Goal: Information Seeking & Learning: Learn about a topic

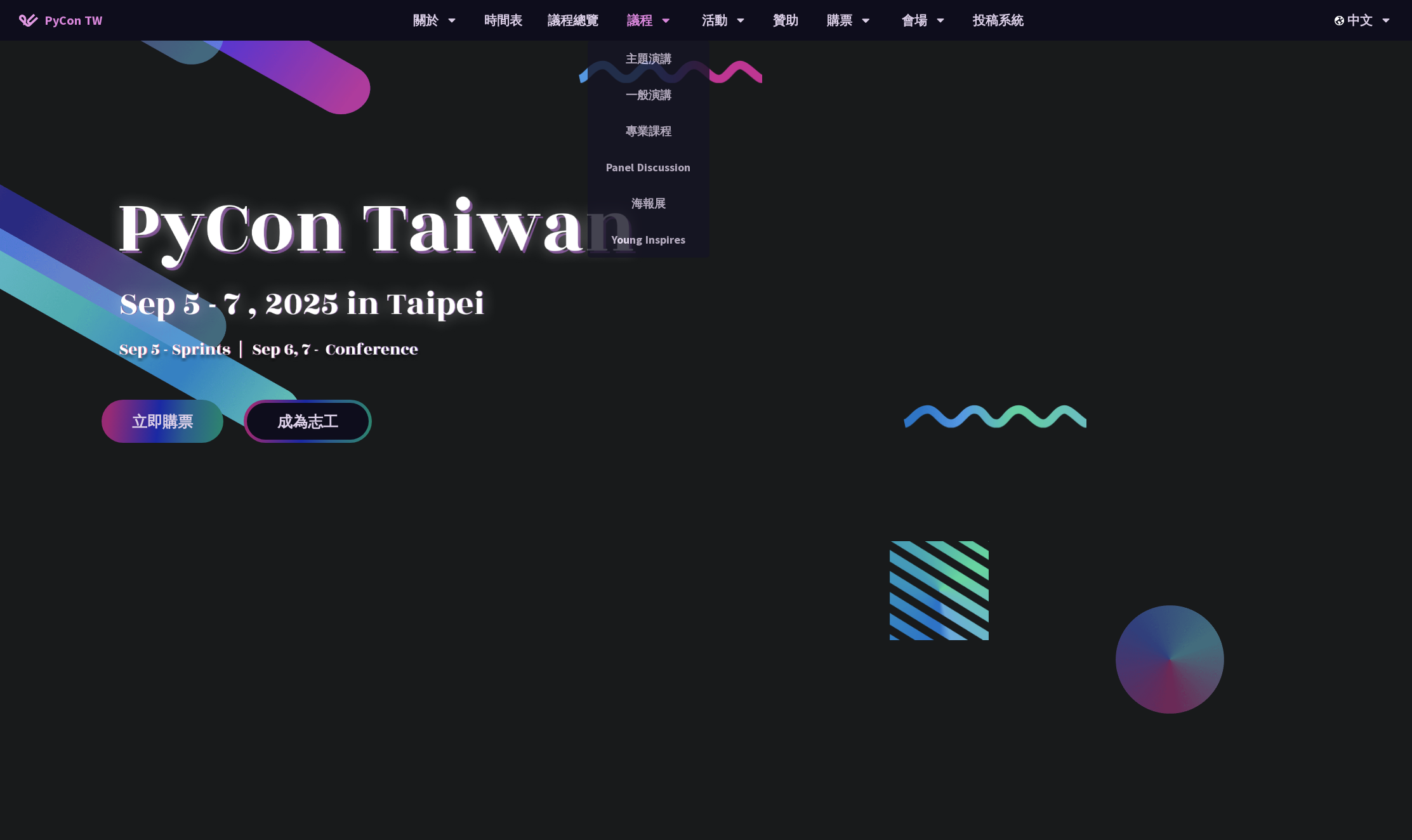
click at [654, 18] on div "議程" at bounding box center [648, 20] width 43 height 41
click at [517, 26] on link "時間表" at bounding box center [503, 20] width 63 height 41
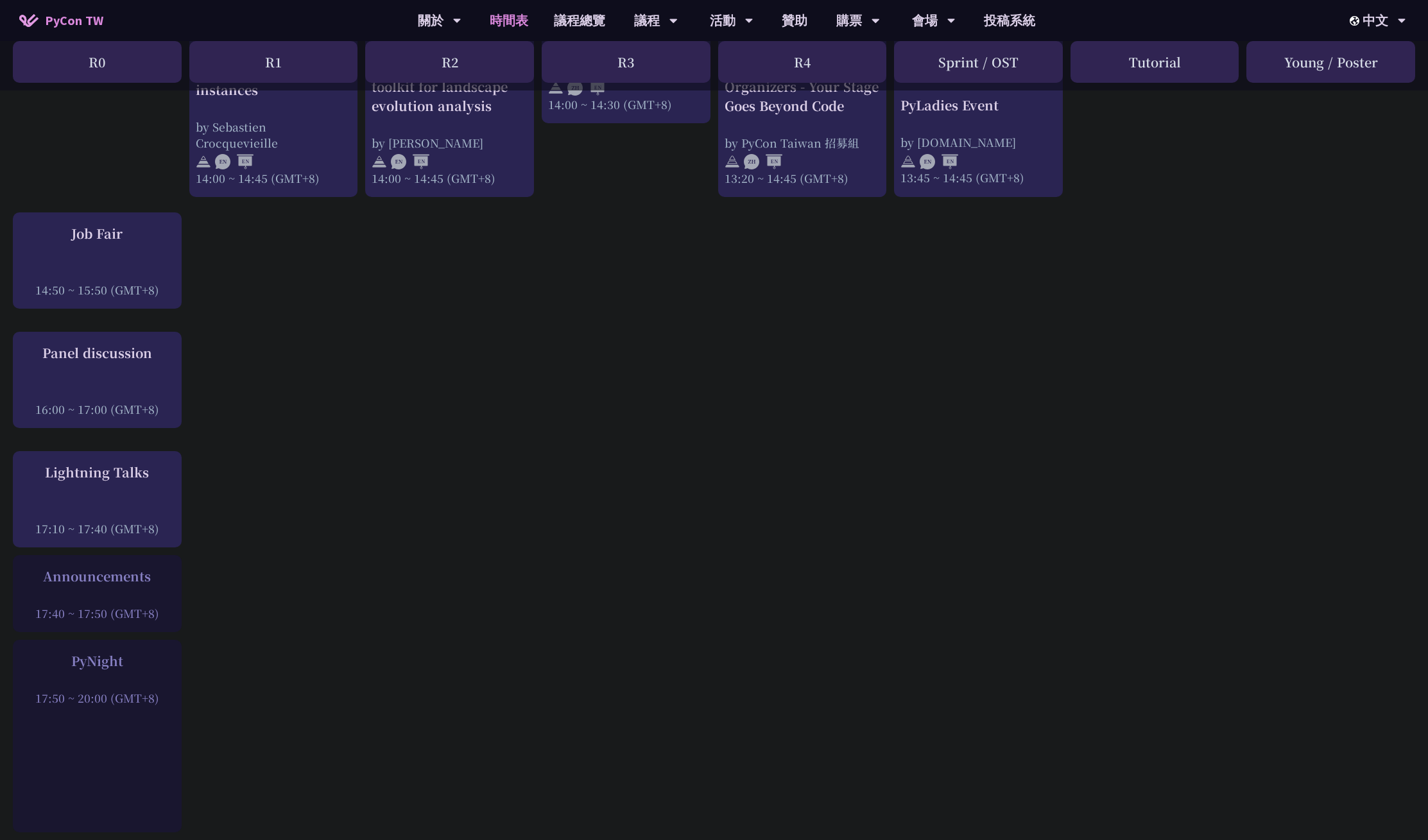
scroll to position [0, 10]
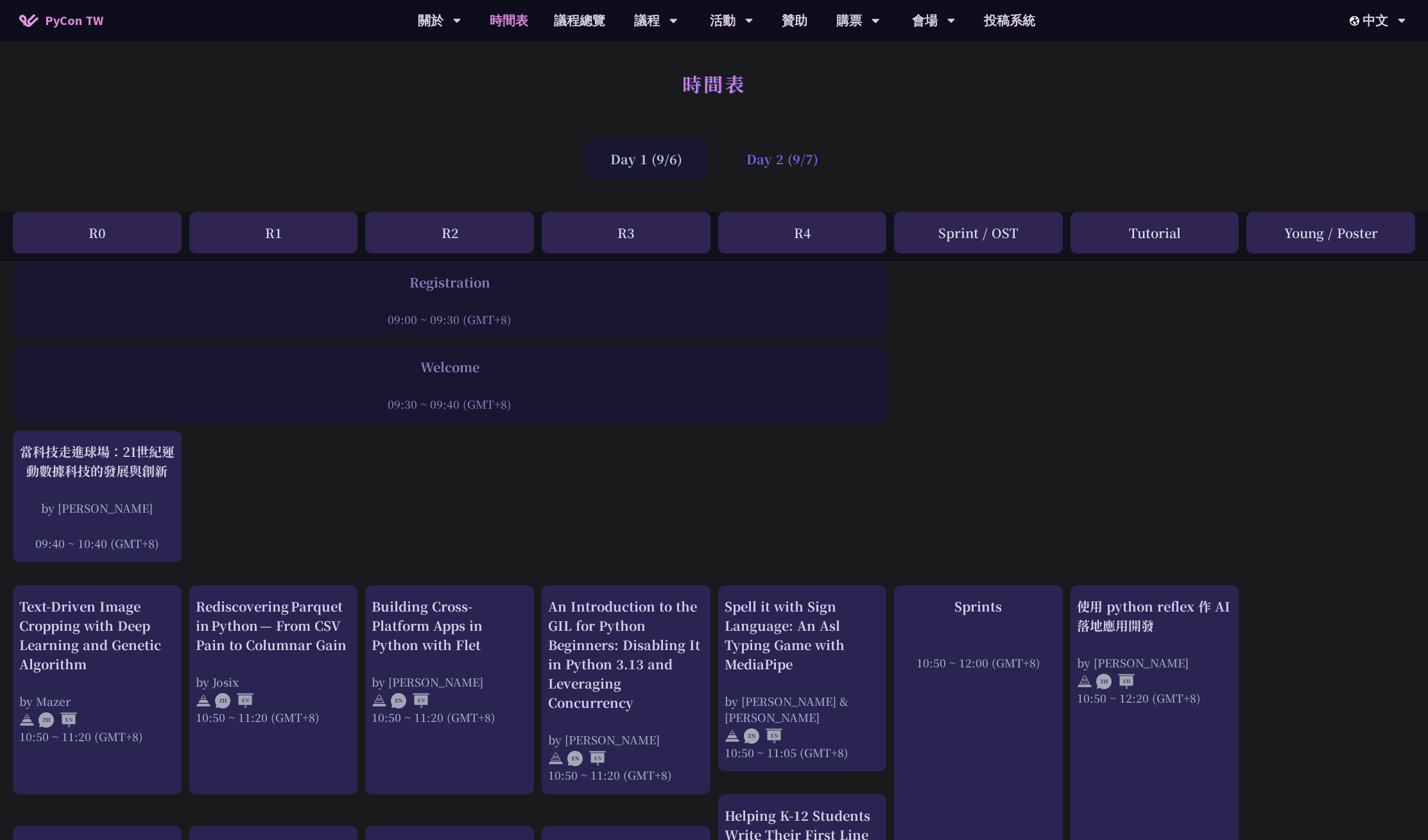
click at [777, 162] on div "Day 2 (9/7)" at bounding box center [782, 159] width 123 height 42
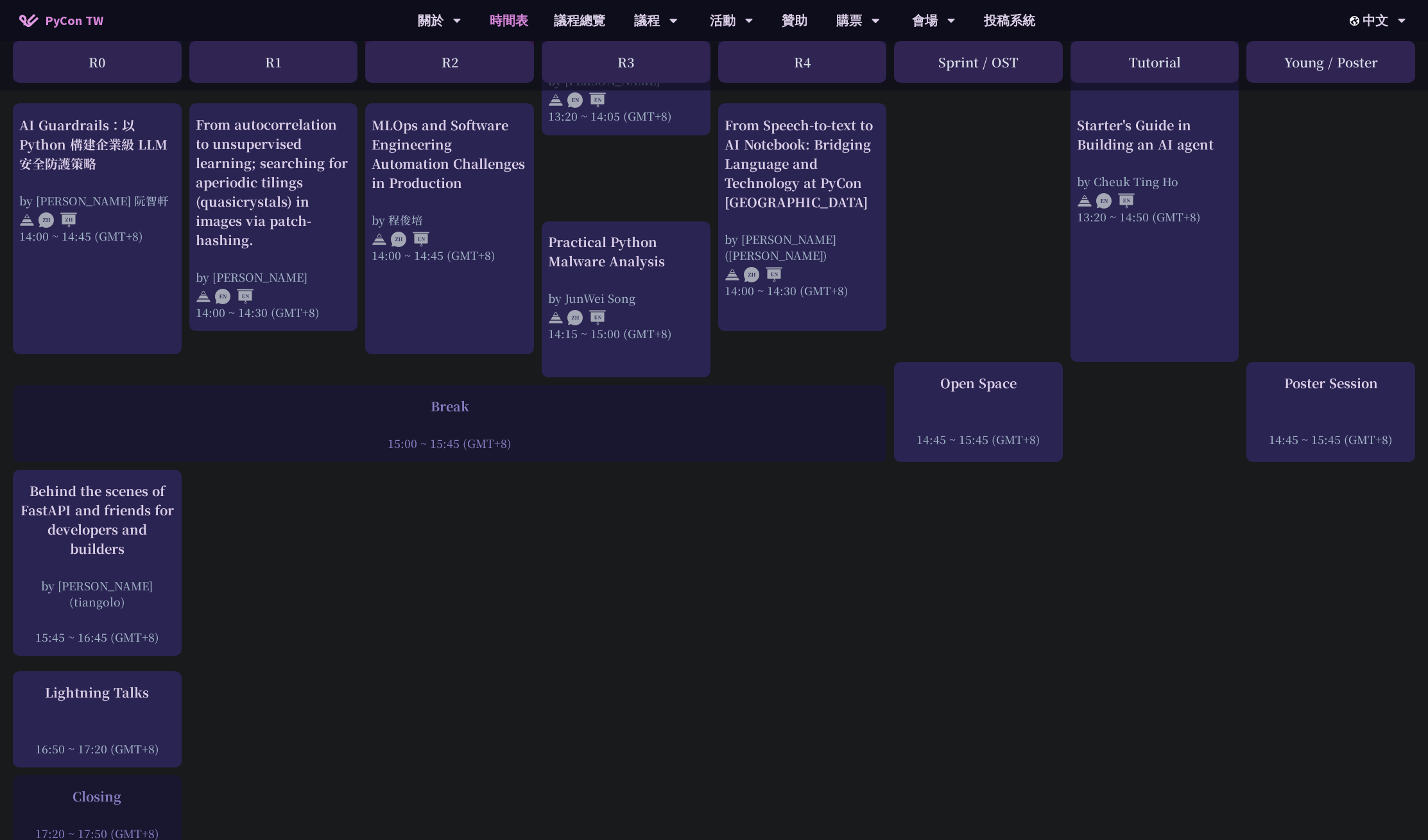
scroll to position [1271, 10]
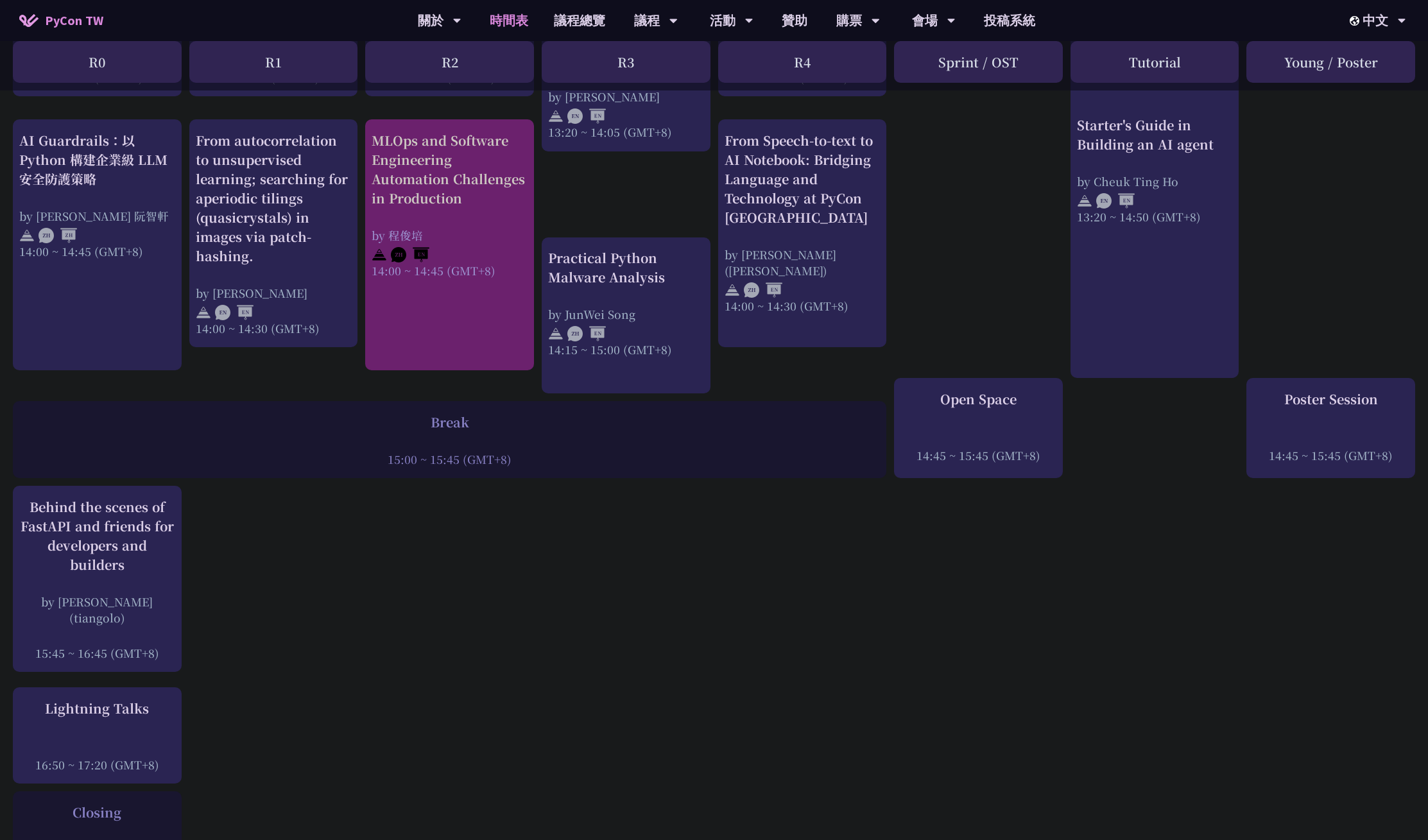
click at [463, 175] on div "MLOps and Software Engineering Automation Challenges in Production" at bounding box center [450, 169] width 156 height 77
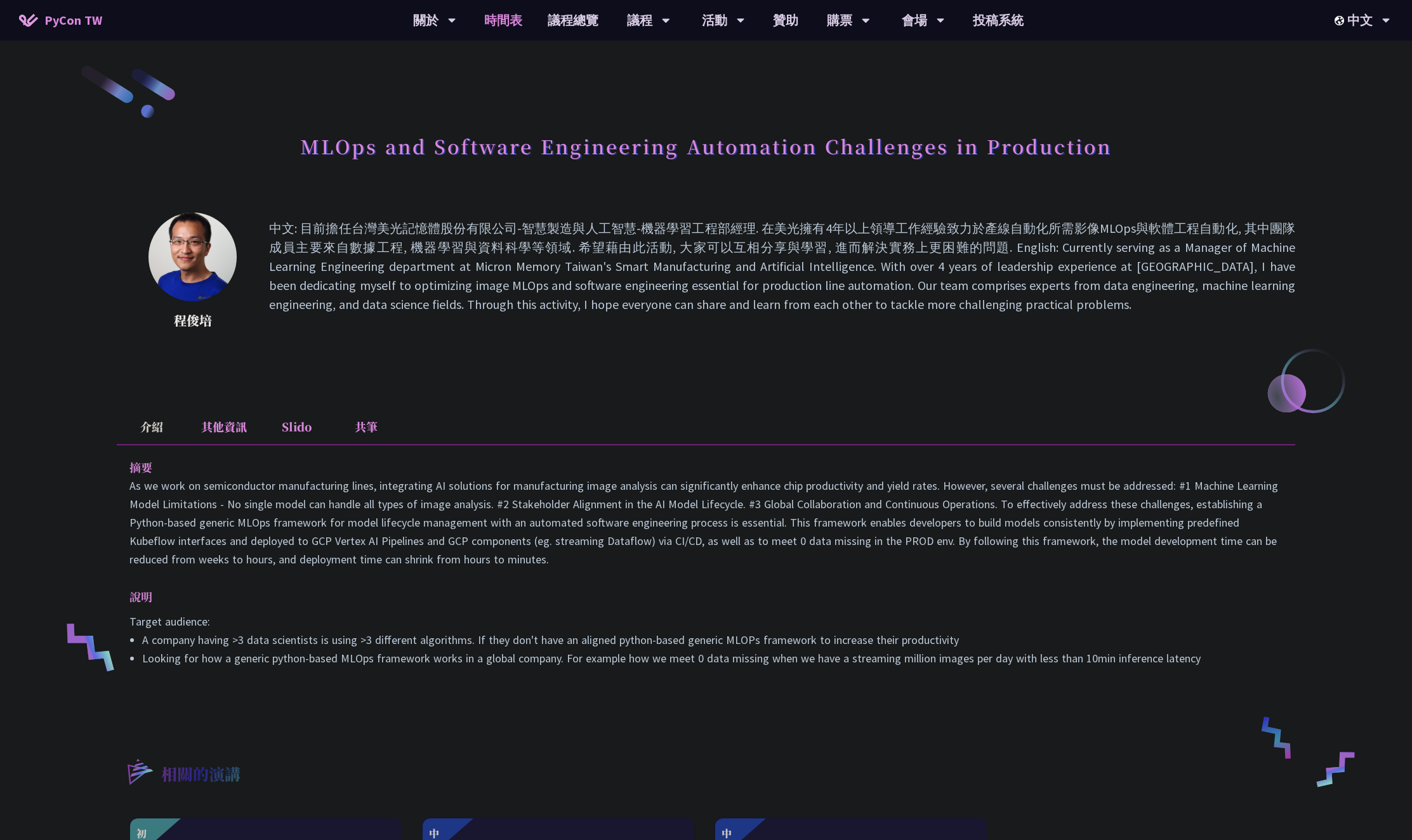
click at [494, 11] on link "時間表" at bounding box center [503, 20] width 63 height 41
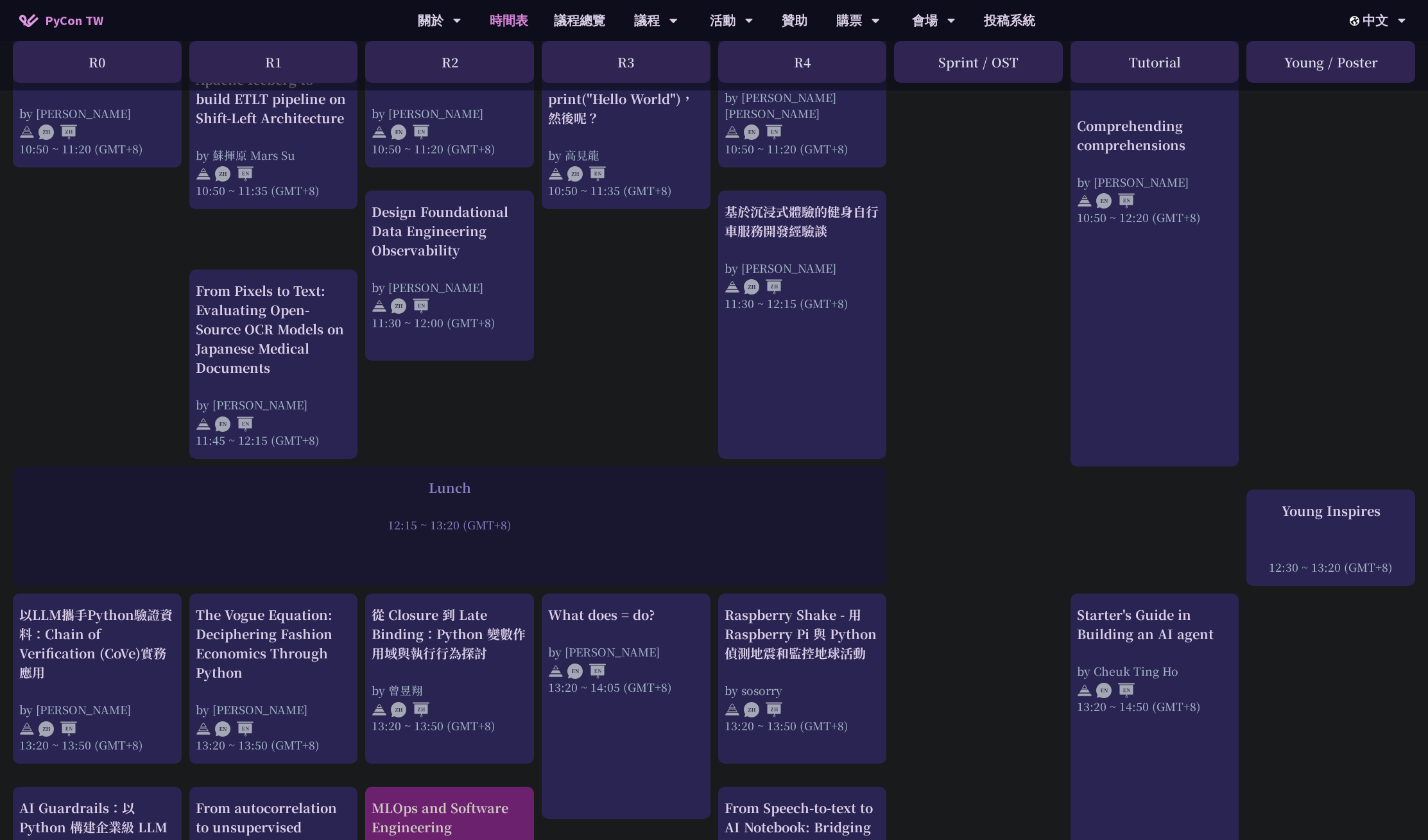
scroll to position [595, 0]
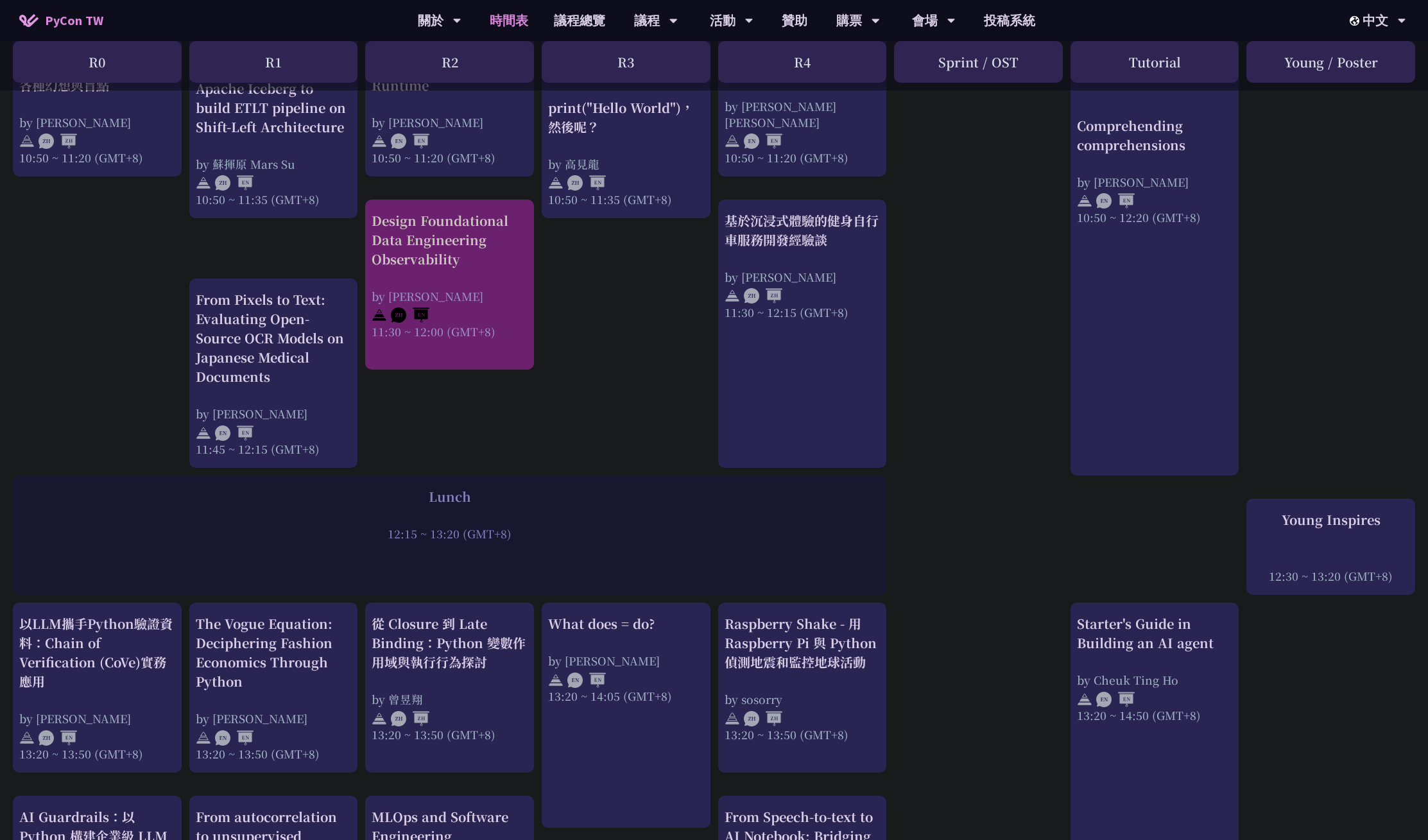
click at [473, 271] on div "Design Foundational Data Engineering Observability by [PERSON_NAME] 11:30 ~ 12:…" at bounding box center [450, 275] width 156 height 128
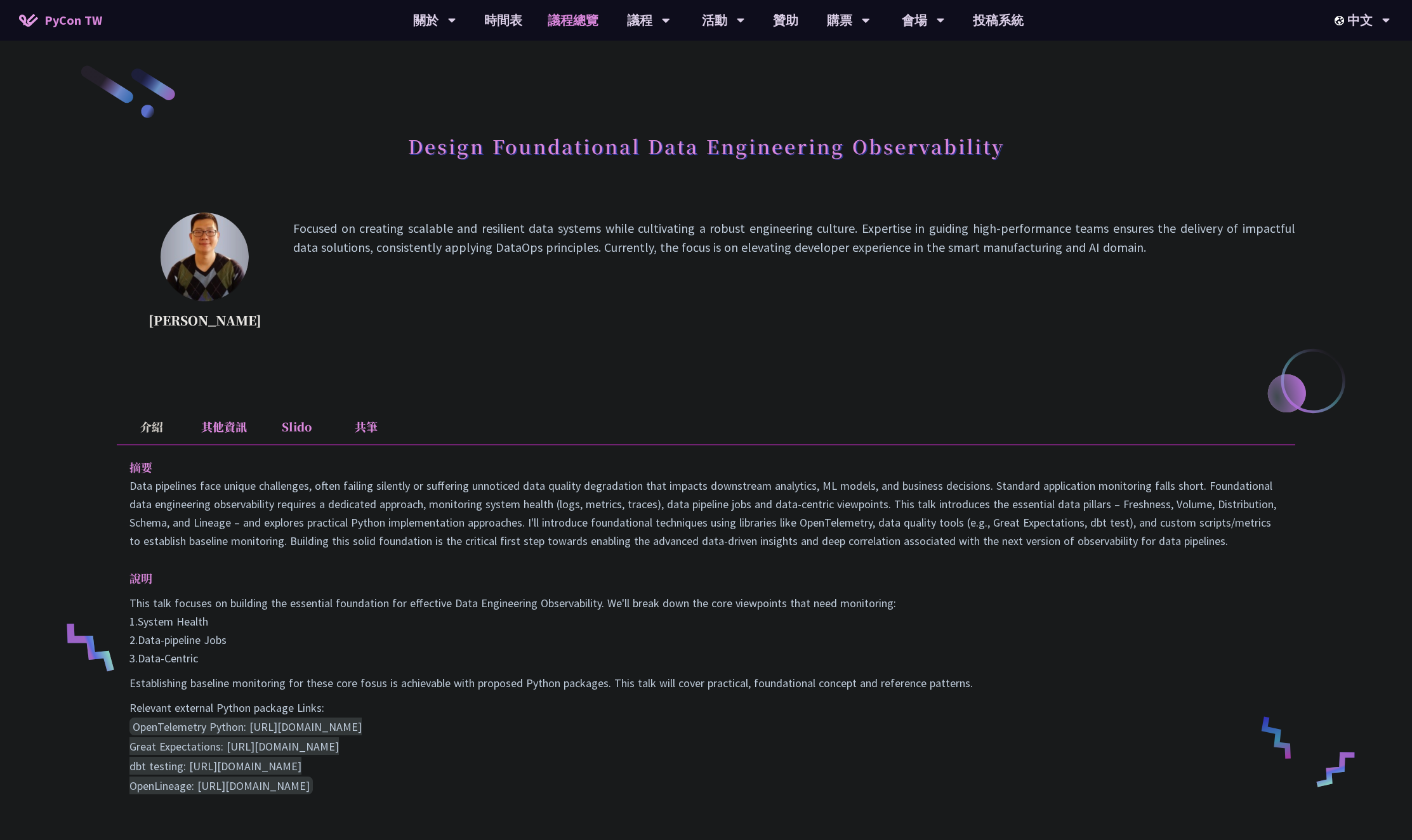
click at [577, 10] on link "議程總覽" at bounding box center [573, 20] width 76 height 41
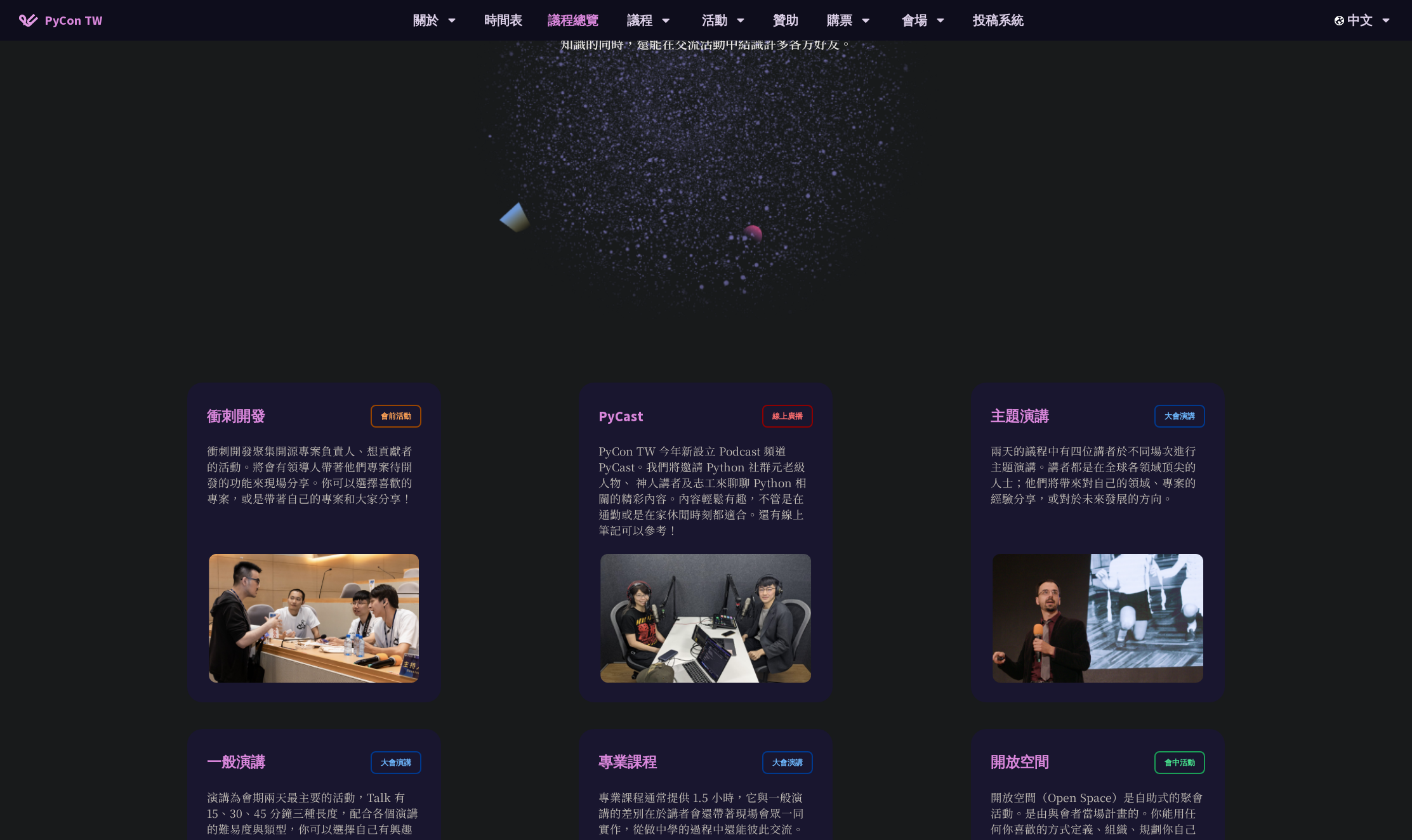
scroll to position [392, 0]
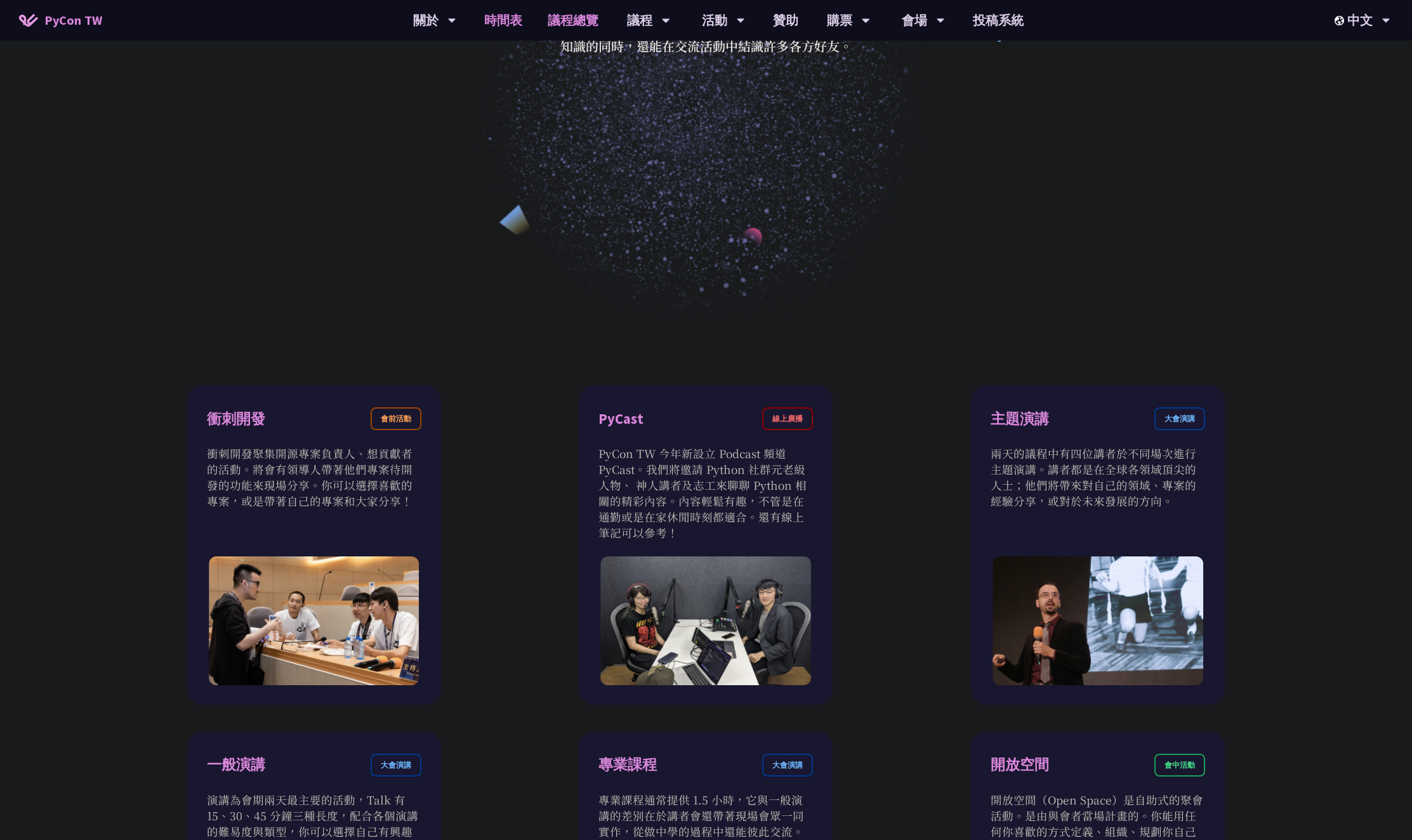
click at [507, 23] on link "時間表" at bounding box center [503, 20] width 63 height 41
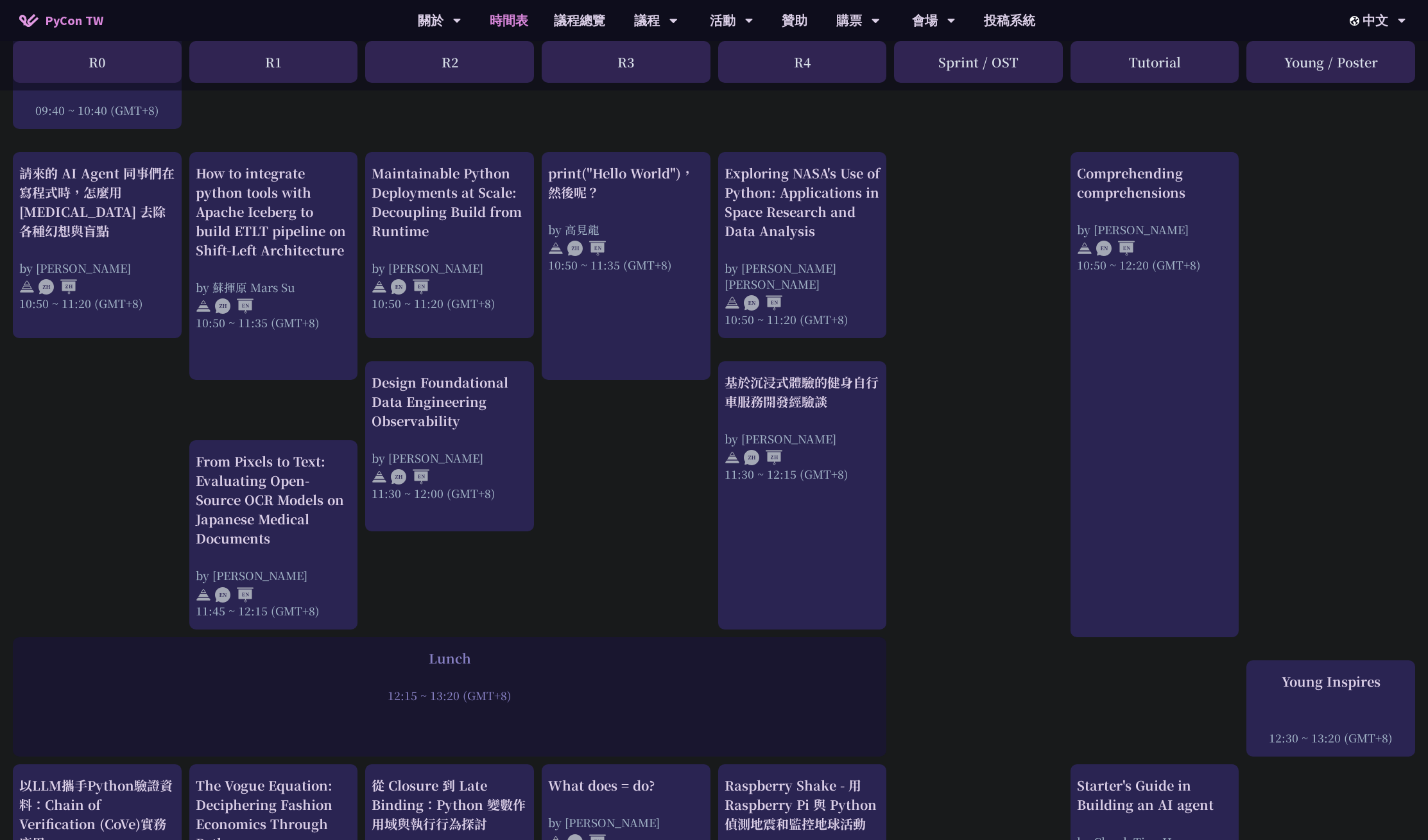
scroll to position [235, 0]
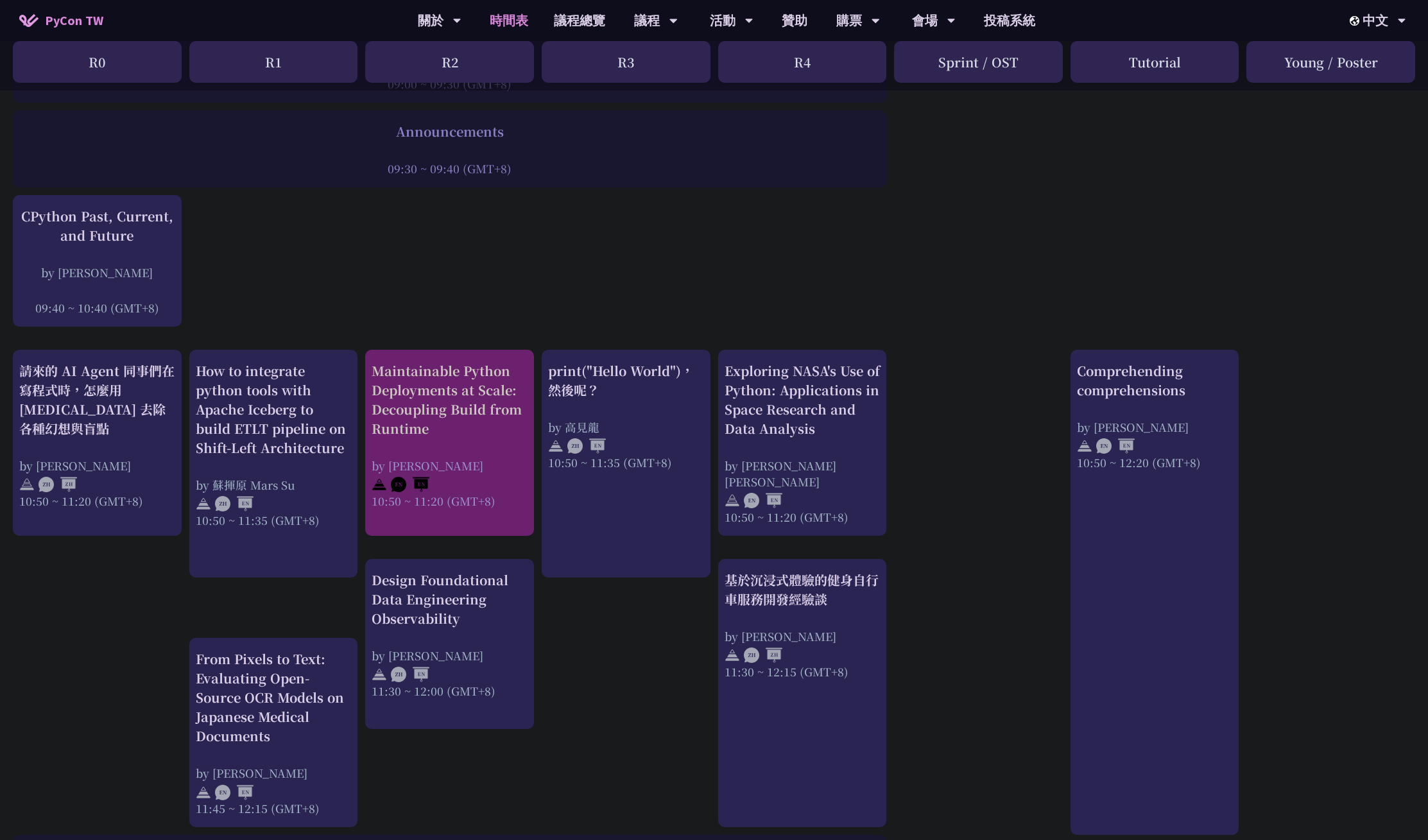
click at [487, 429] on div "Maintainable Python Deployments at Scale: Decoupling Build from Runtime" at bounding box center [450, 400] width 156 height 77
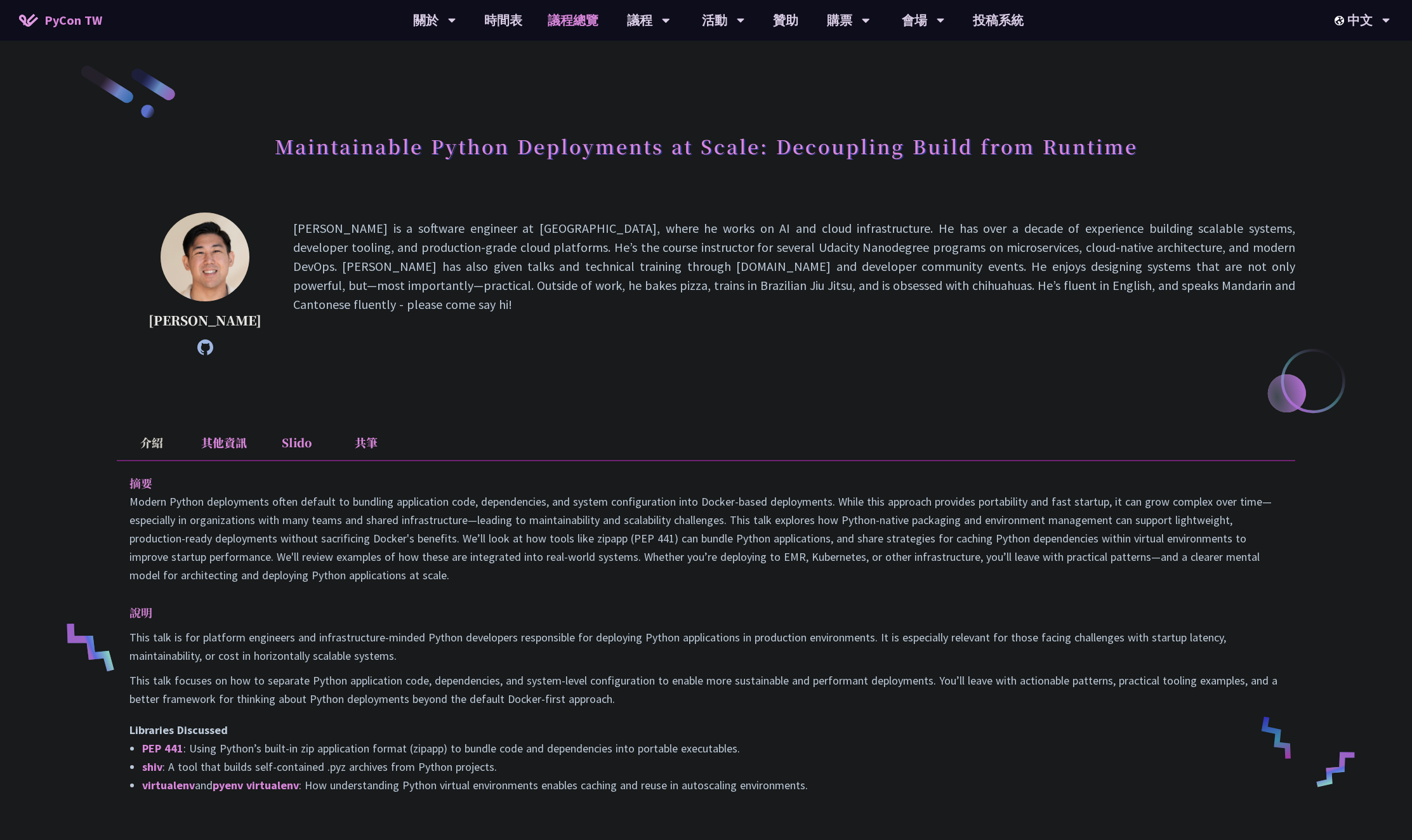
click at [584, 31] on link "議程總覽" at bounding box center [573, 20] width 76 height 41
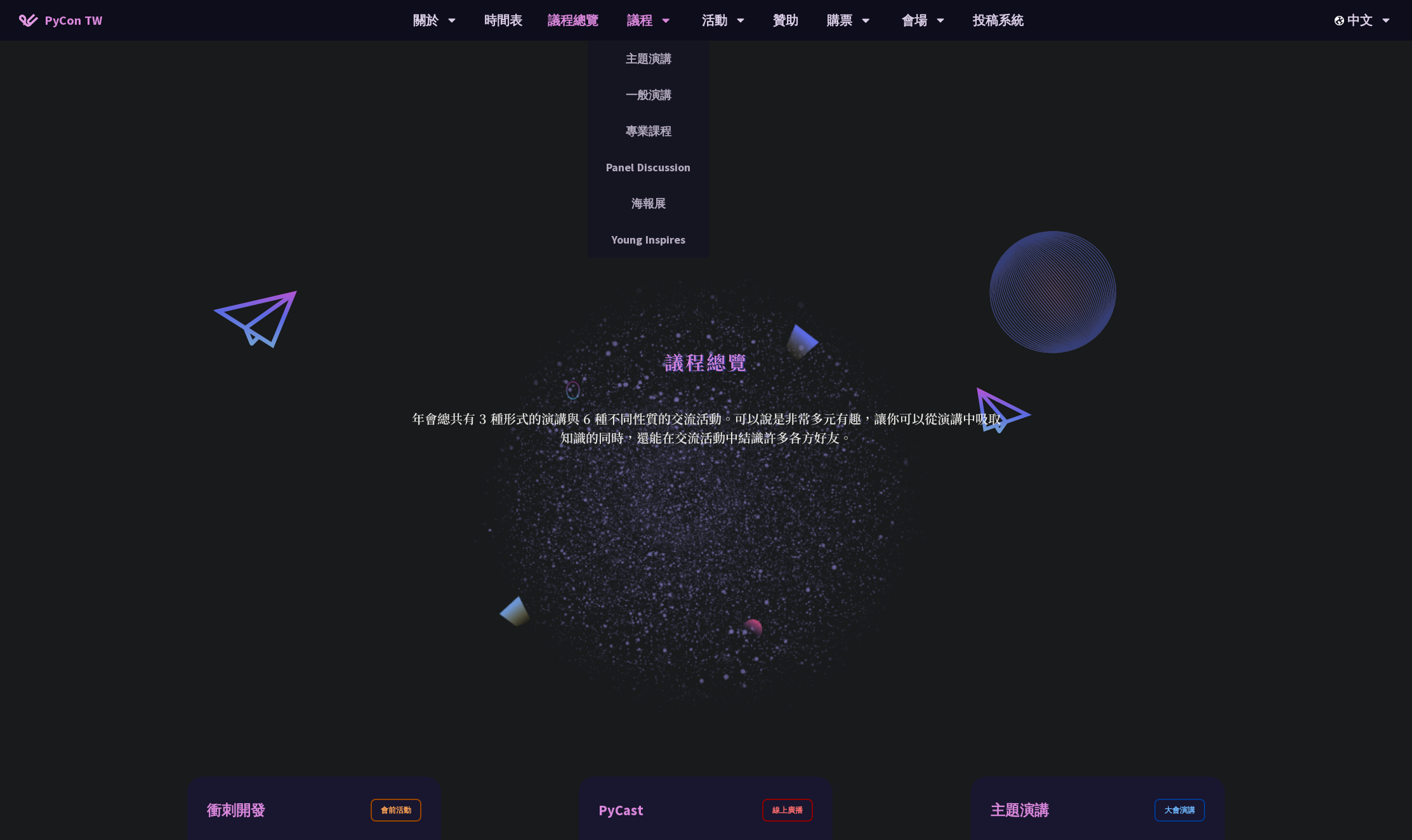
click at [639, 25] on div "議程" at bounding box center [648, 20] width 43 height 41
click at [504, 16] on link "時間表" at bounding box center [503, 20] width 63 height 41
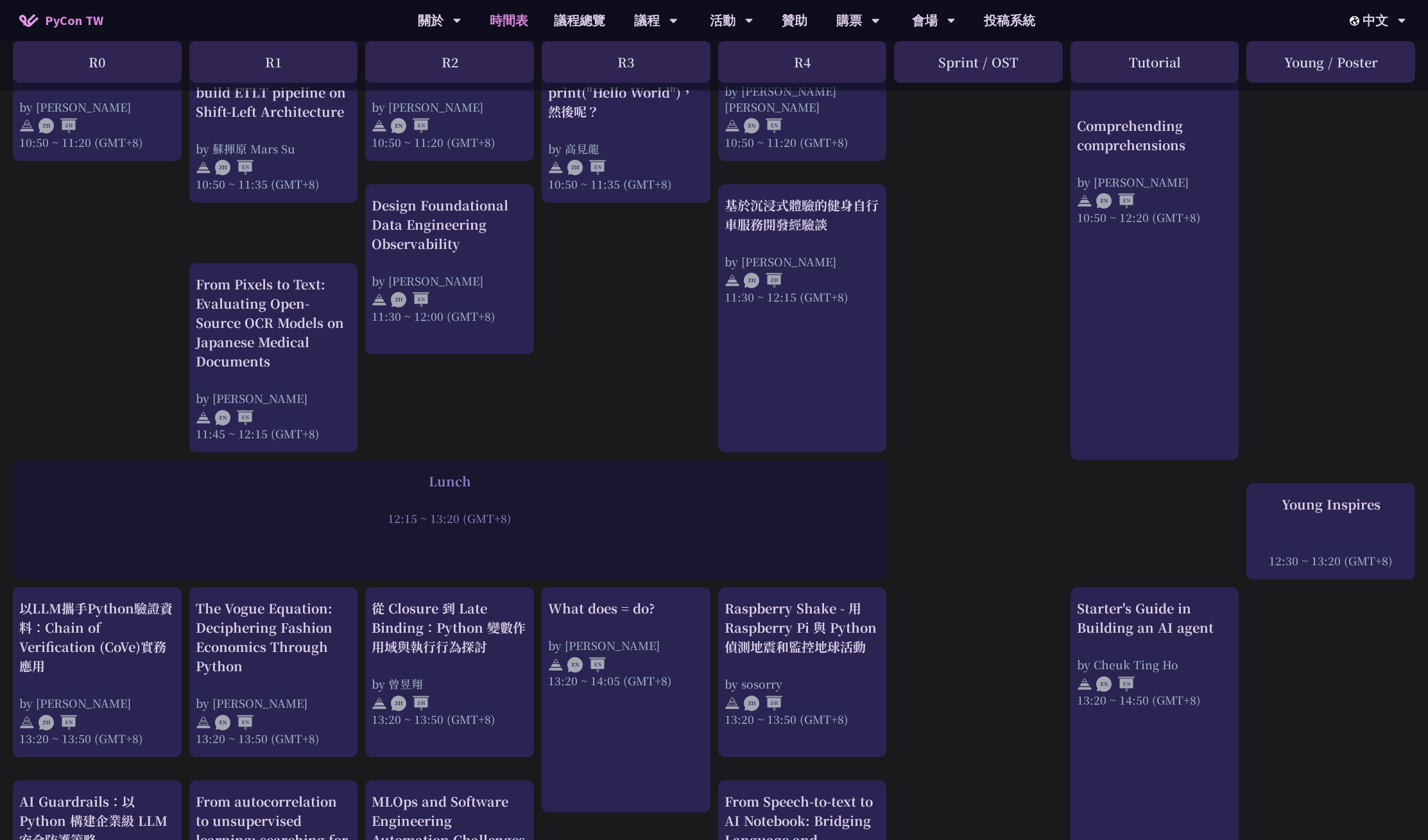
scroll to position [802, 10]
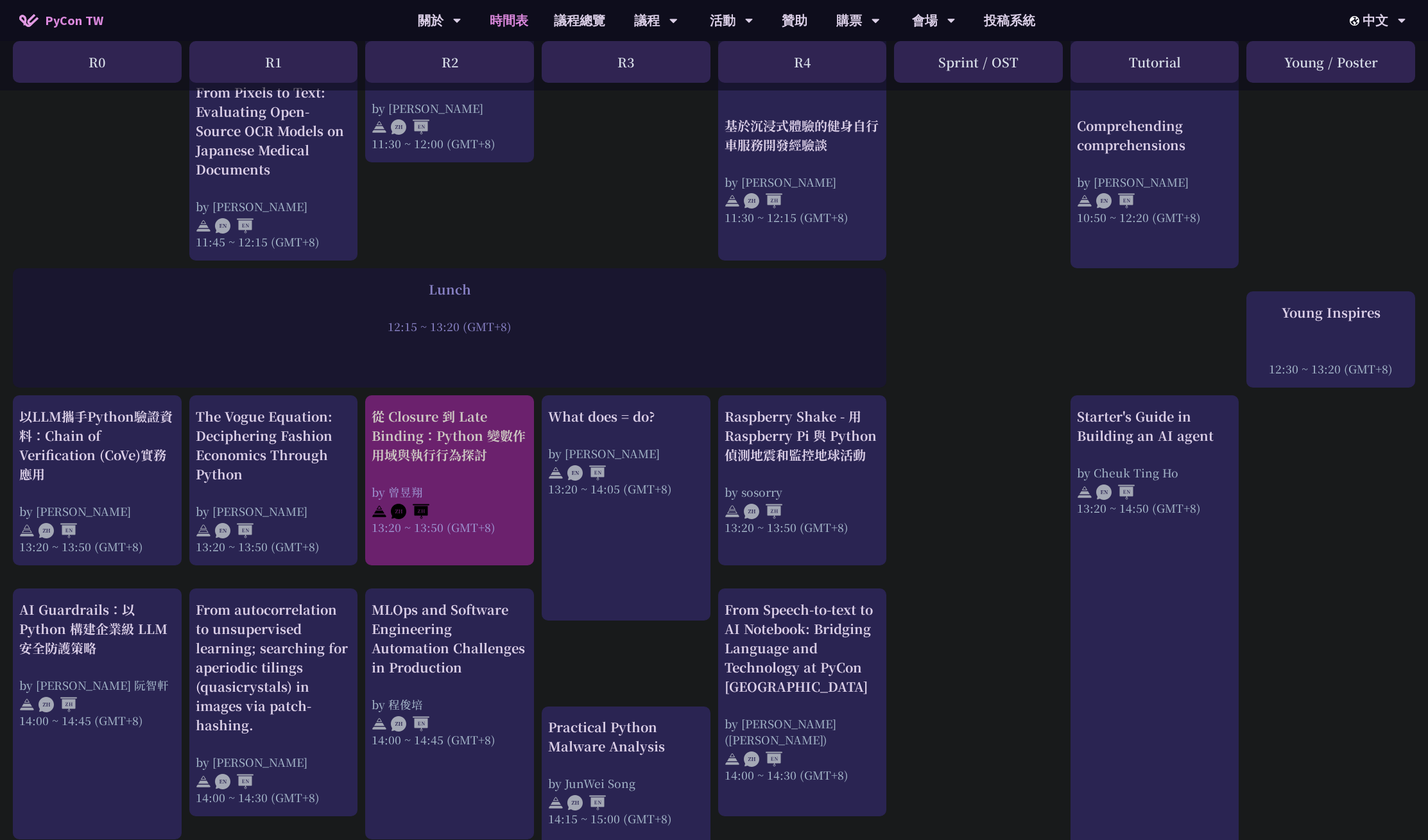
click at [454, 472] on div "從 Closure 到 Late Binding：Python 變數作用域與執行行為探討 by 曾昱翔 13:20 ~ 13:50 (GMT+8)" at bounding box center [450, 471] width 156 height 128
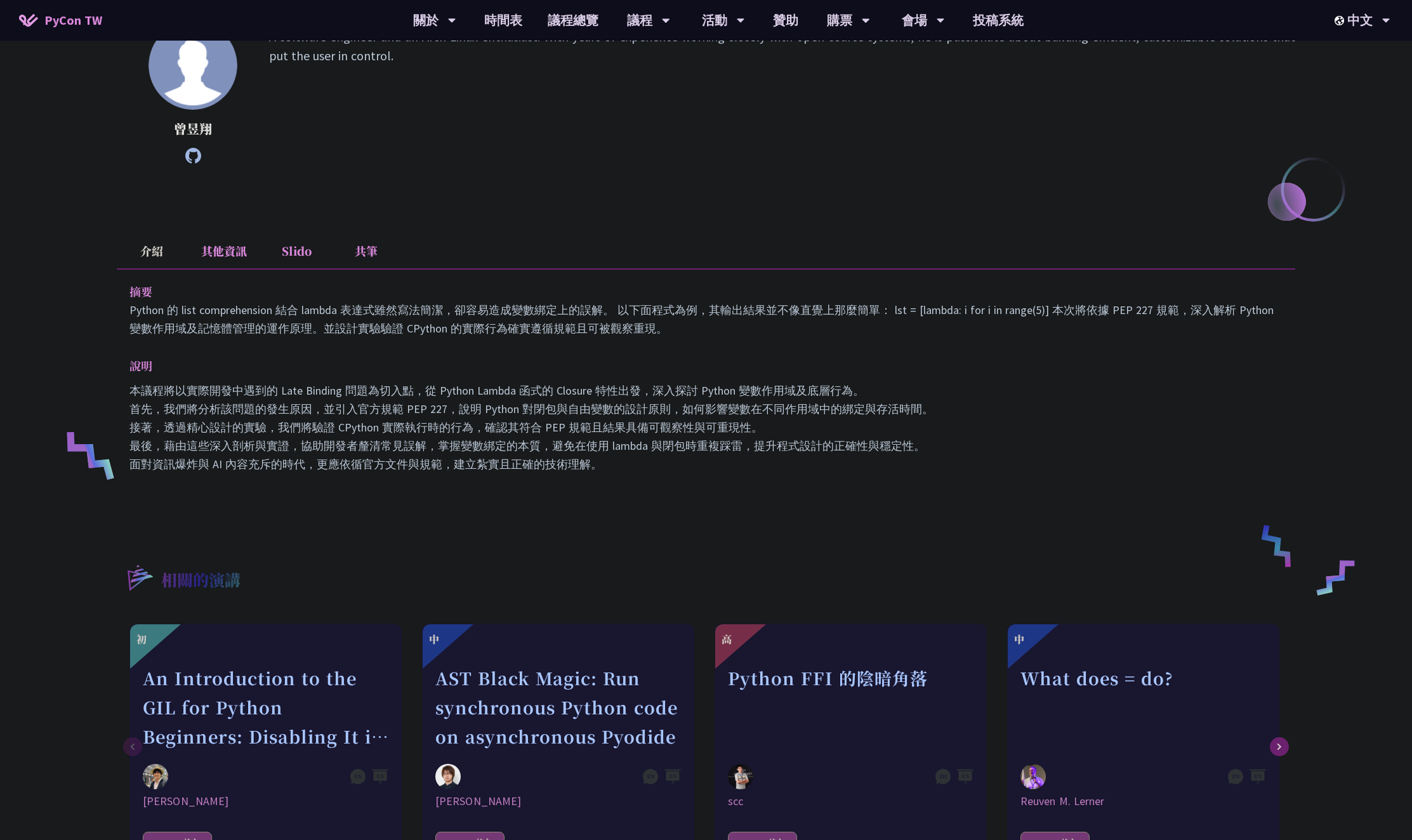
scroll to position [191, 0]
click at [243, 254] on li "其他資訊" at bounding box center [224, 251] width 75 height 35
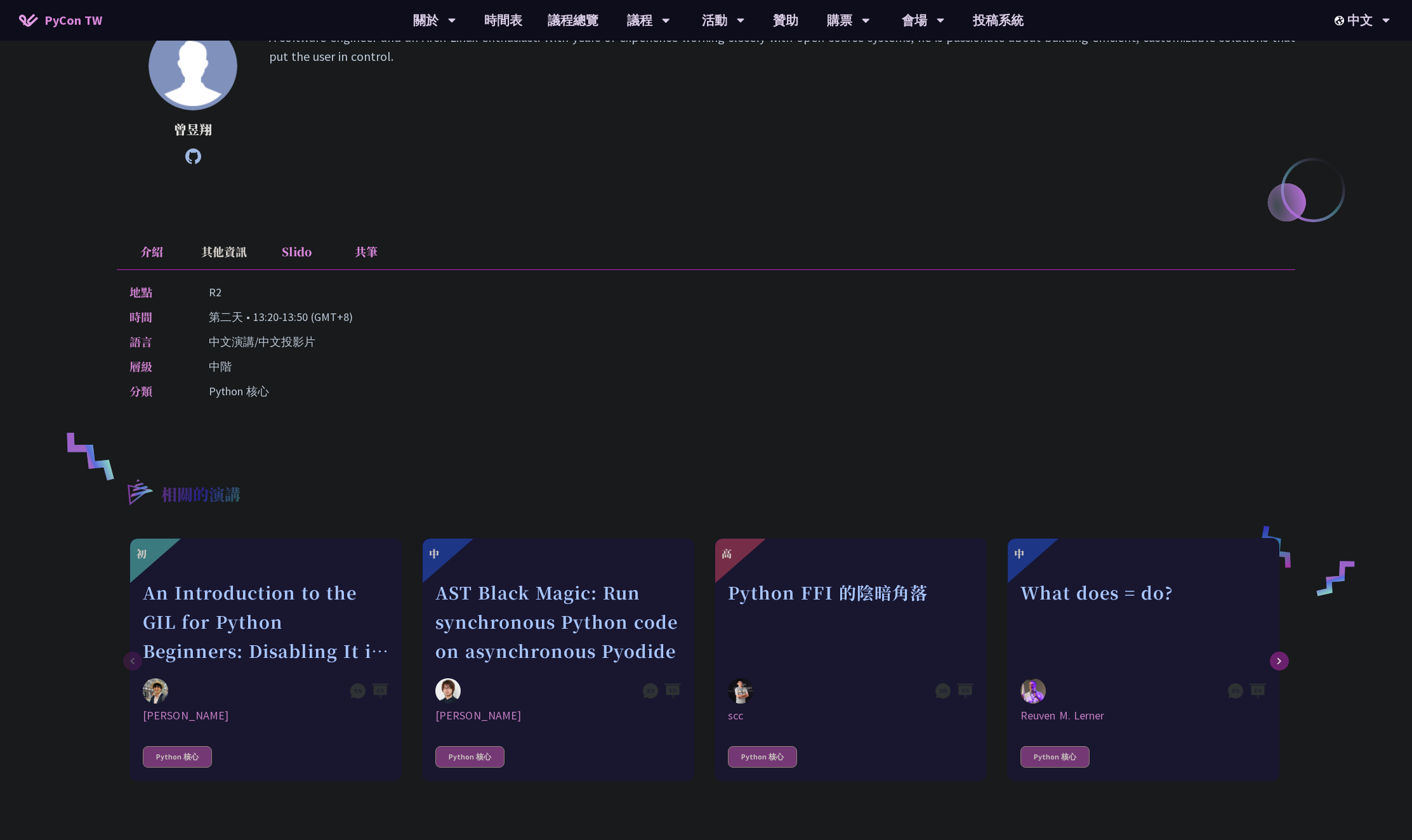
click at [299, 261] on li "Slido" at bounding box center [296, 251] width 70 height 35
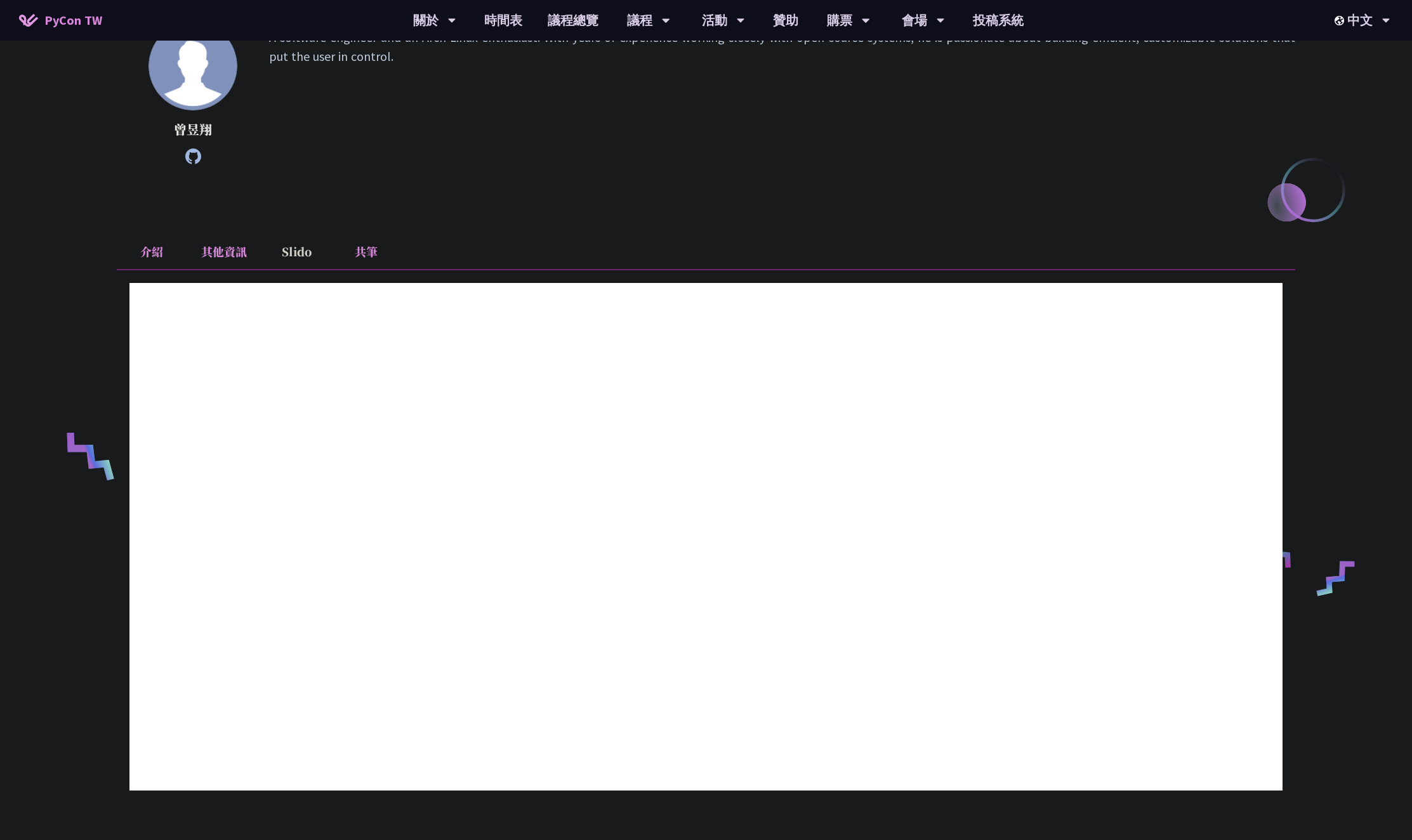
click at [369, 257] on li "共筆" at bounding box center [366, 251] width 70 height 35
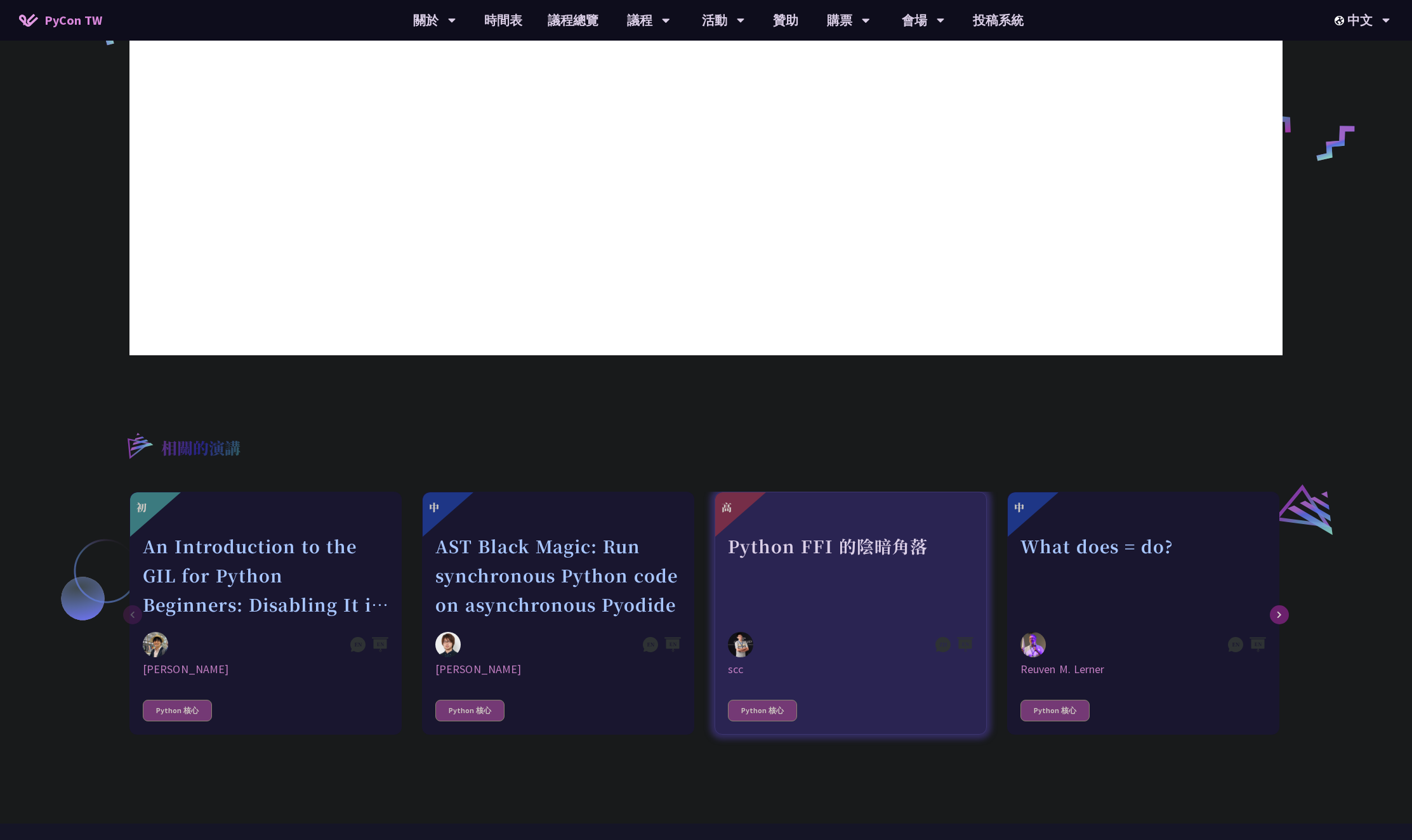
scroll to position [624, 0]
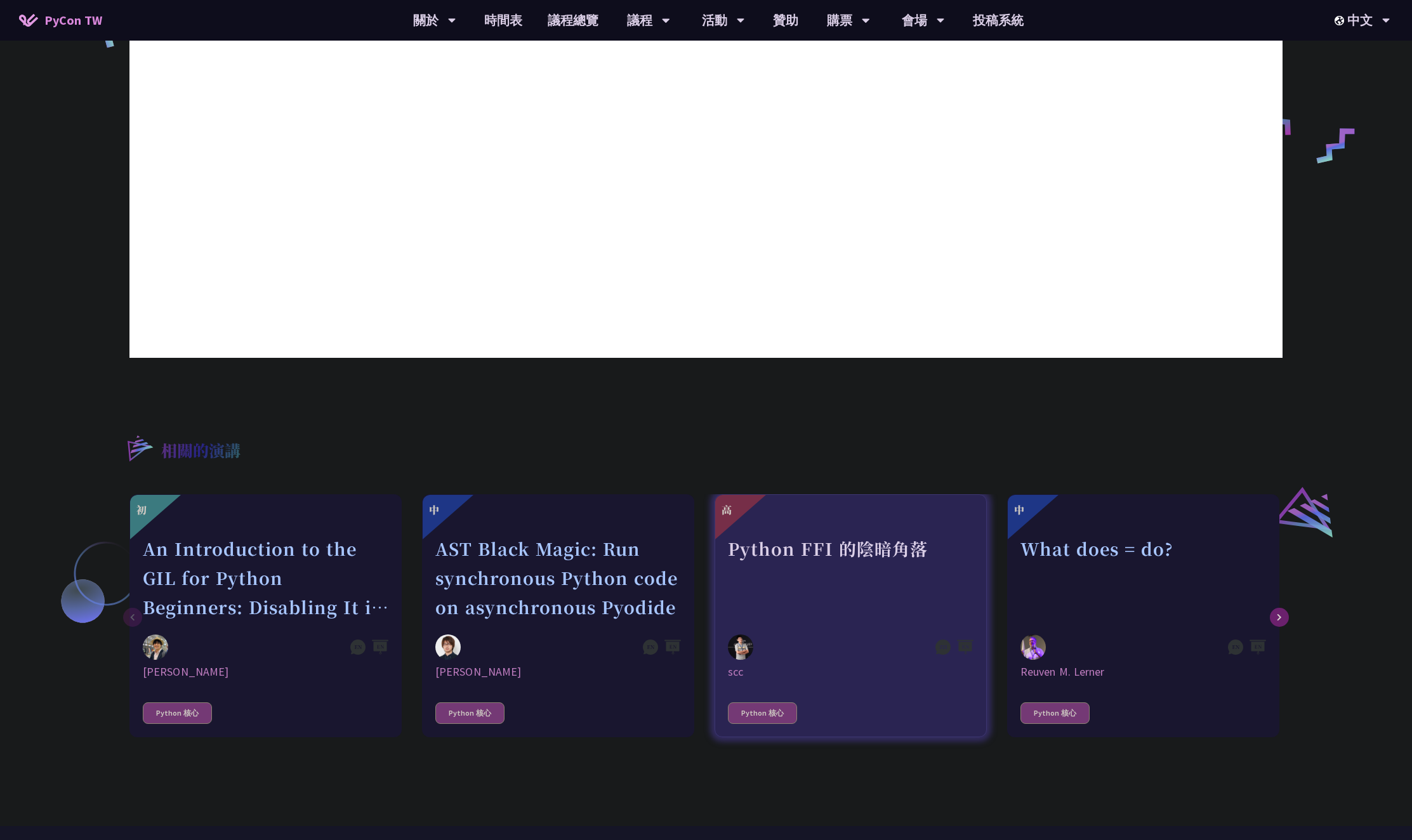
click at [831, 584] on div "Python FFI 的陰暗角落" at bounding box center [850, 578] width 246 height 88
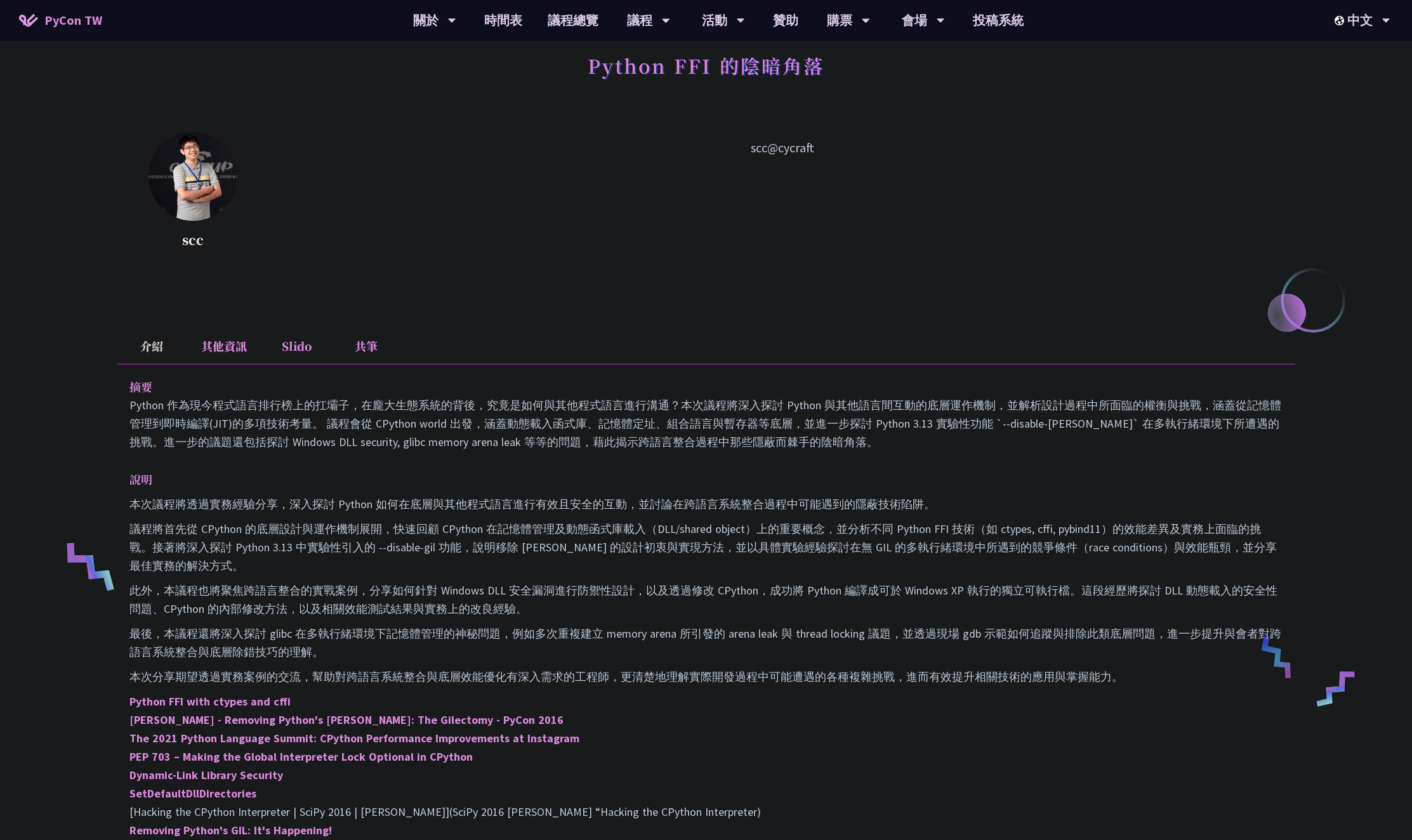
scroll to position [39, 0]
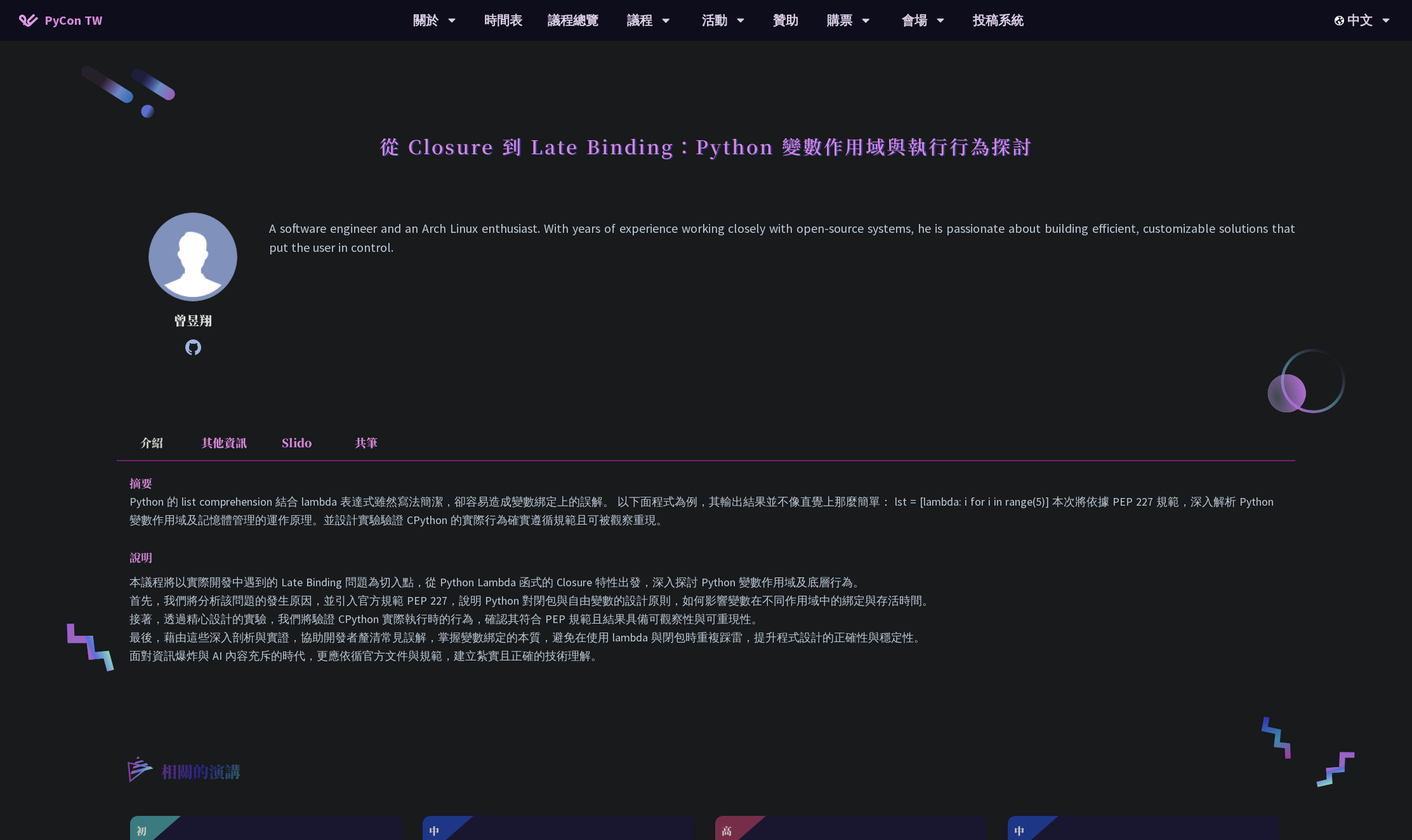
click at [208, 269] on img at bounding box center [193, 257] width 89 height 89
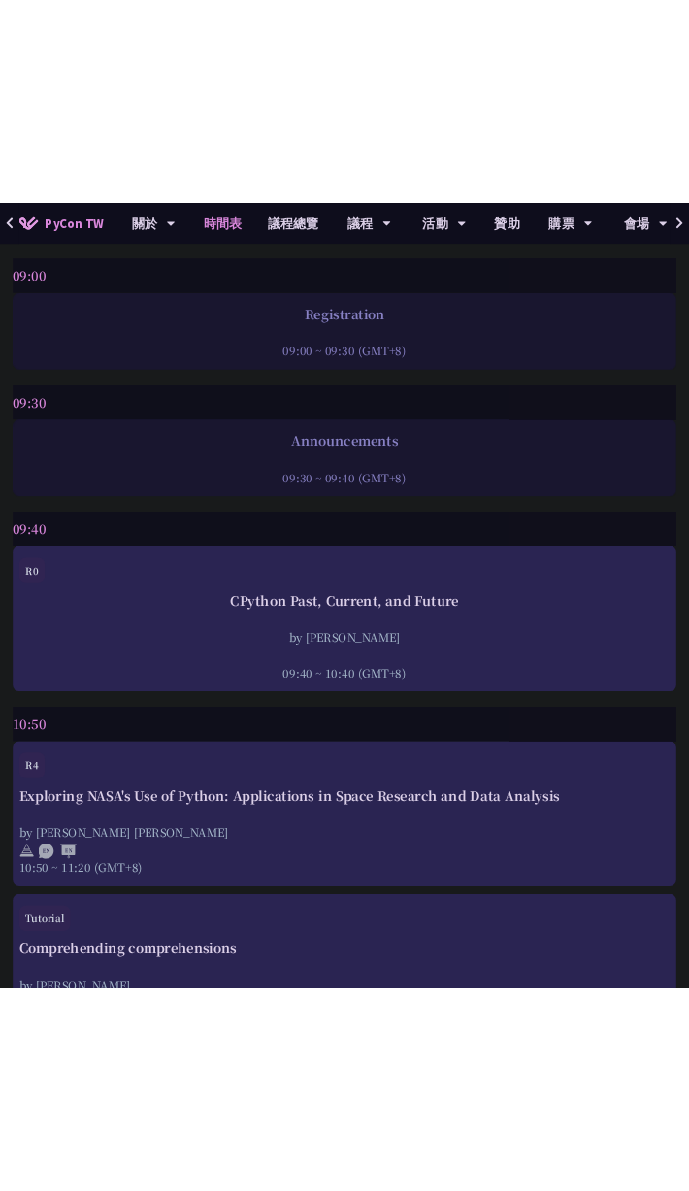
scroll to position [182, 0]
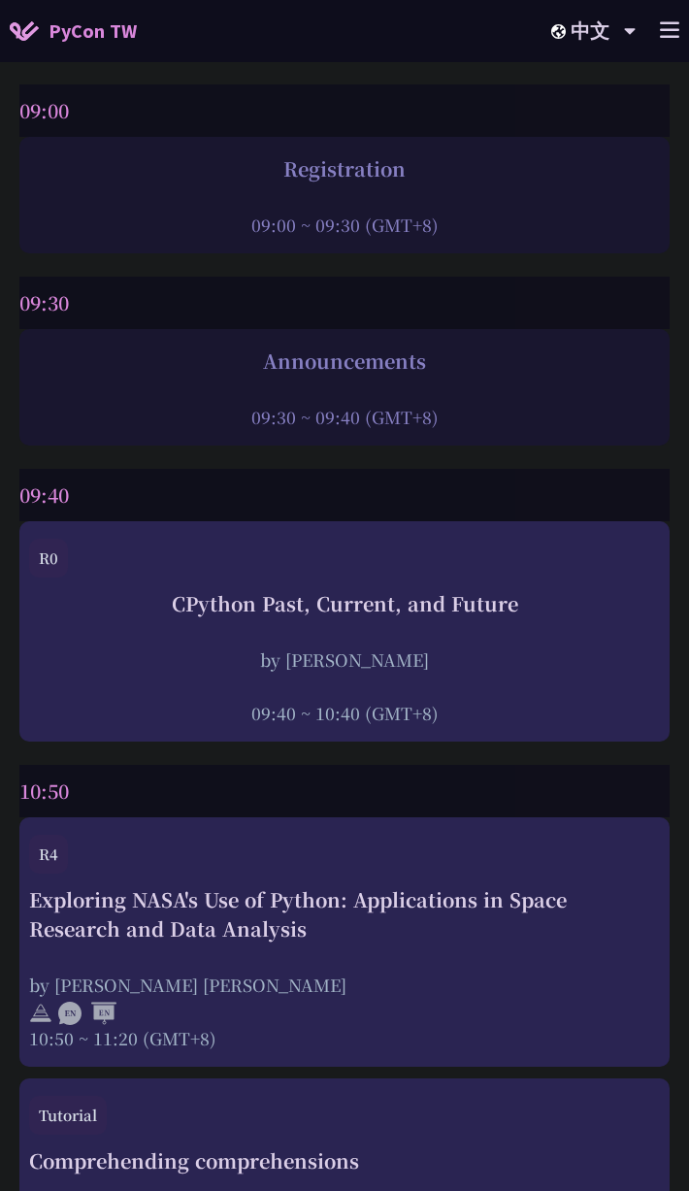
click at [568, 338] on div "Announcements 09:30 ~ 09:40 (GMT+8)" at bounding box center [344, 387] width 650 height 116
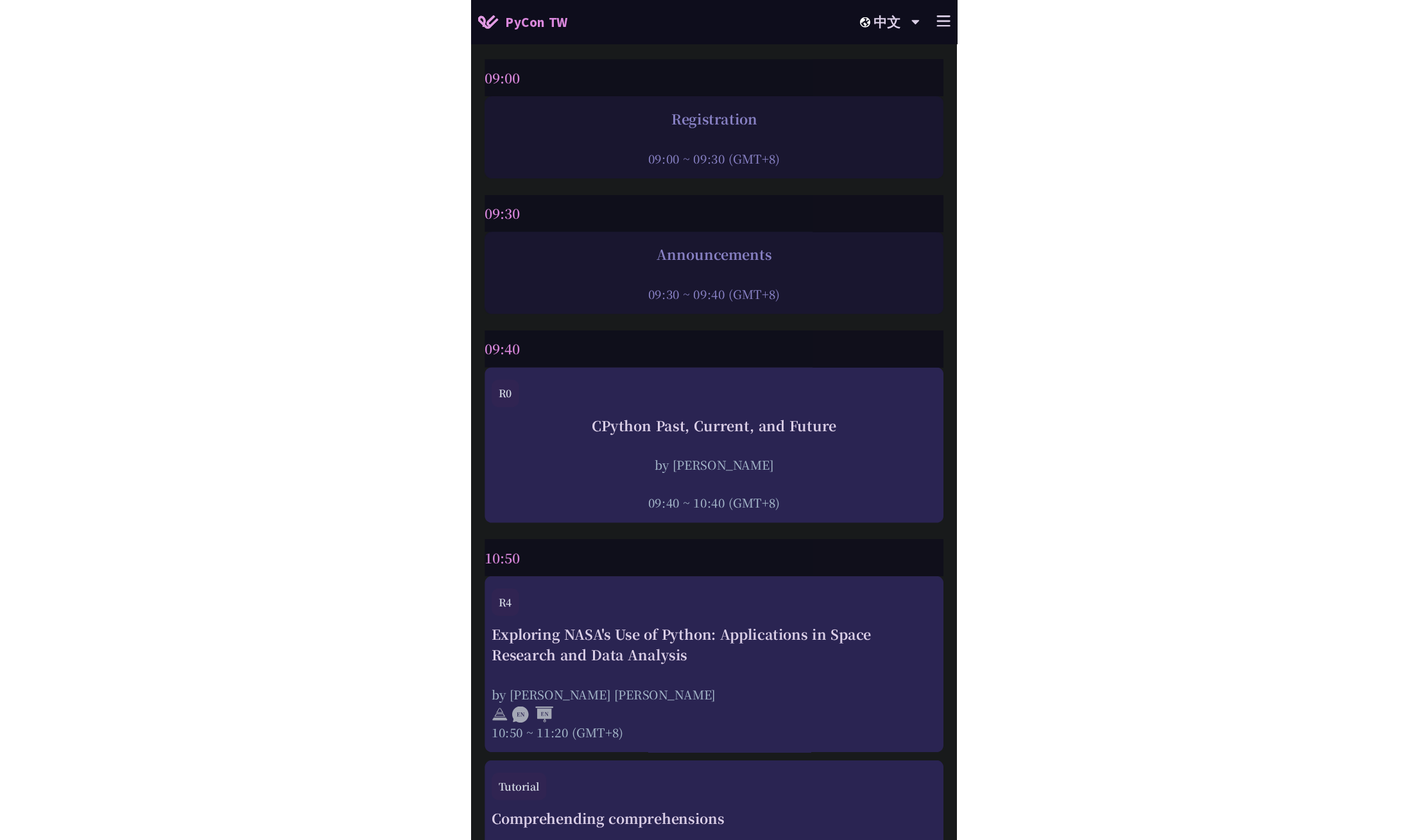
scroll to position [156, 0]
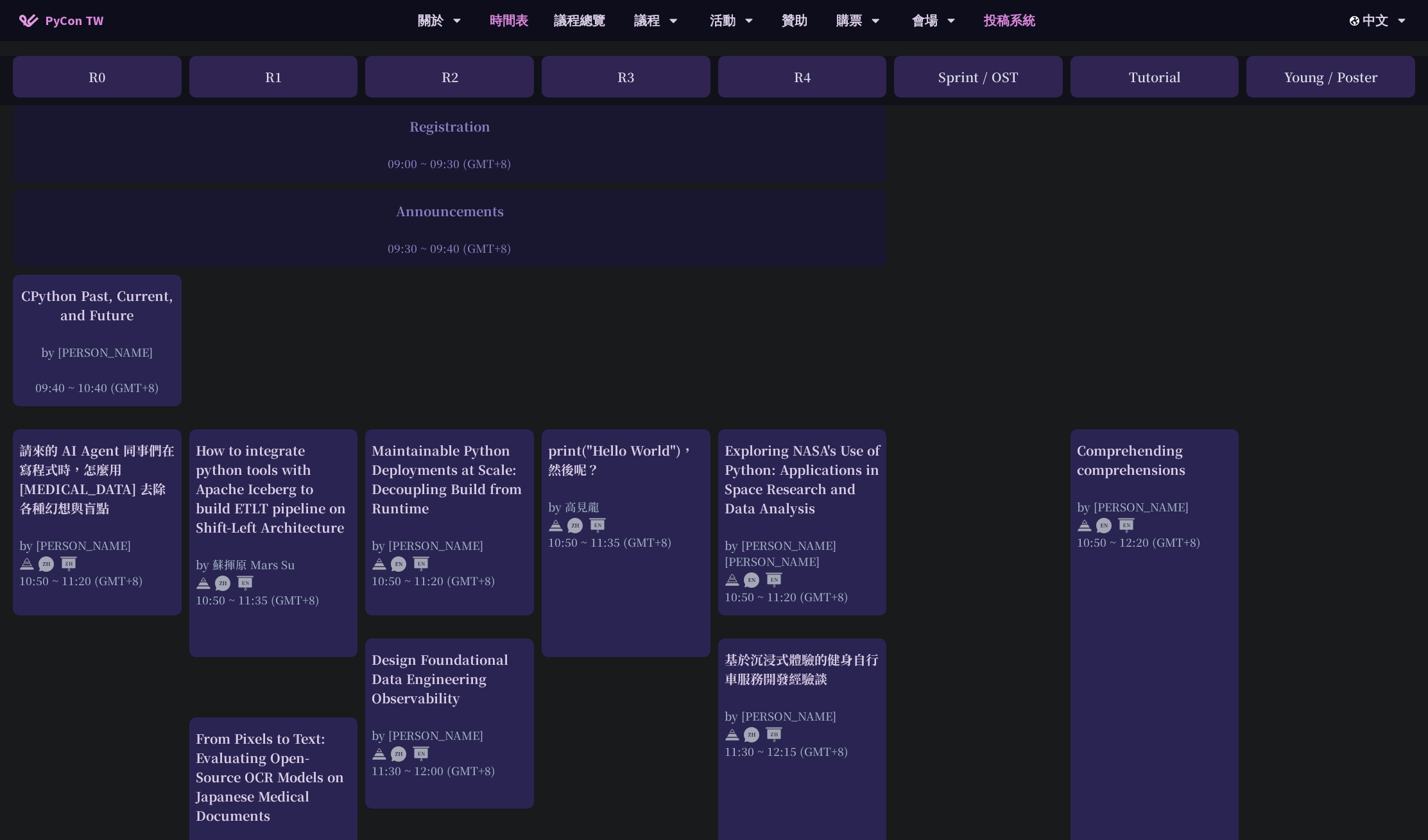
click at [1015, 19] on link "投稿系統" at bounding box center [1010, 20] width 77 height 41
click at [1021, 30] on link "投稿系統" at bounding box center [1010, 20] width 77 height 41
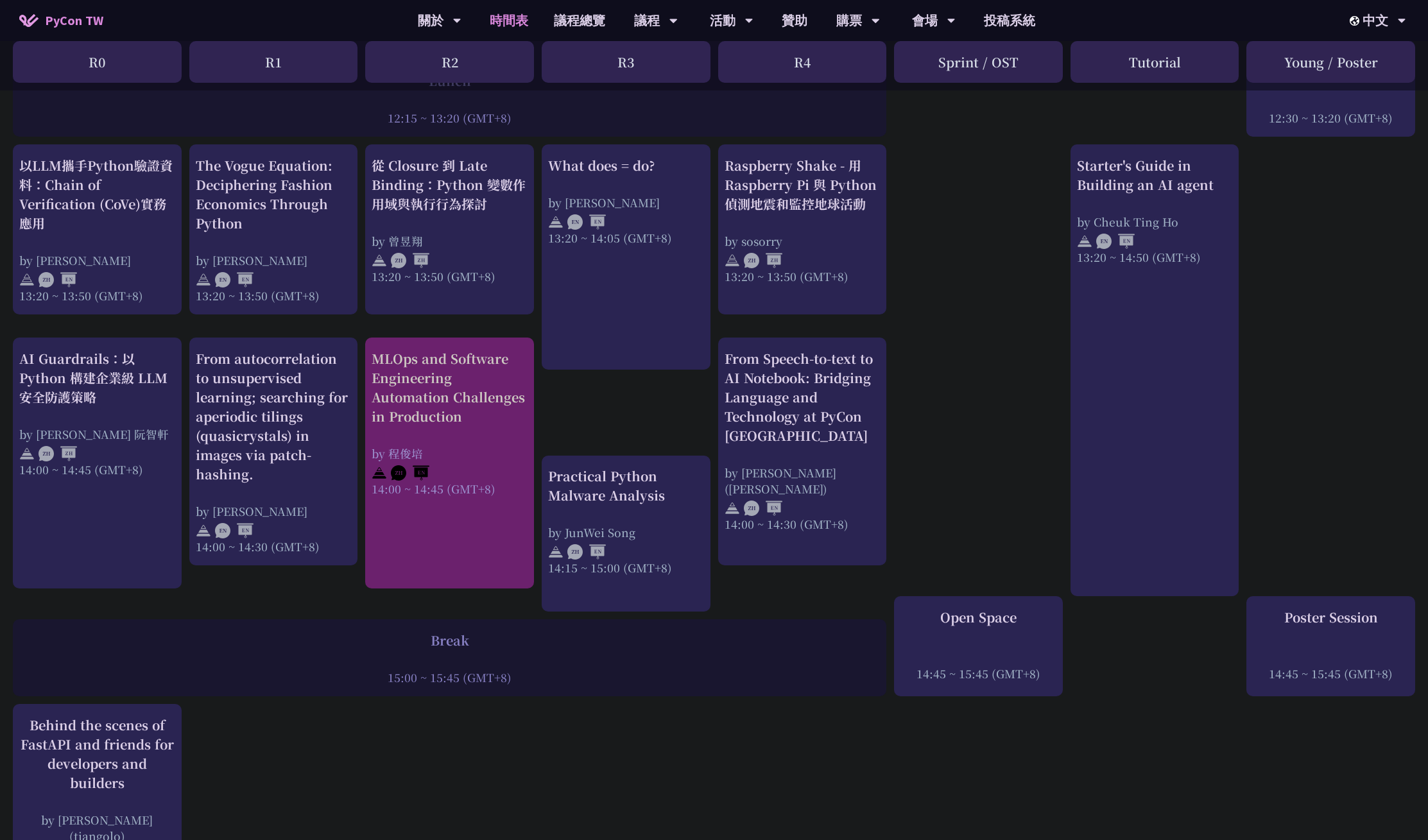
scroll to position [1024, 0]
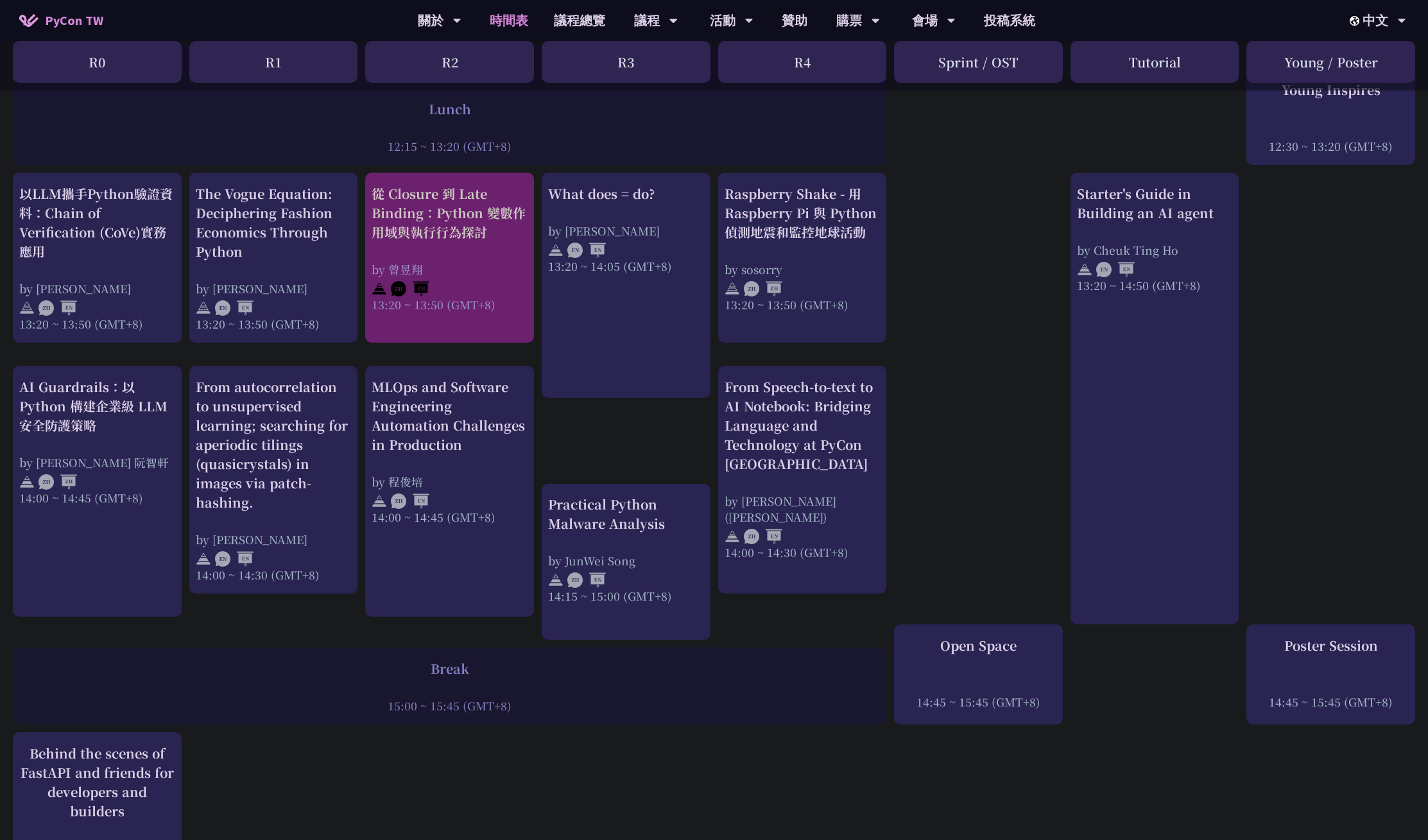
click at [452, 233] on div "從 Closure 到 Late Binding：Python 變數作用域與執行行為探討" at bounding box center [450, 213] width 156 height 57
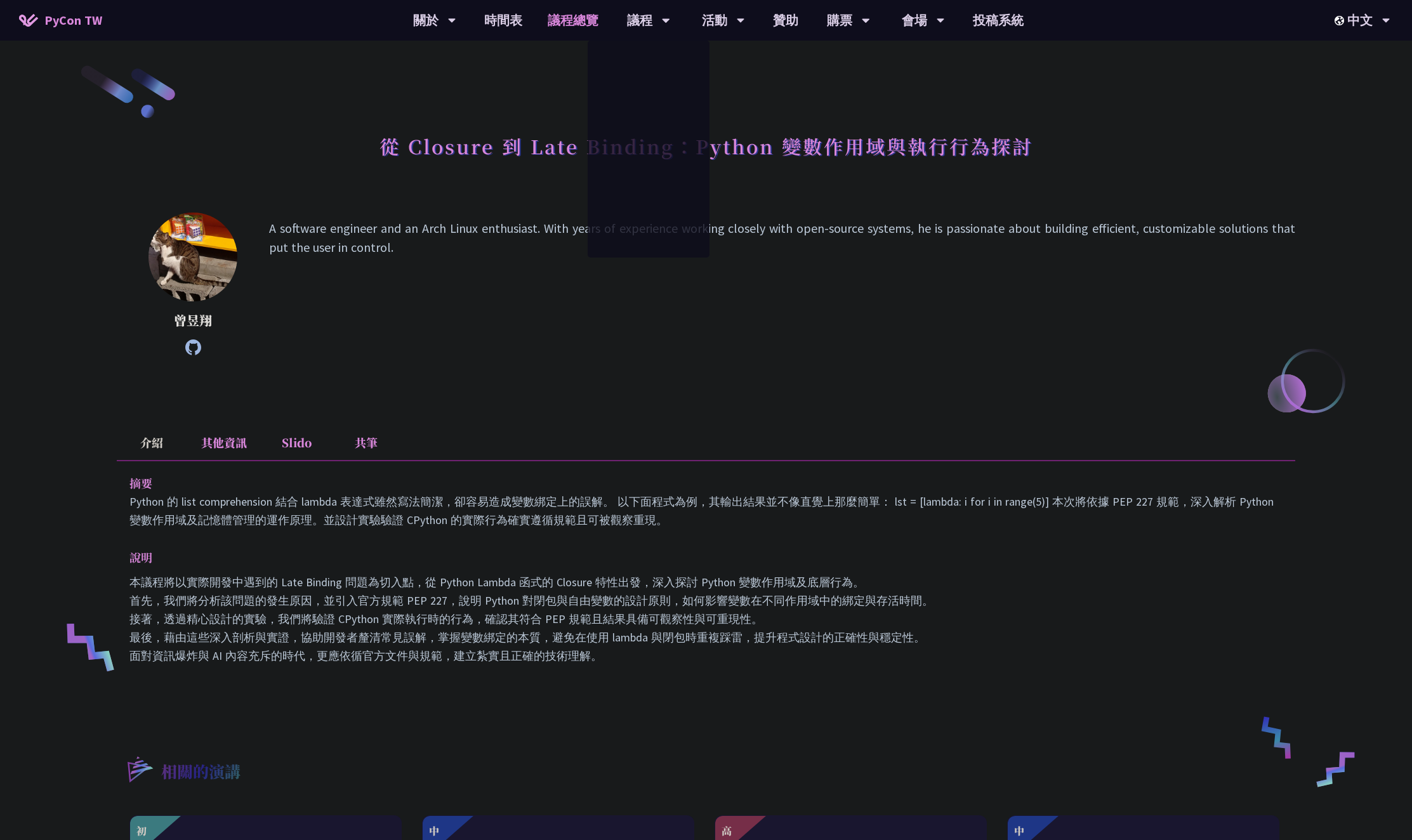
click at [590, 20] on link "議程總覽" at bounding box center [573, 20] width 76 height 41
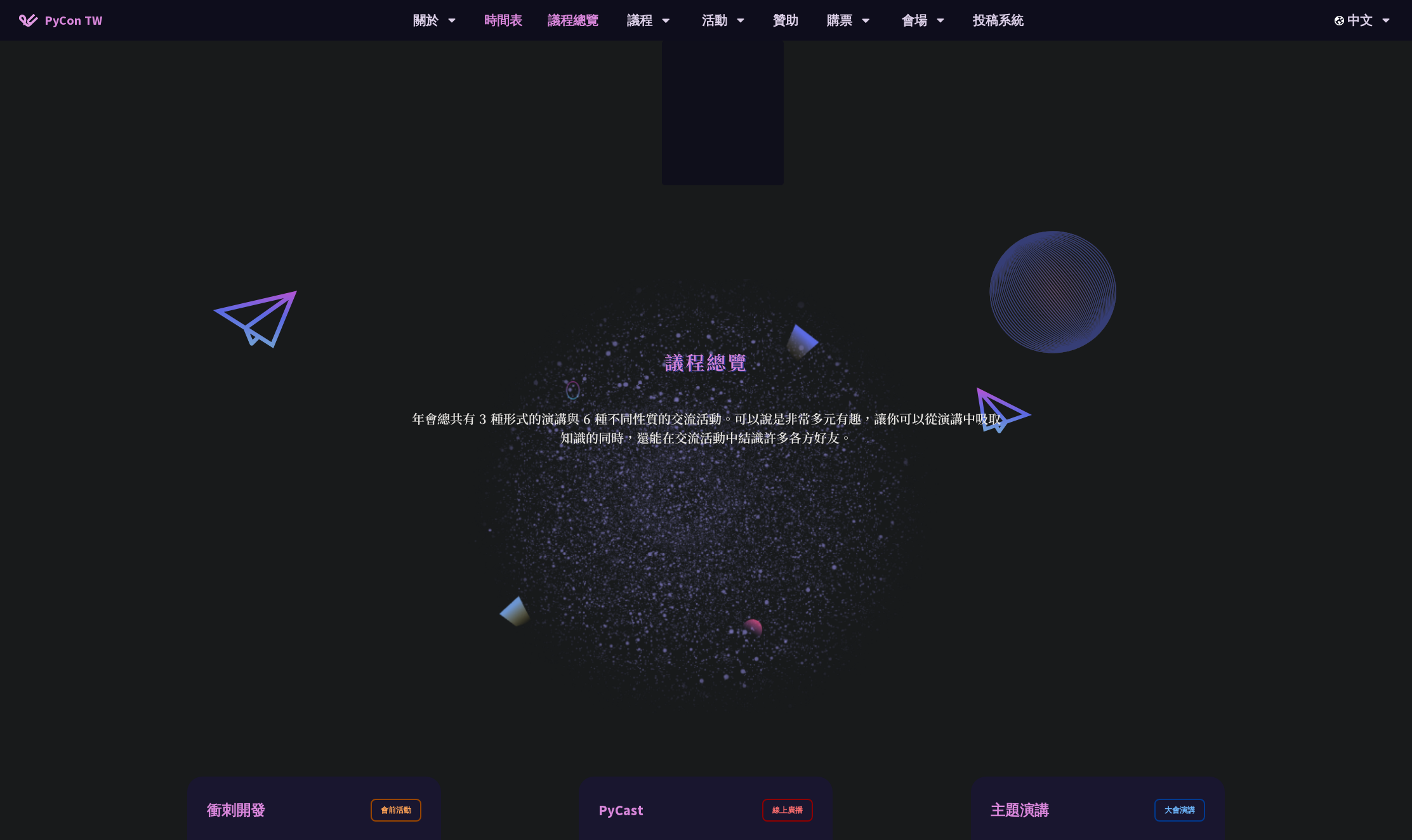
click at [486, 23] on link "時間表" at bounding box center [503, 20] width 63 height 41
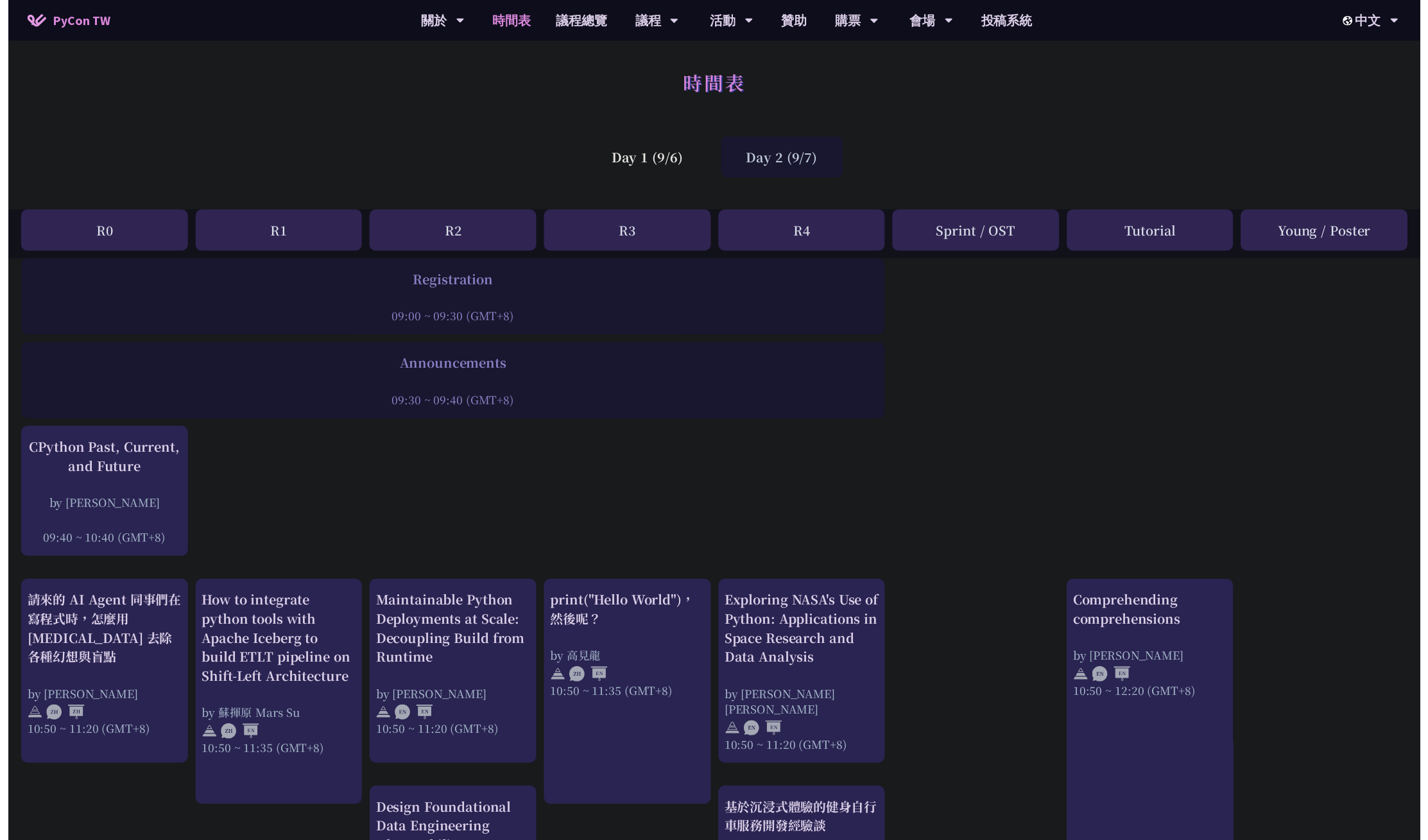
scroll to position [1024, 0]
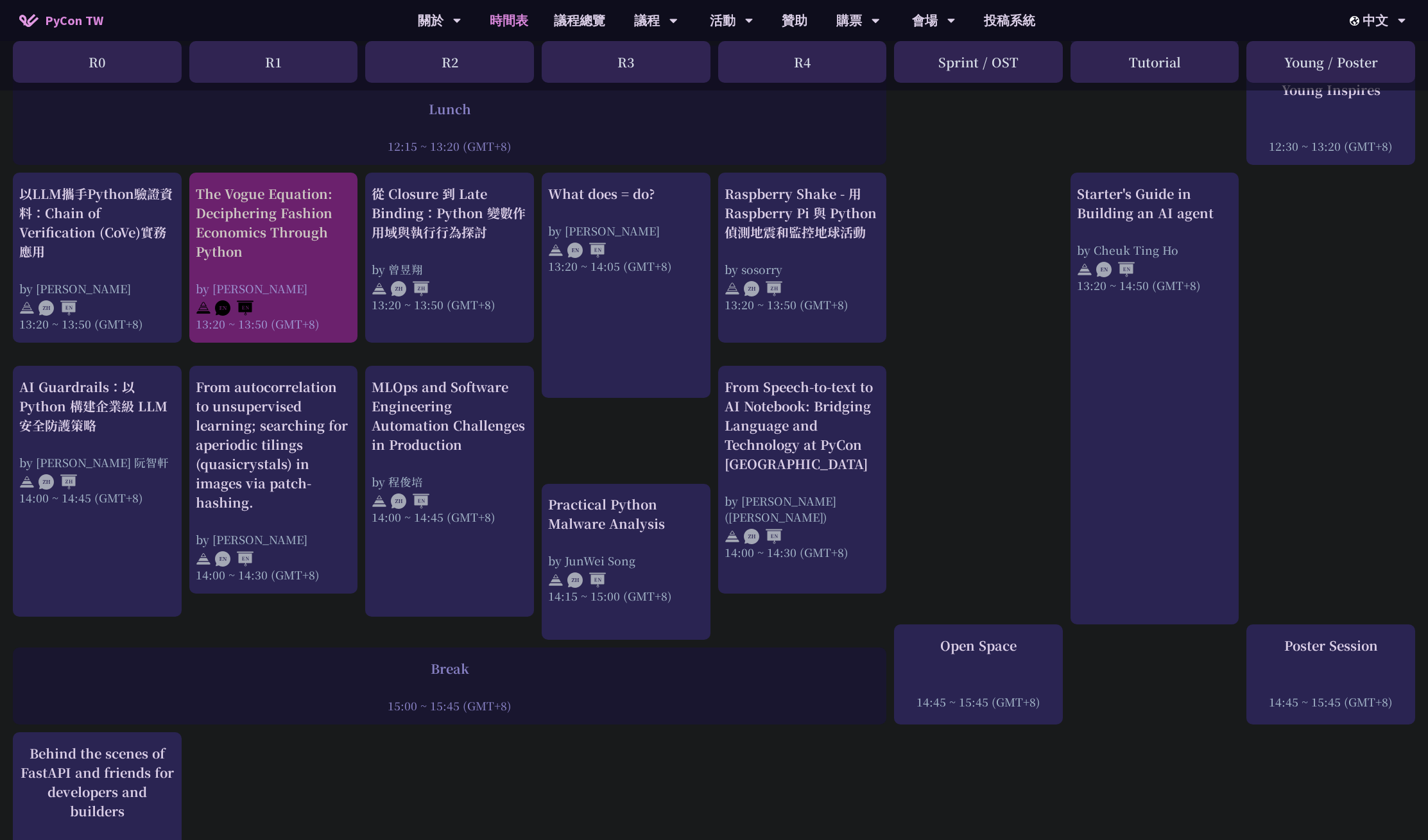
click at [243, 252] on div "The Vogue Equation: Deciphering Fashion Economics Through Python" at bounding box center [274, 223] width 156 height 77
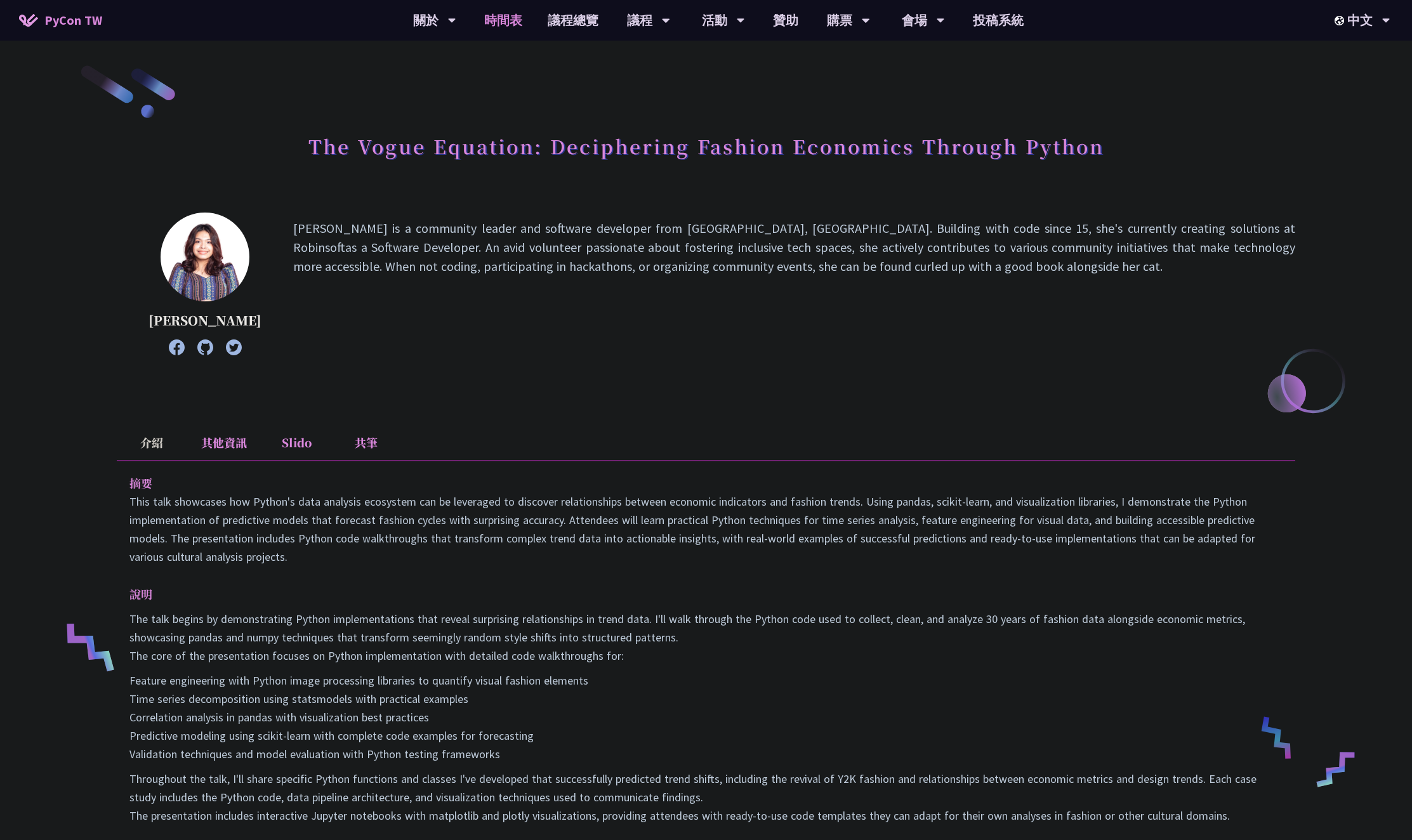
click at [511, 24] on link "時間表" at bounding box center [503, 20] width 63 height 41
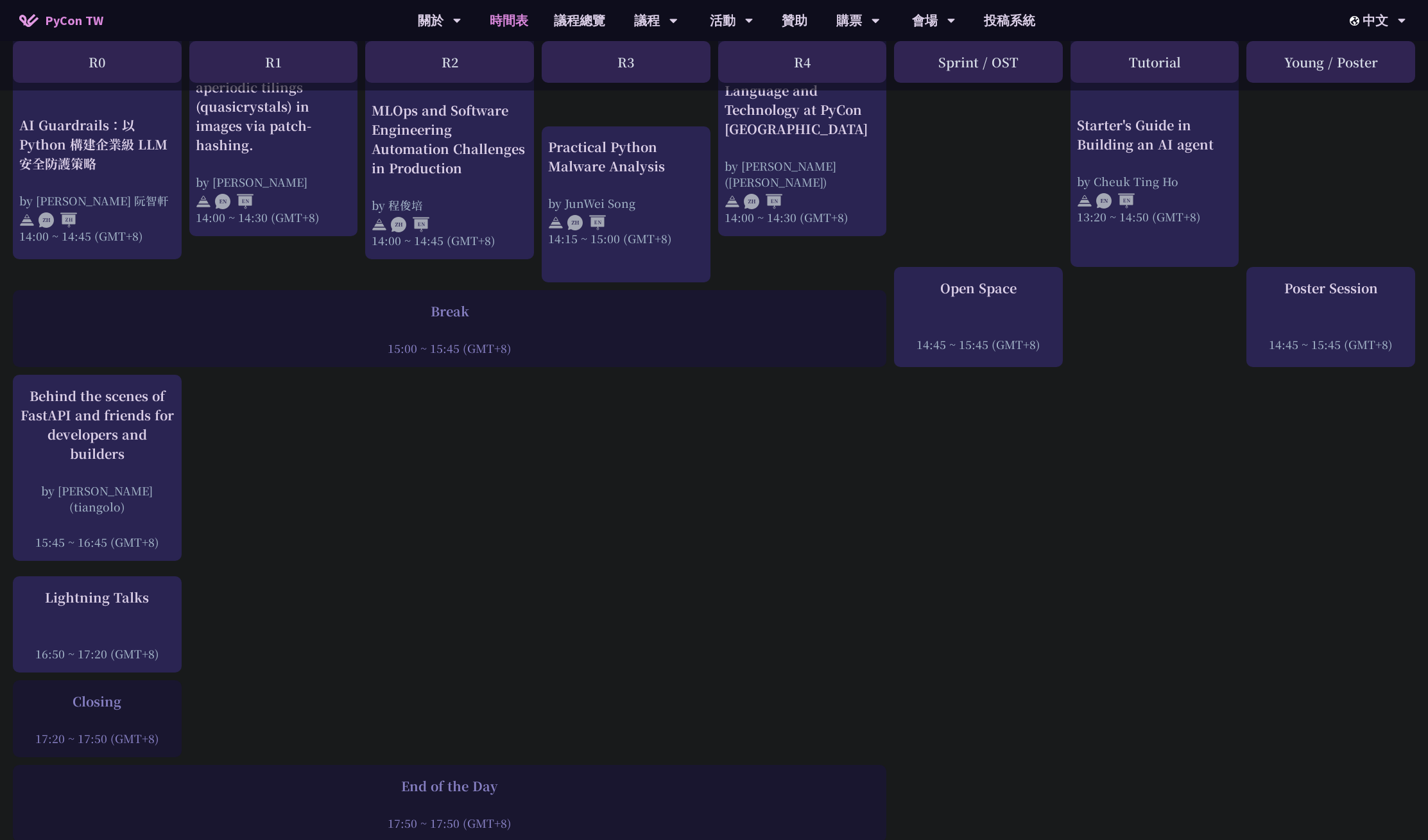
scroll to position [623, 0]
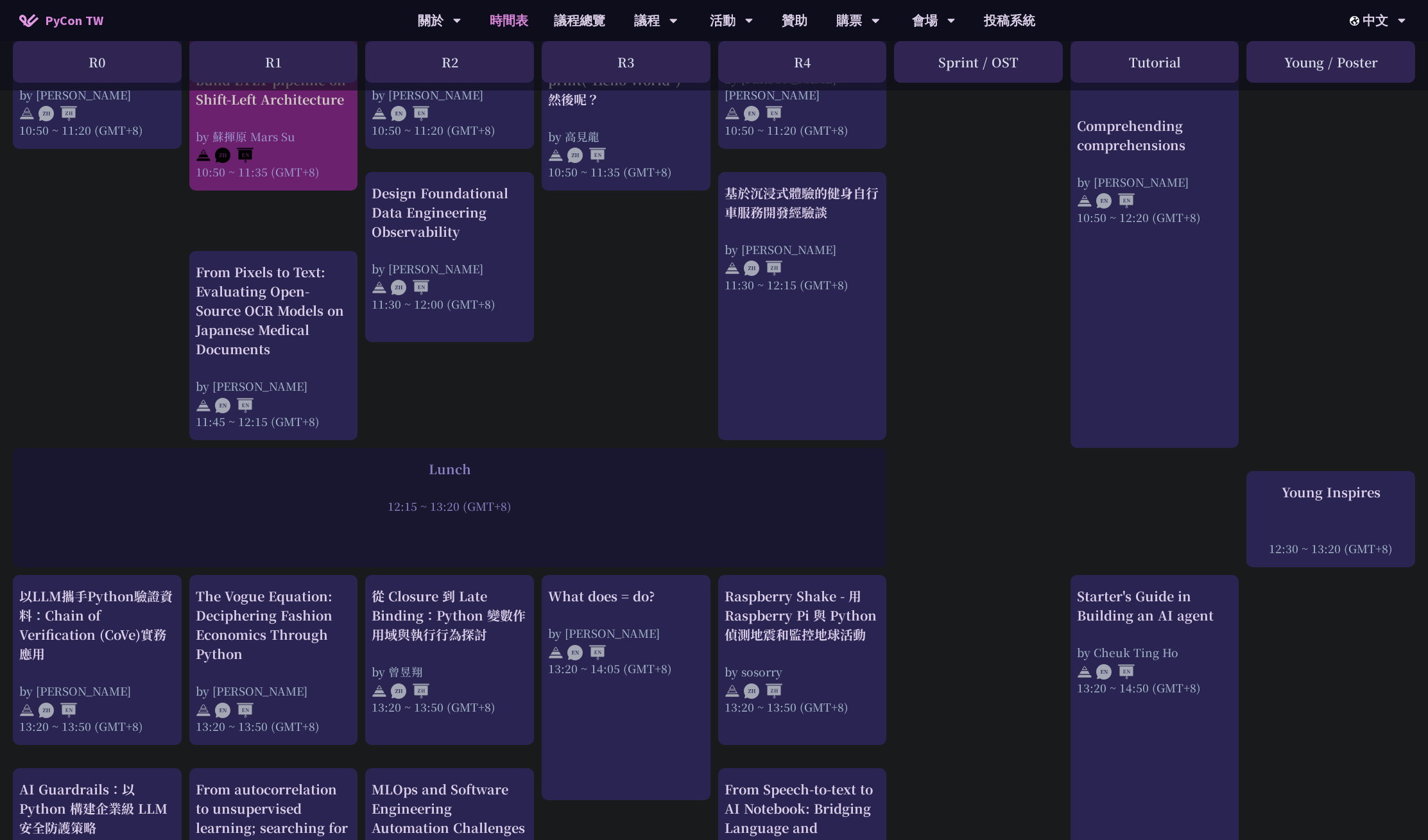
click at [273, 139] on div "by 蘇揮原 Mars Su" at bounding box center [274, 136] width 156 height 16
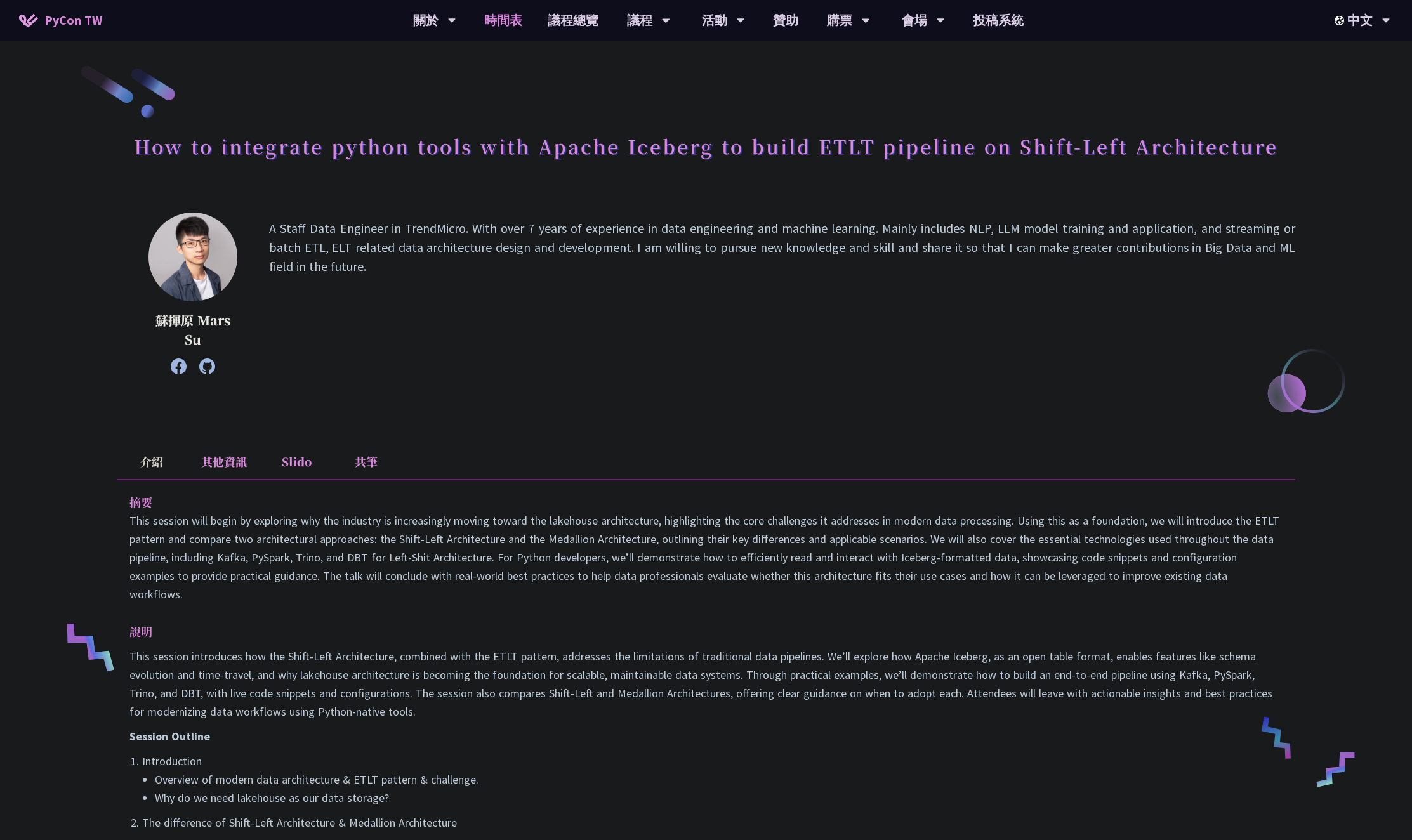
click at [506, 19] on link "時間表" at bounding box center [503, 20] width 63 height 41
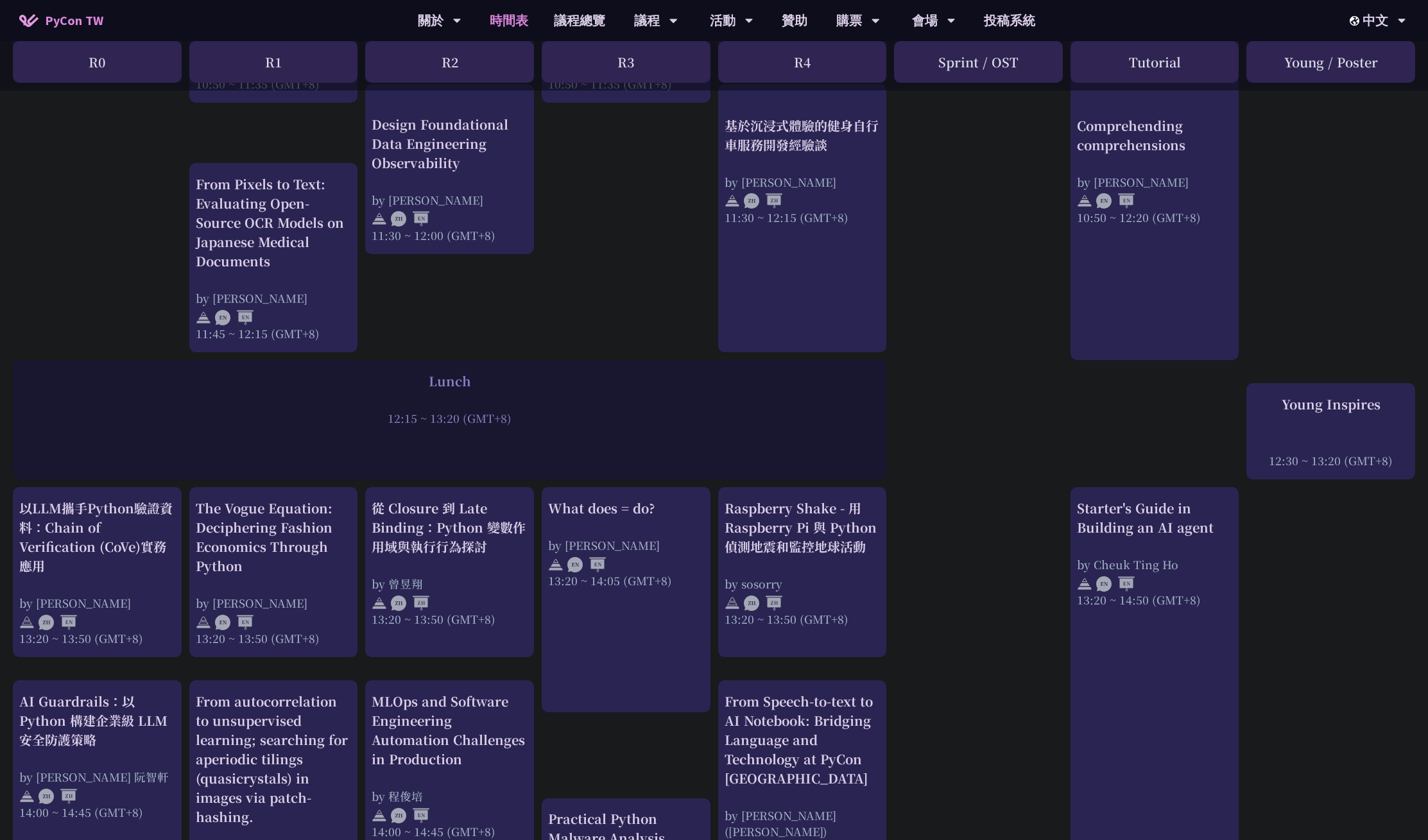
scroll to position [778, 0]
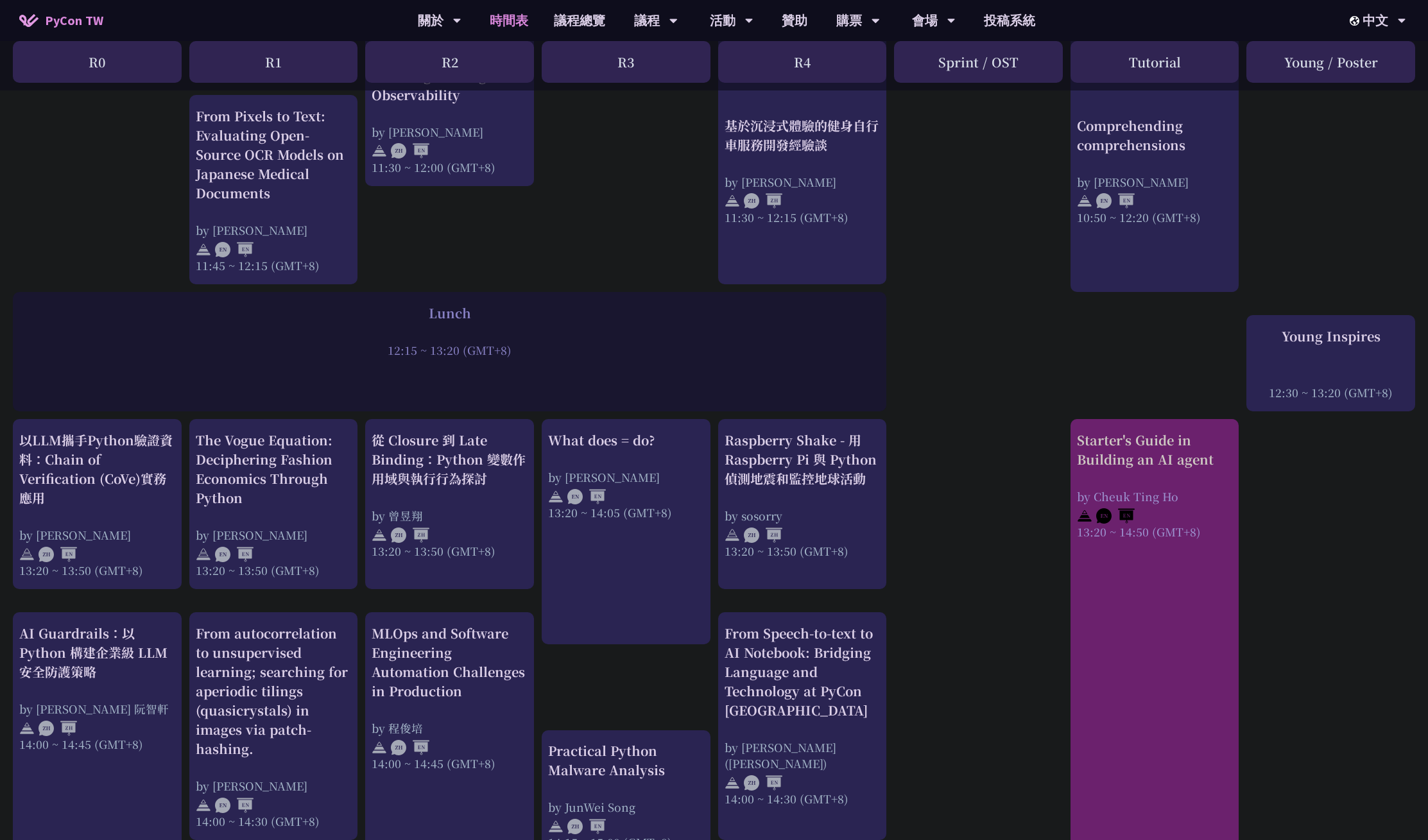
click at [1198, 507] on div at bounding box center [1155, 514] width 156 height 19
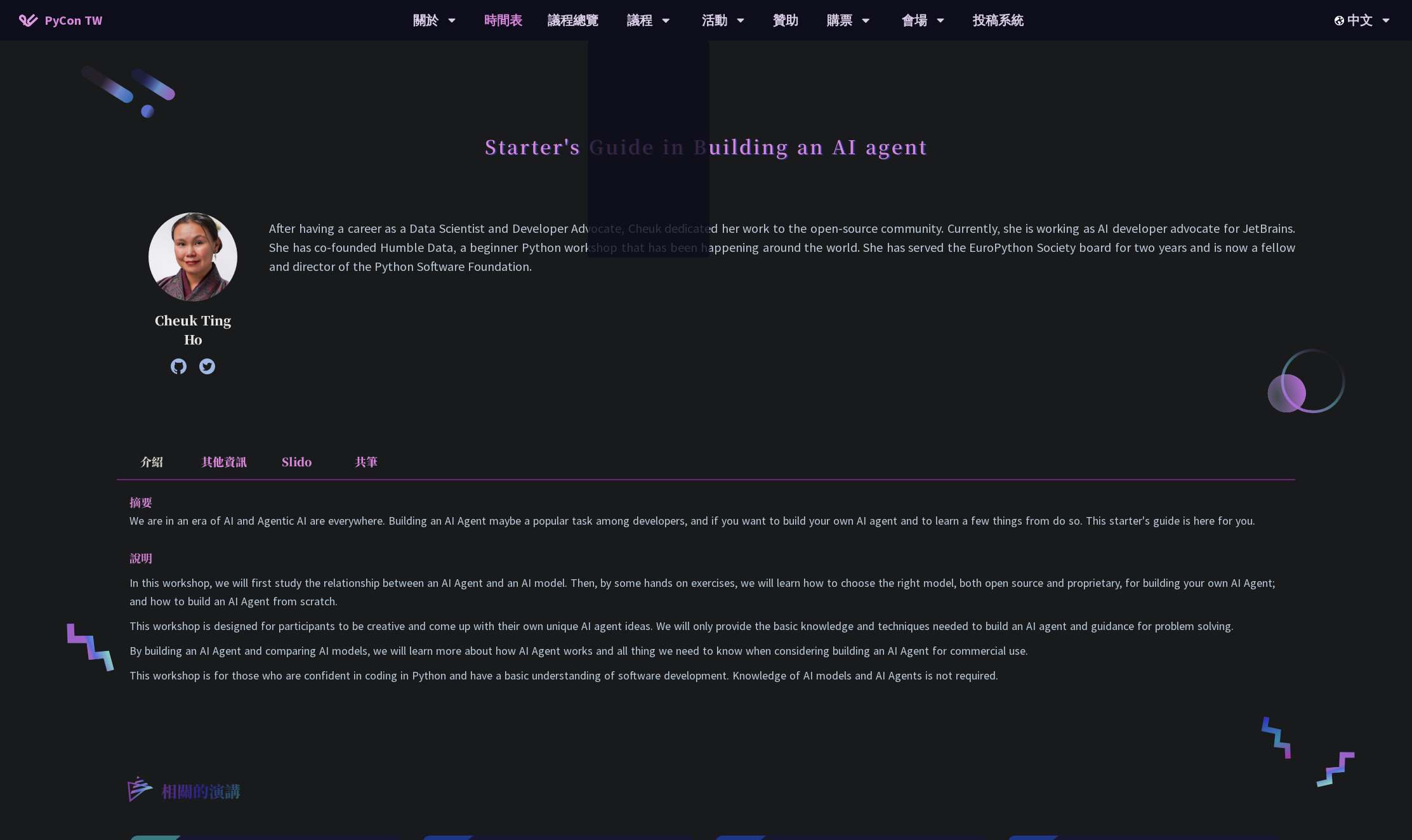
click at [514, 34] on link "時間表" at bounding box center [503, 20] width 63 height 41
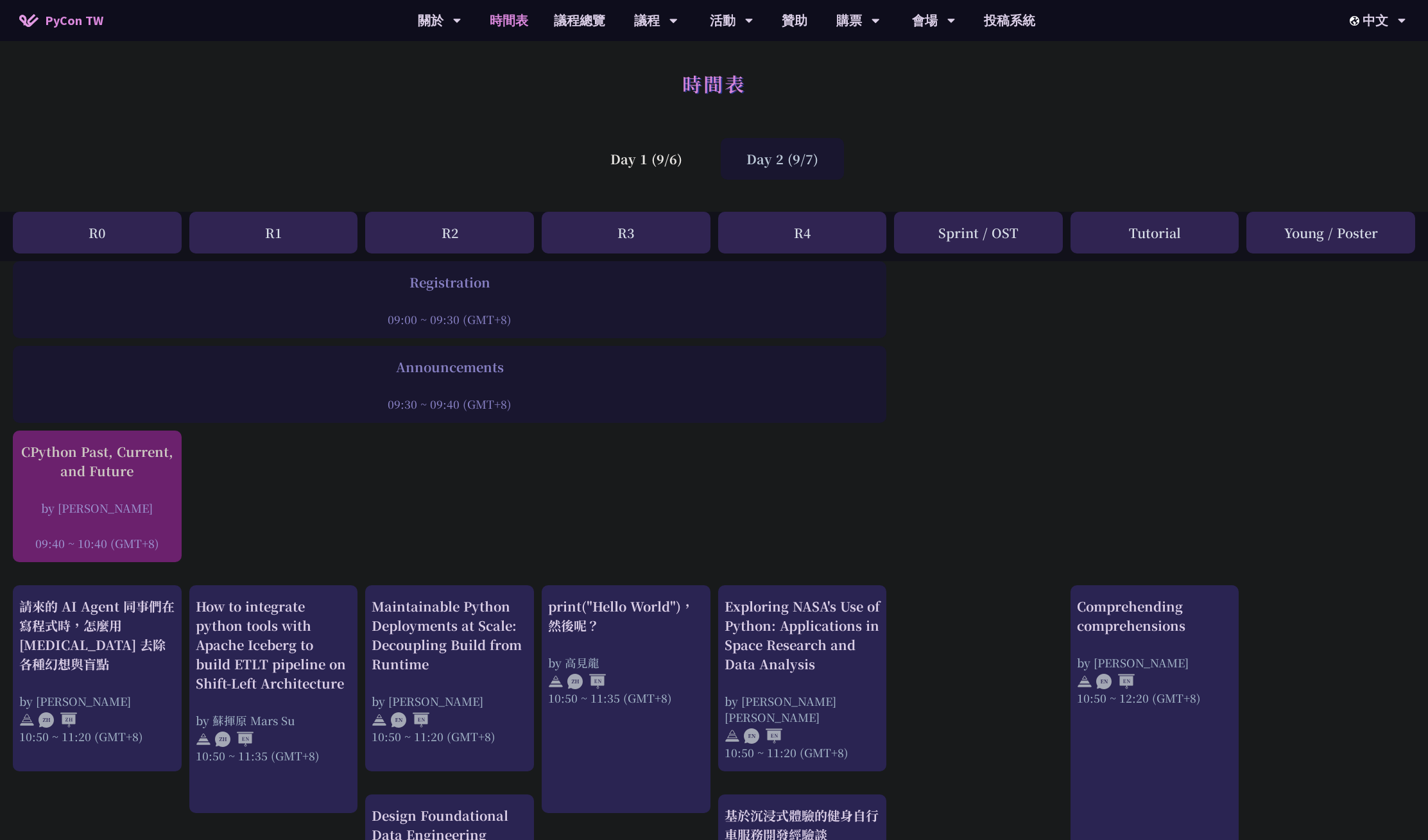
click at [83, 480] on div "CPython Past, Current, and Future by [PERSON_NAME] 09:40 ~ 10:40 (GMT+8)" at bounding box center [97, 496] width 156 height 109
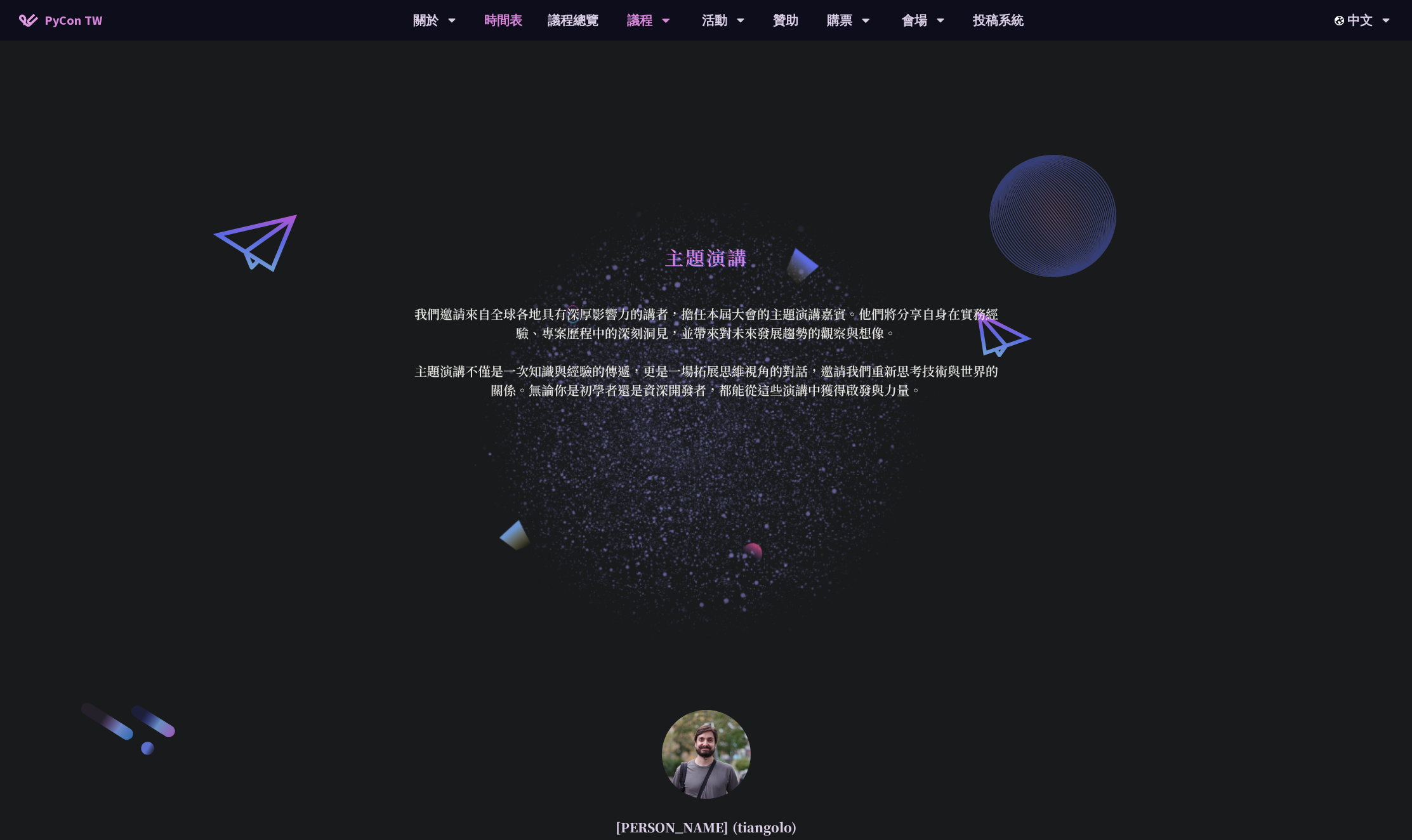
click at [484, 20] on link "時間表" at bounding box center [503, 20] width 63 height 41
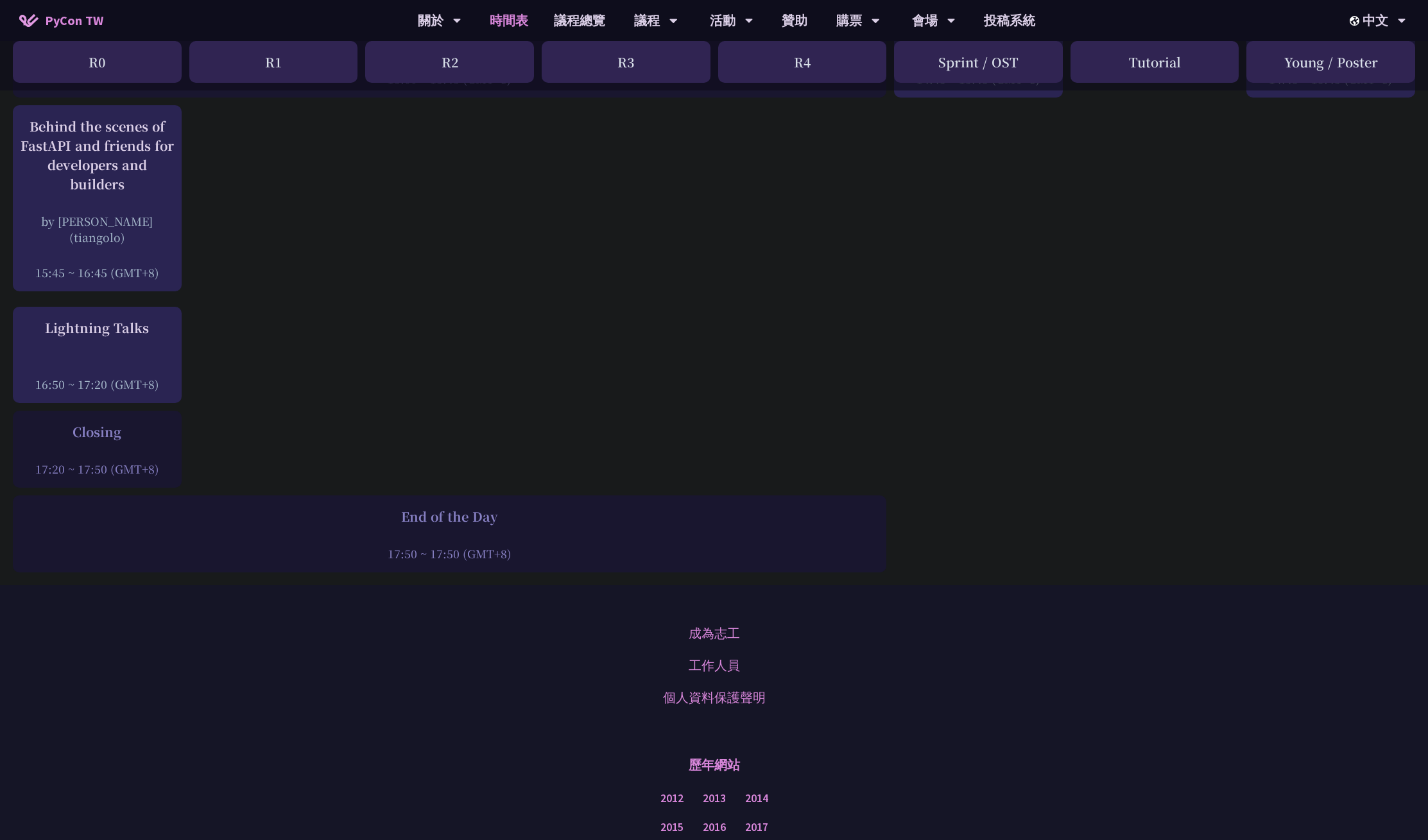
scroll to position [1555, 0]
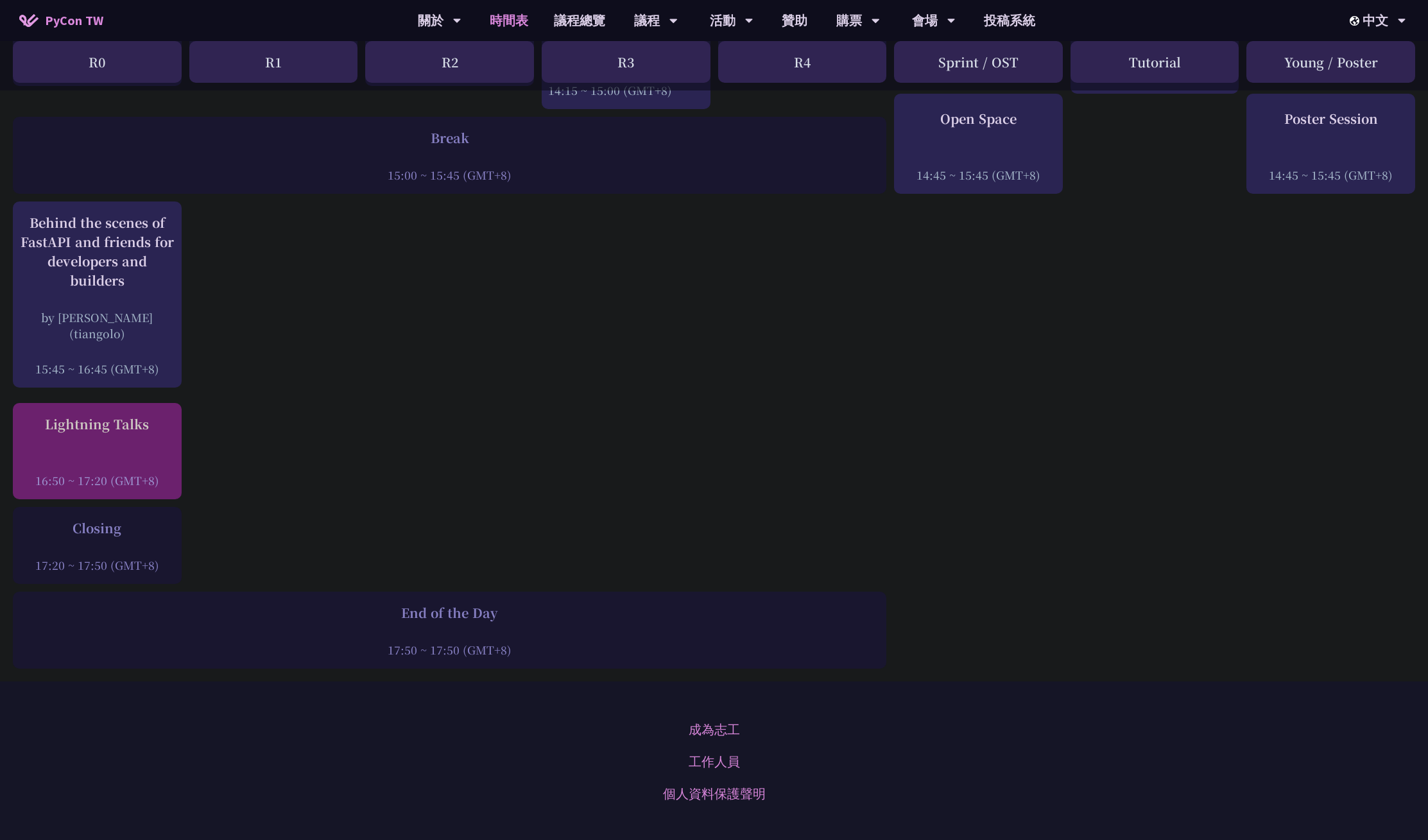
click at [138, 403] on div "Lightning Talks 16:50 ~ 17:20 (GMT+8)" at bounding box center [97, 451] width 169 height 96
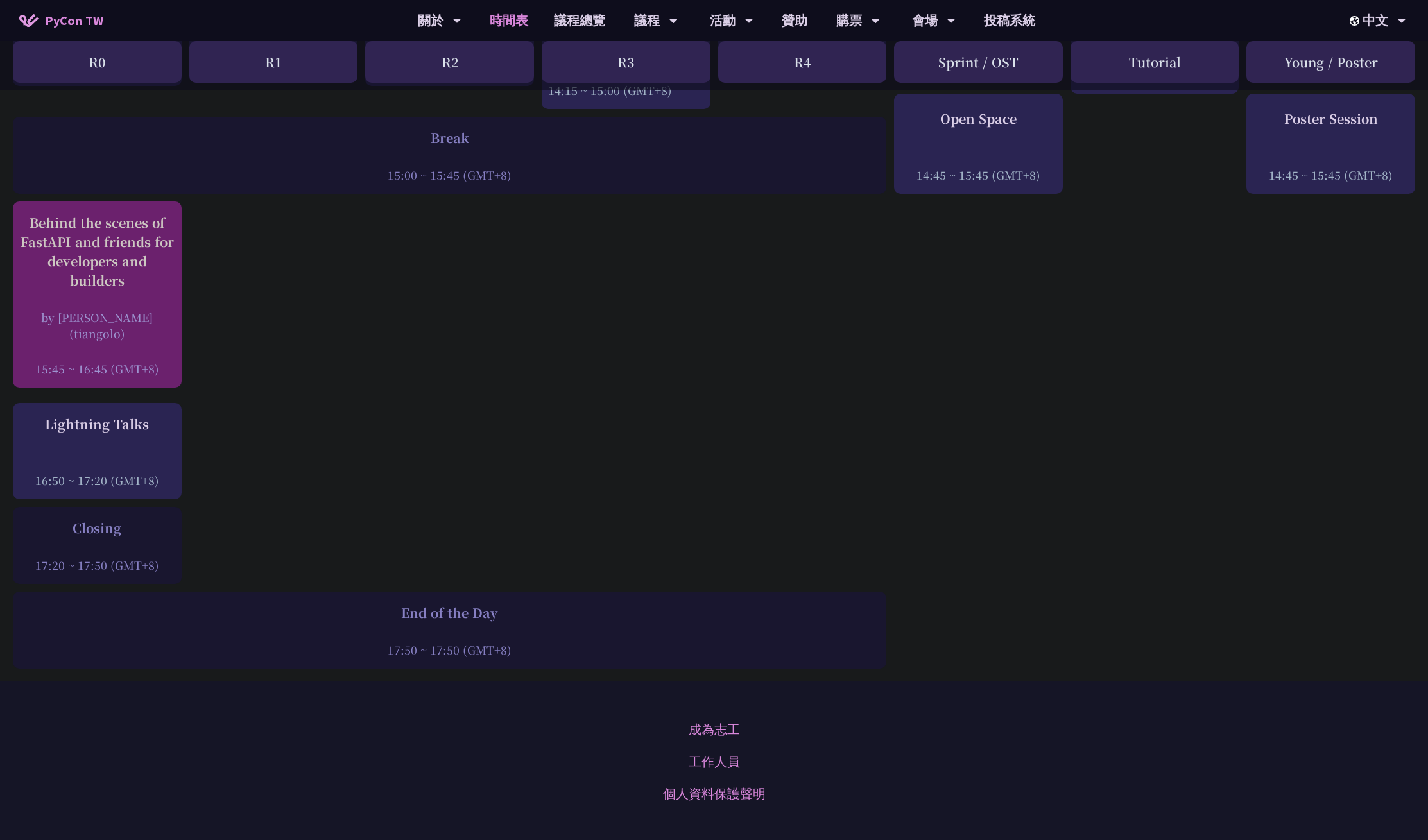
click at [153, 309] on div "by [PERSON_NAME] (tiangolo)" at bounding box center [97, 325] width 156 height 32
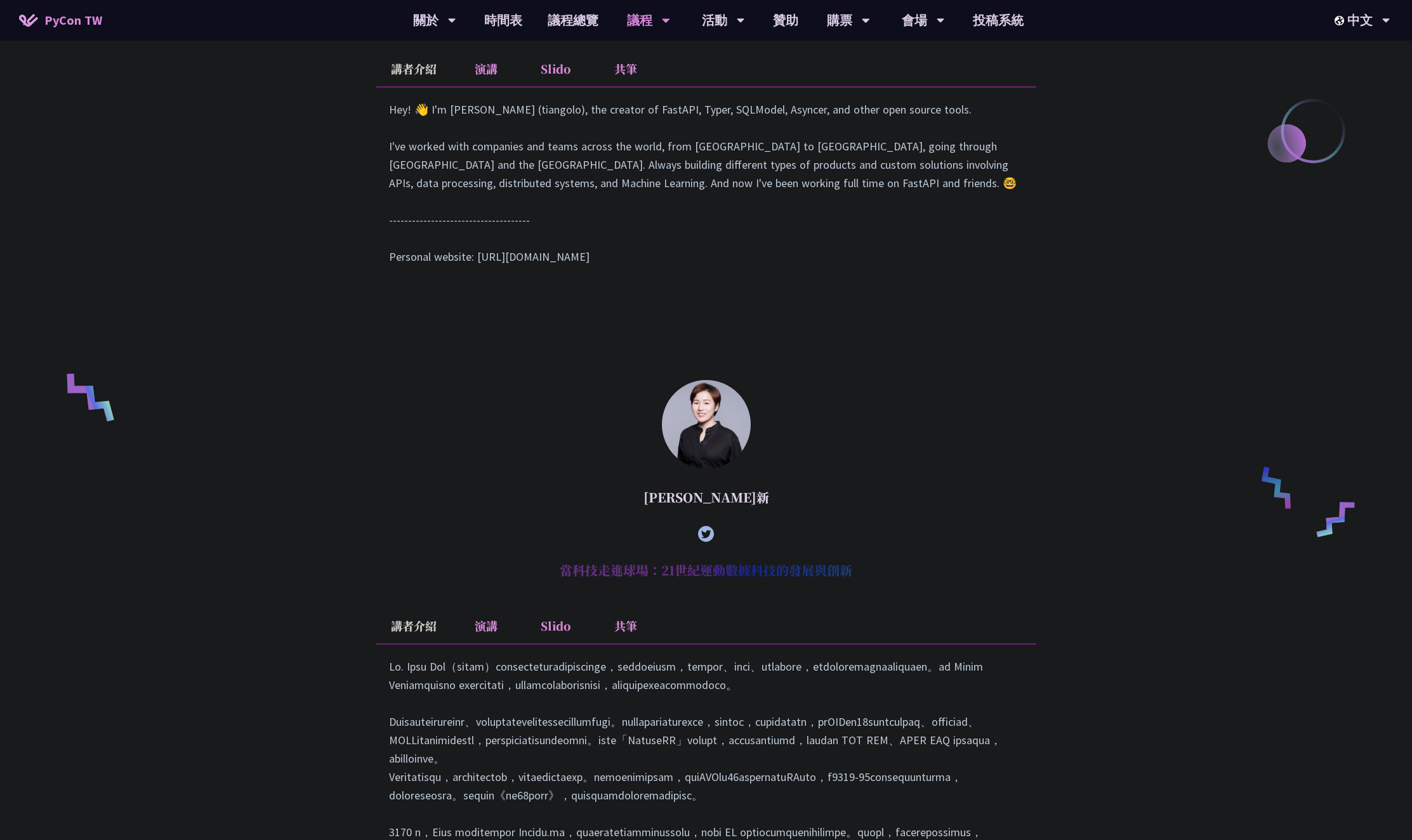
scroll to position [649, 0]
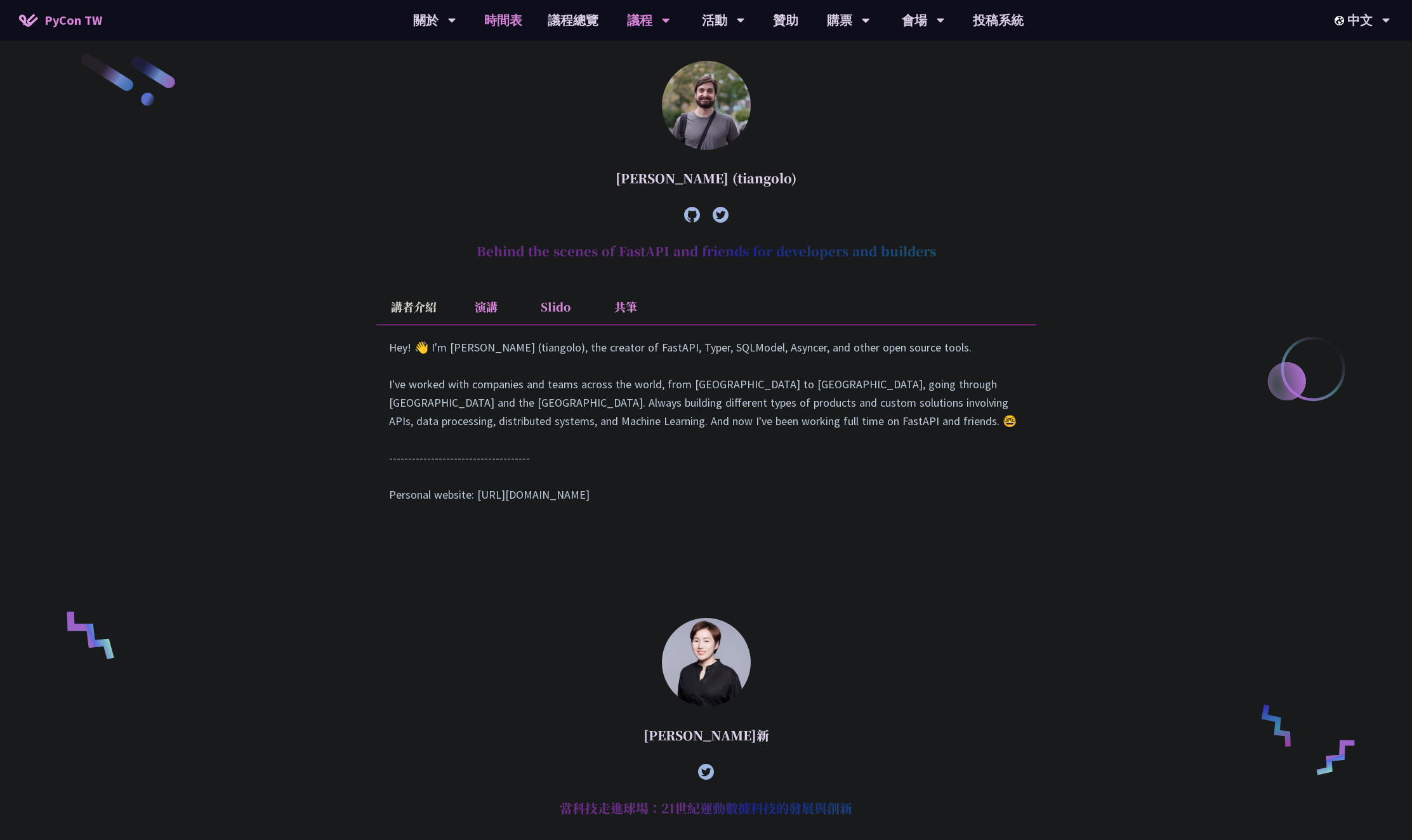
click at [506, 23] on link "時間表" at bounding box center [503, 20] width 63 height 41
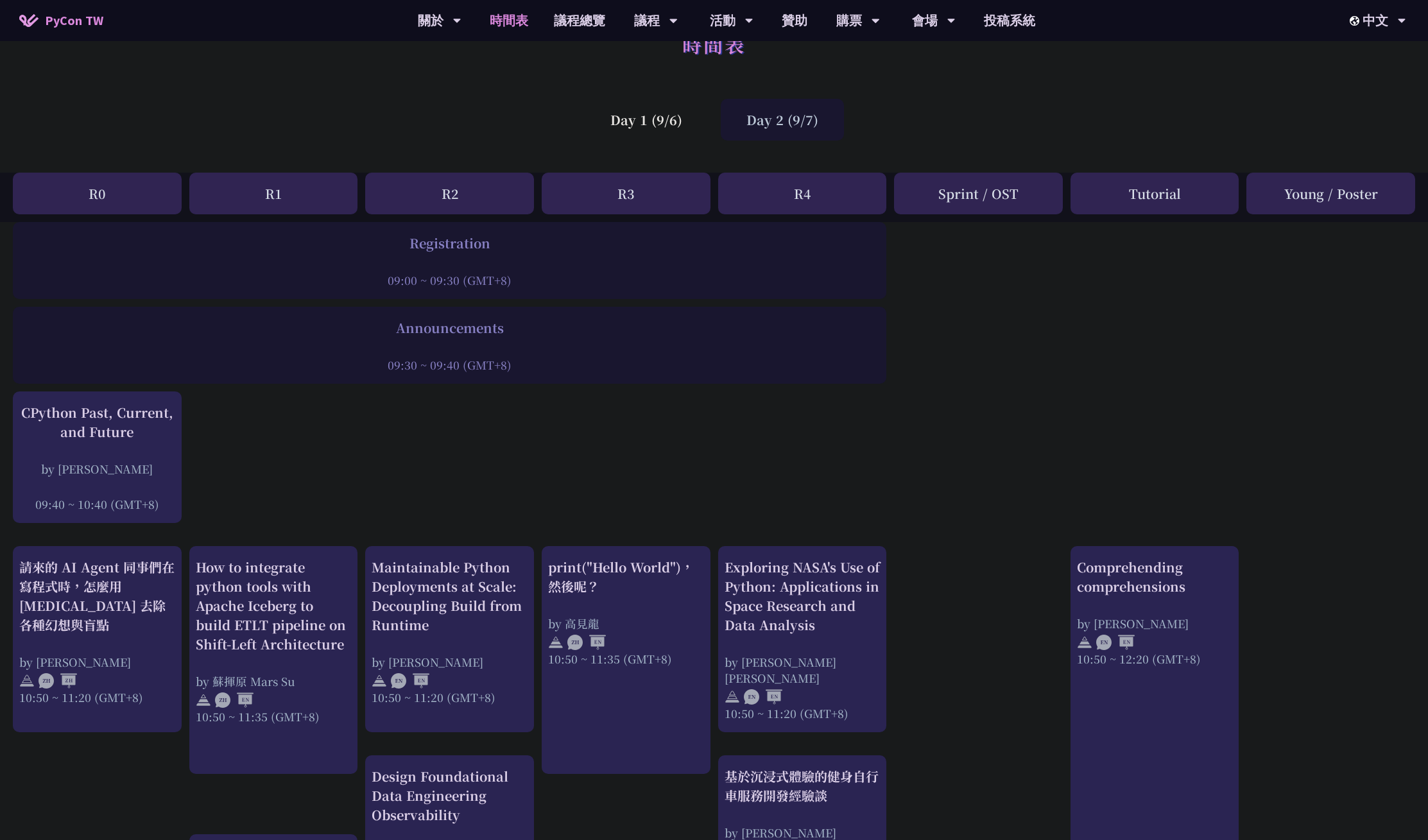
scroll to position [0, 10]
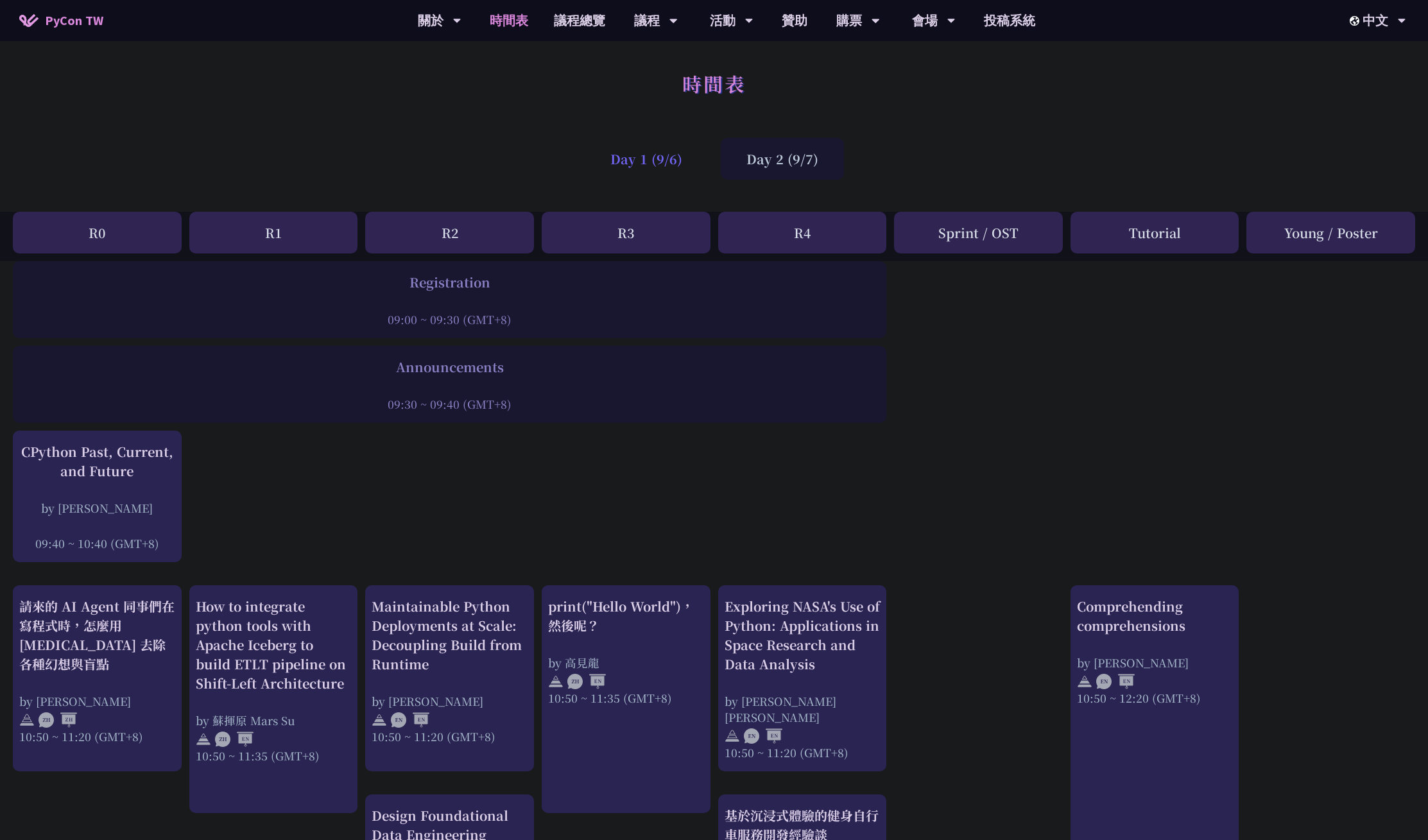
click at [654, 161] on div "Day 1 (9/6)" at bounding box center [646, 159] width 123 height 42
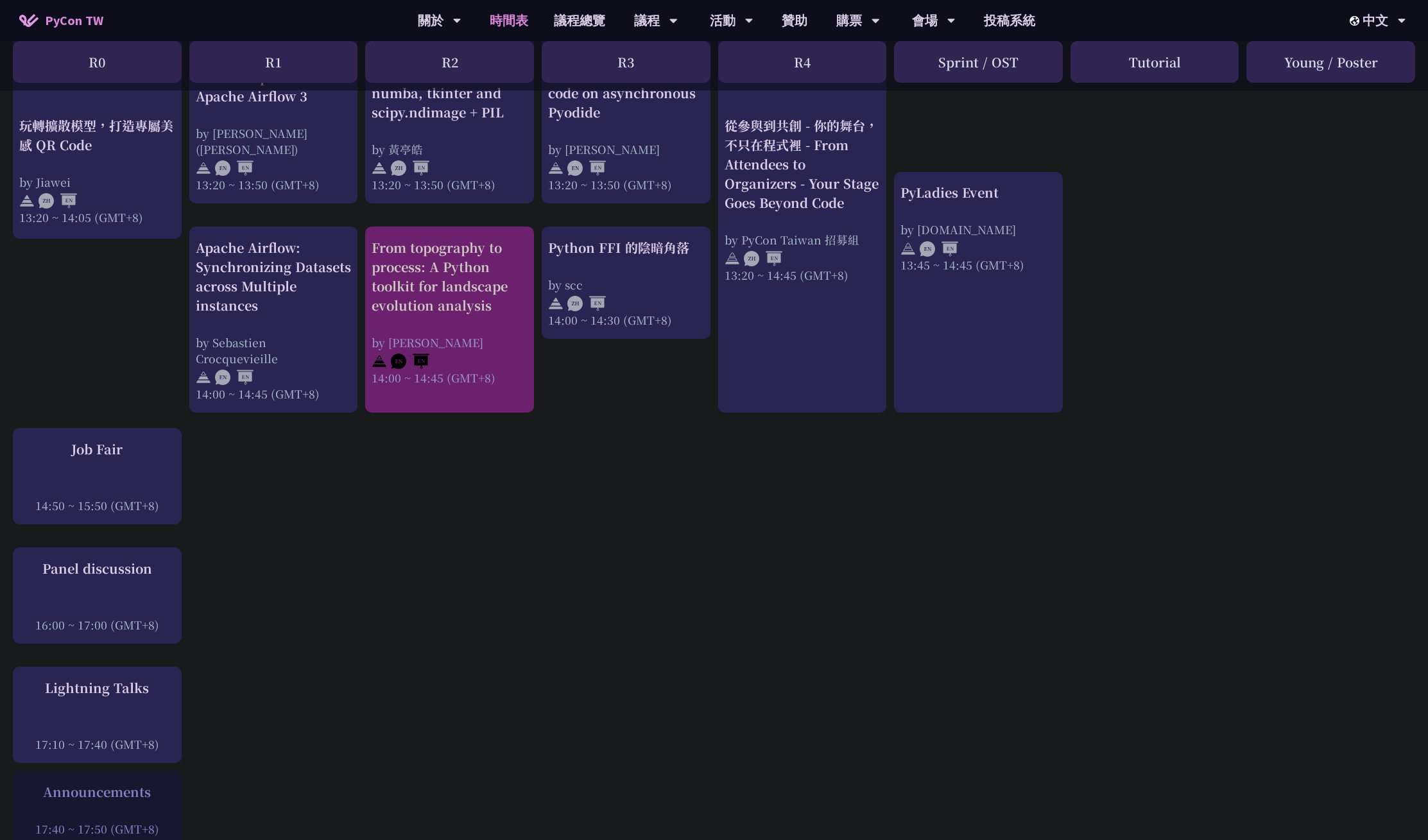
click at [455, 369] on div "14:00 ~ 14:45 (GMT+8)" at bounding box center [450, 377] width 156 height 16
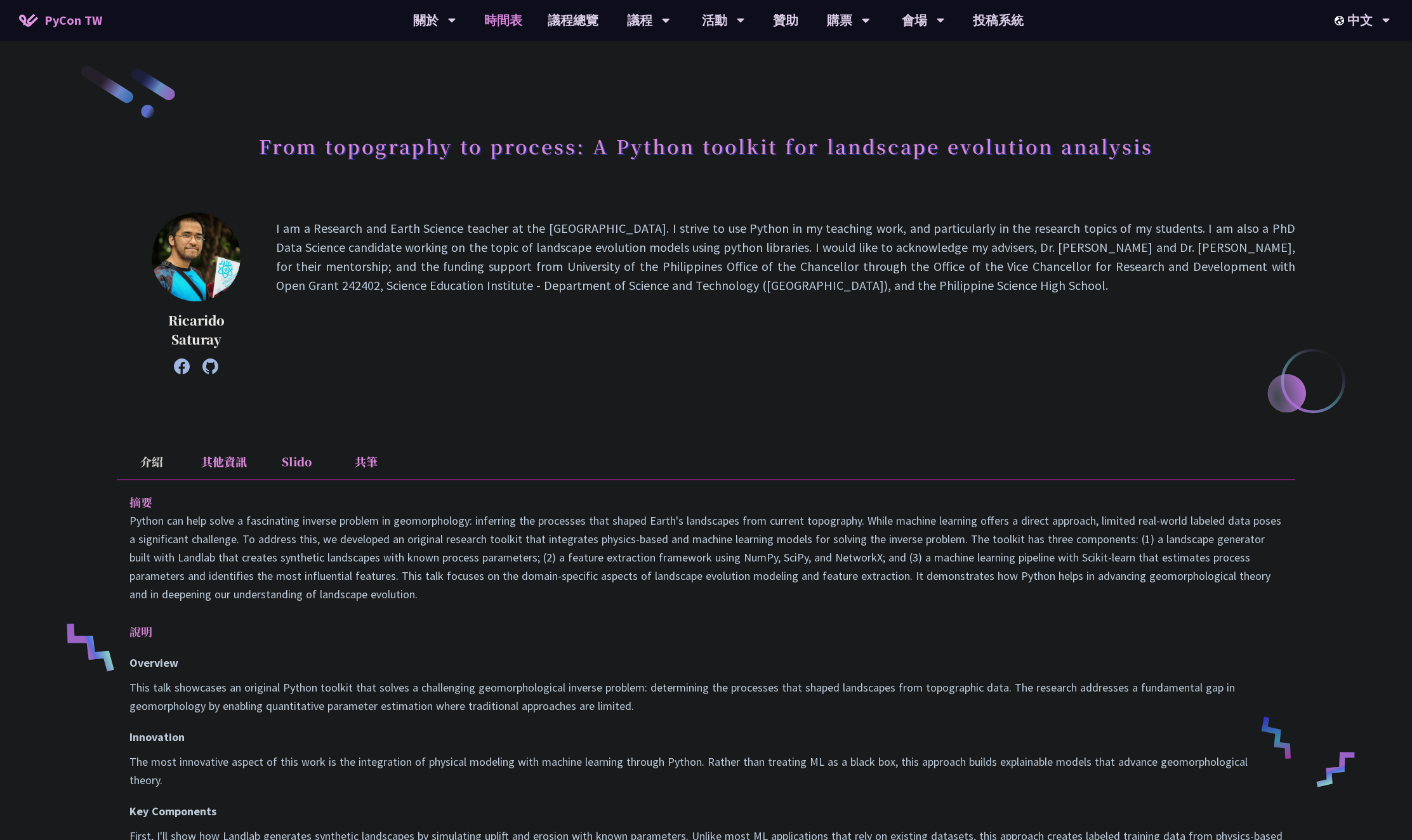
click at [519, 18] on link "時間表" at bounding box center [503, 20] width 63 height 41
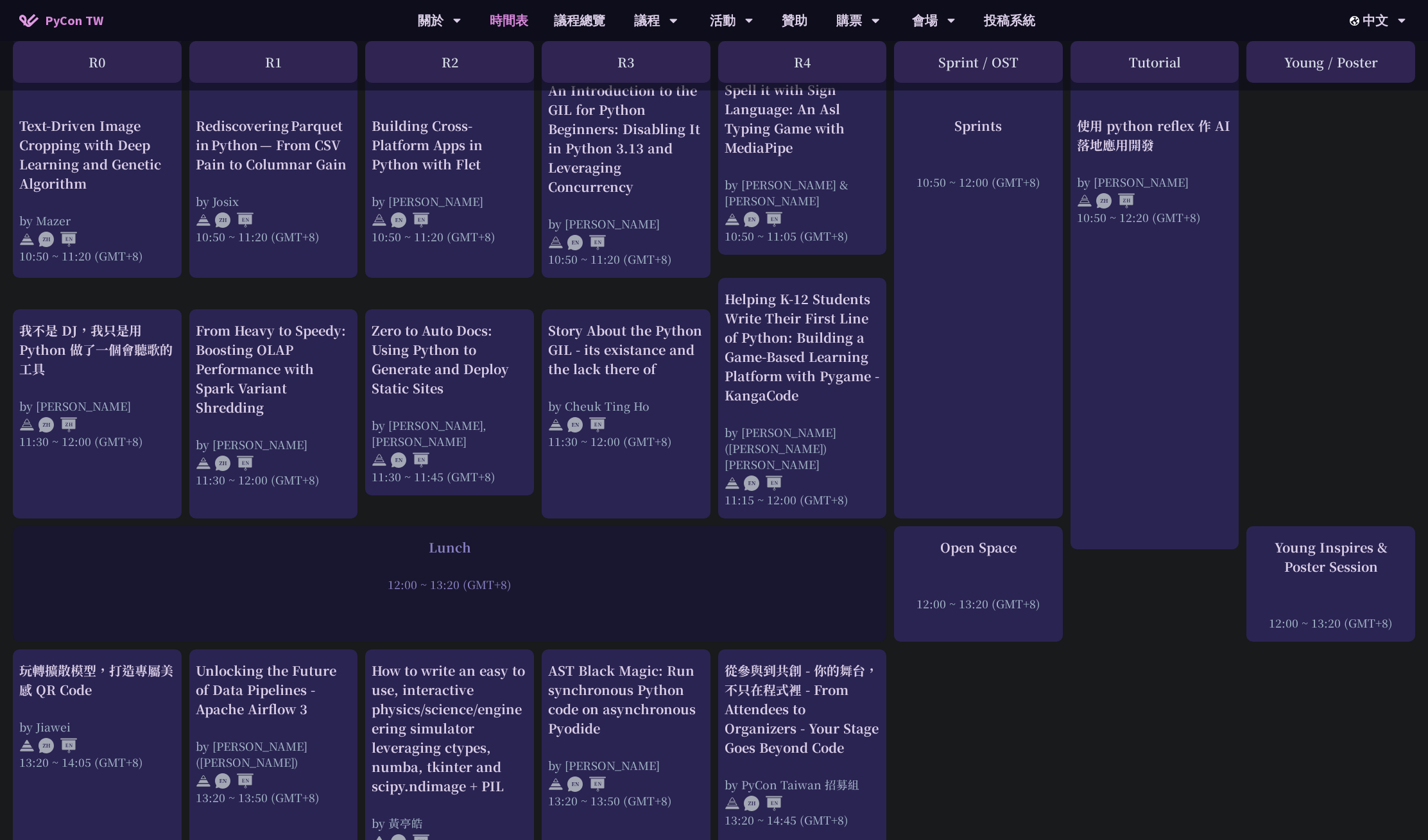
scroll to position [495, 0]
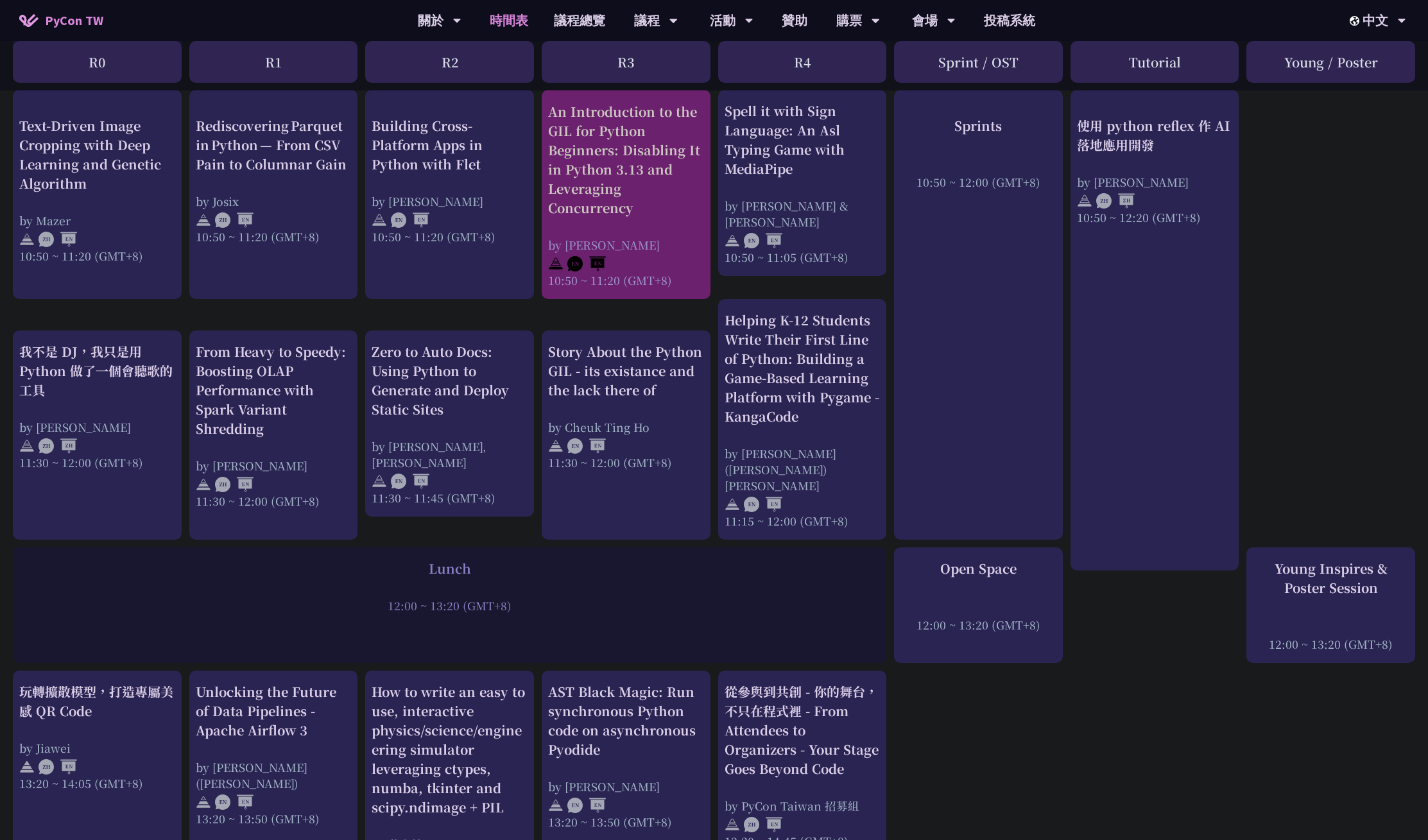
click at [658, 257] on div at bounding box center [626, 262] width 156 height 19
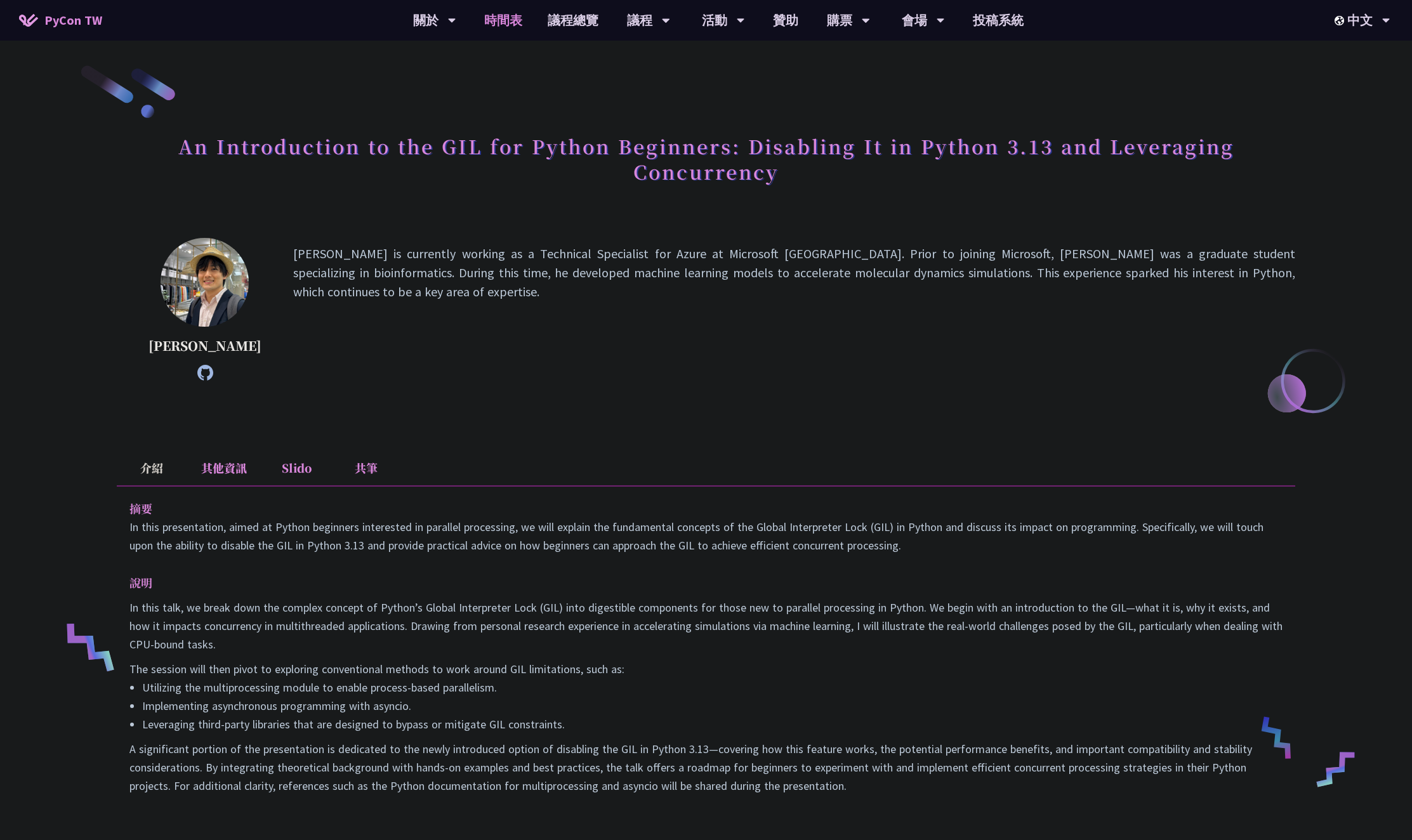
click at [502, 24] on link "時間表" at bounding box center [503, 20] width 63 height 41
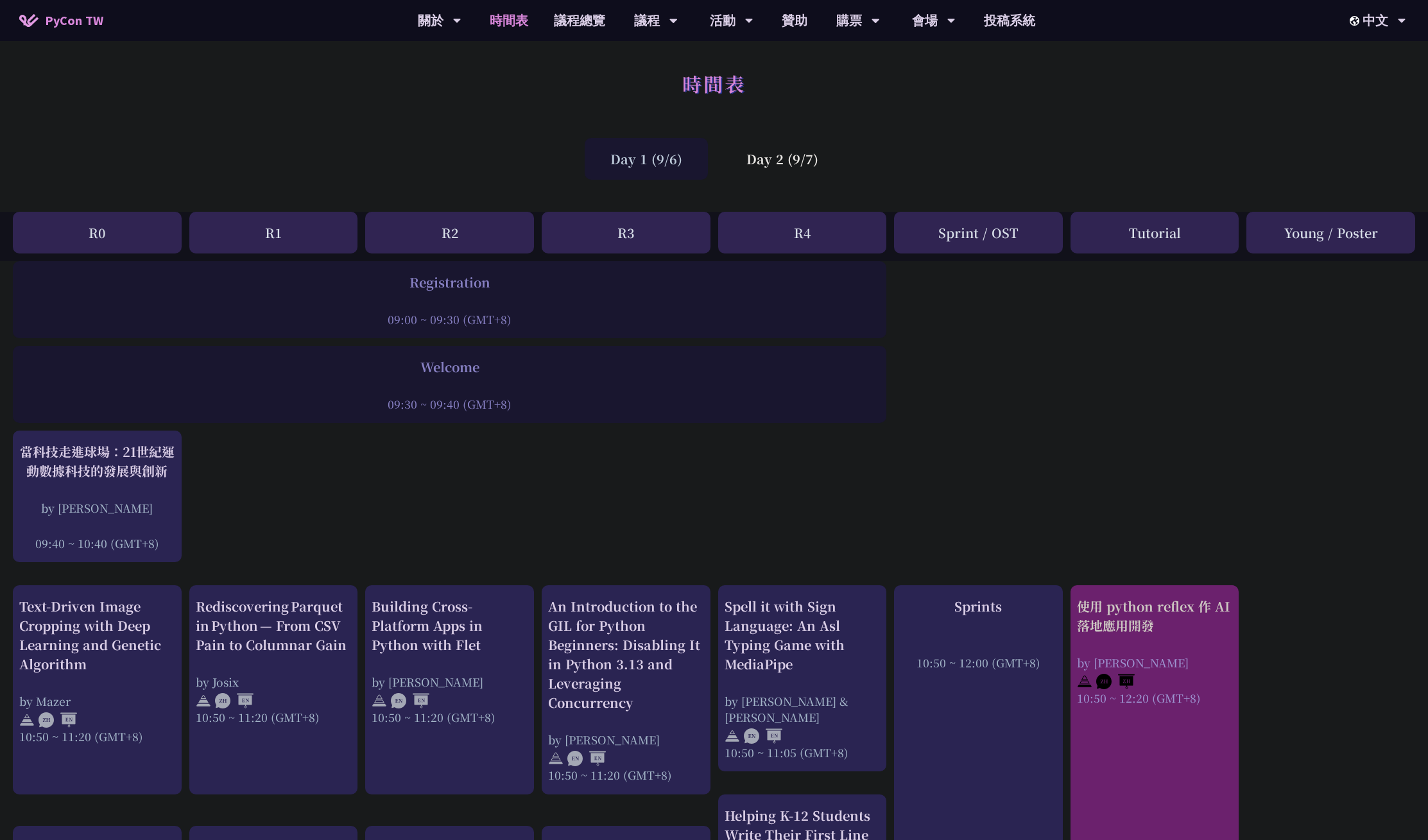
click at [1194, 665] on div "by [PERSON_NAME]" at bounding box center [1155, 662] width 156 height 16
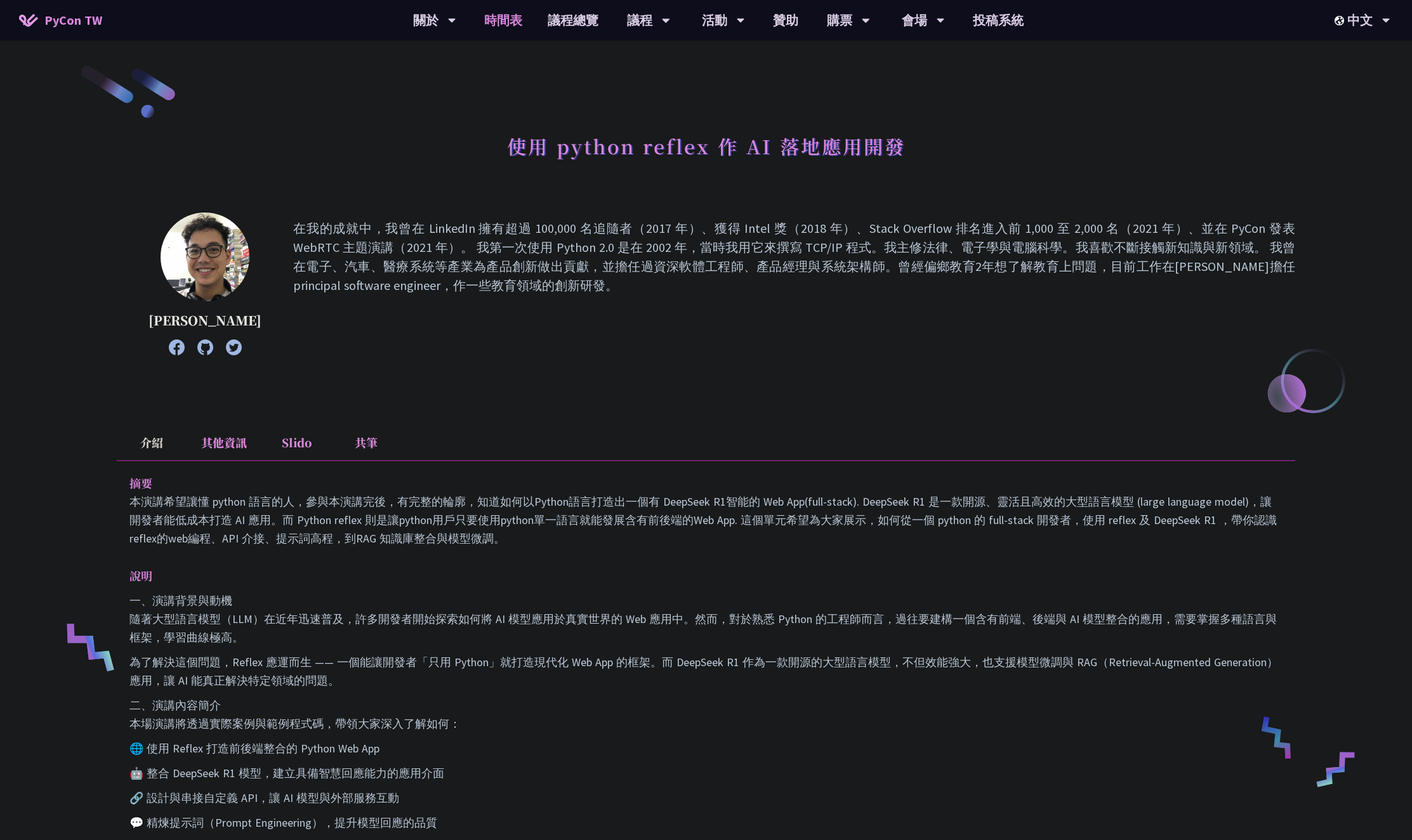
click at [502, 17] on link "時間表" at bounding box center [503, 20] width 63 height 41
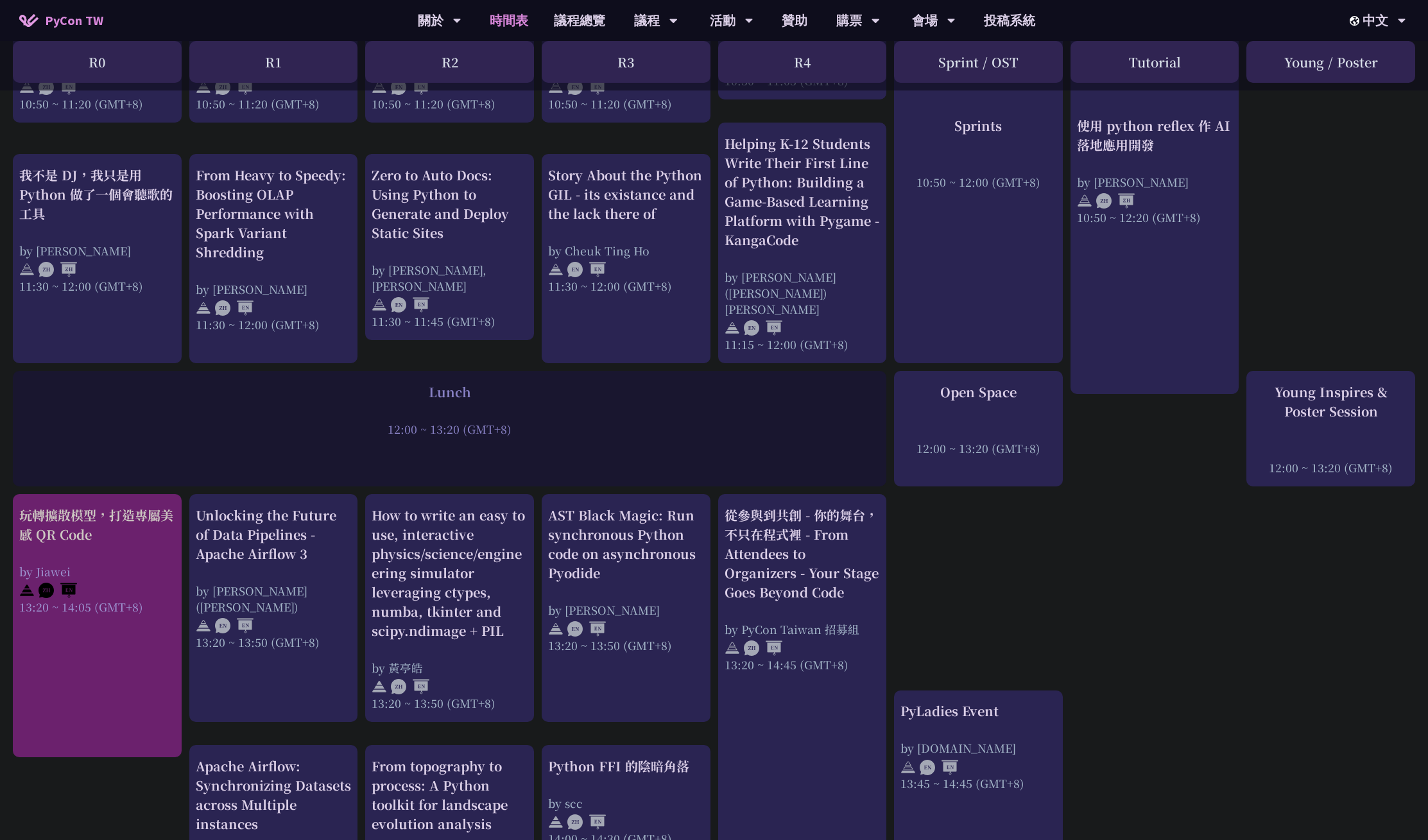
click at [123, 506] on div "玩轉擴散模型，打造專屬美感 QR Code" at bounding box center [97, 525] width 156 height 38
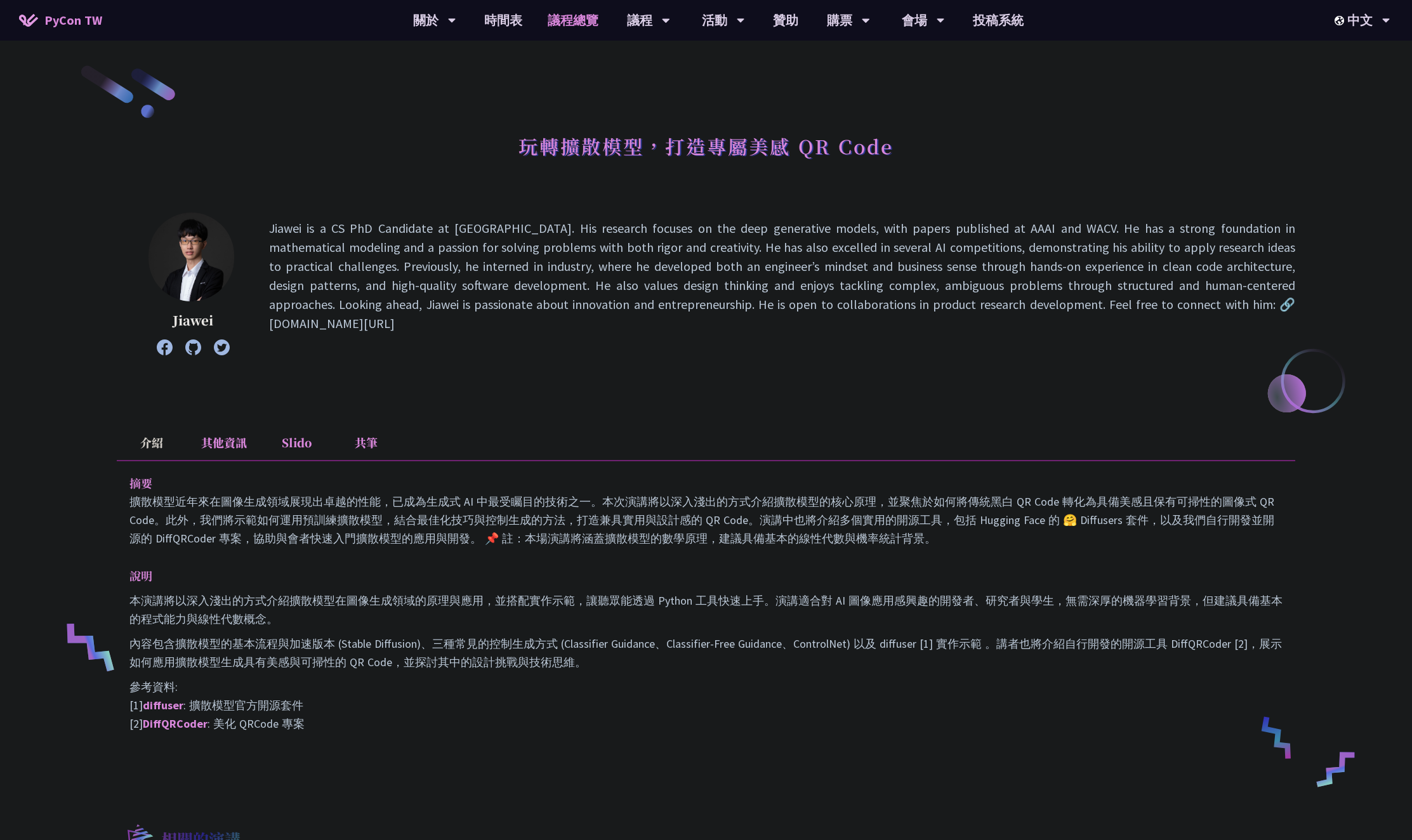
click at [571, 32] on link "議程總覽" at bounding box center [573, 20] width 76 height 41
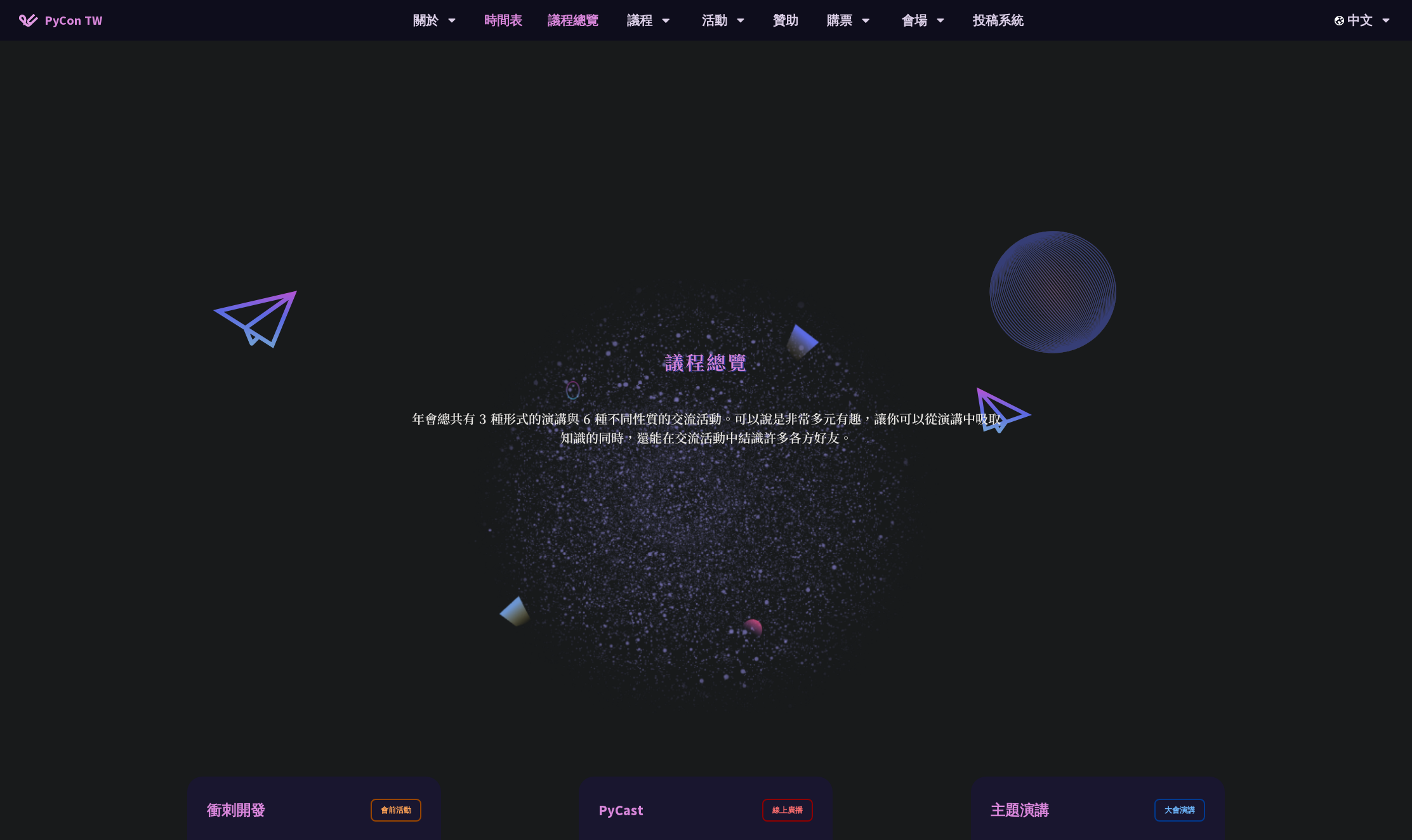
click at [504, 30] on link "時間表" at bounding box center [503, 20] width 63 height 41
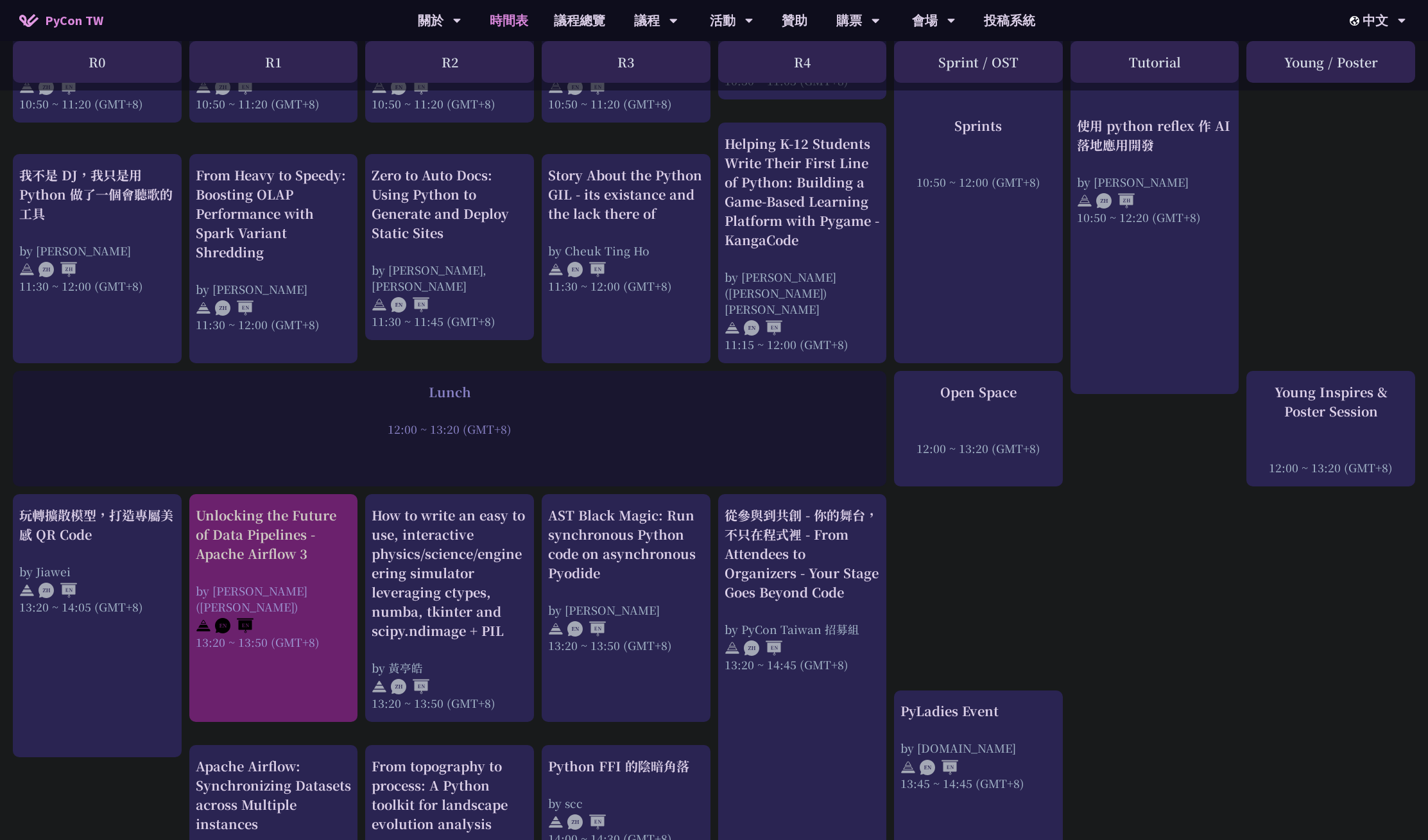
click at [323, 506] on div "Unlocking the Future of Data Pipelines - Apache Airflow 3" at bounding box center [274, 534] width 156 height 57
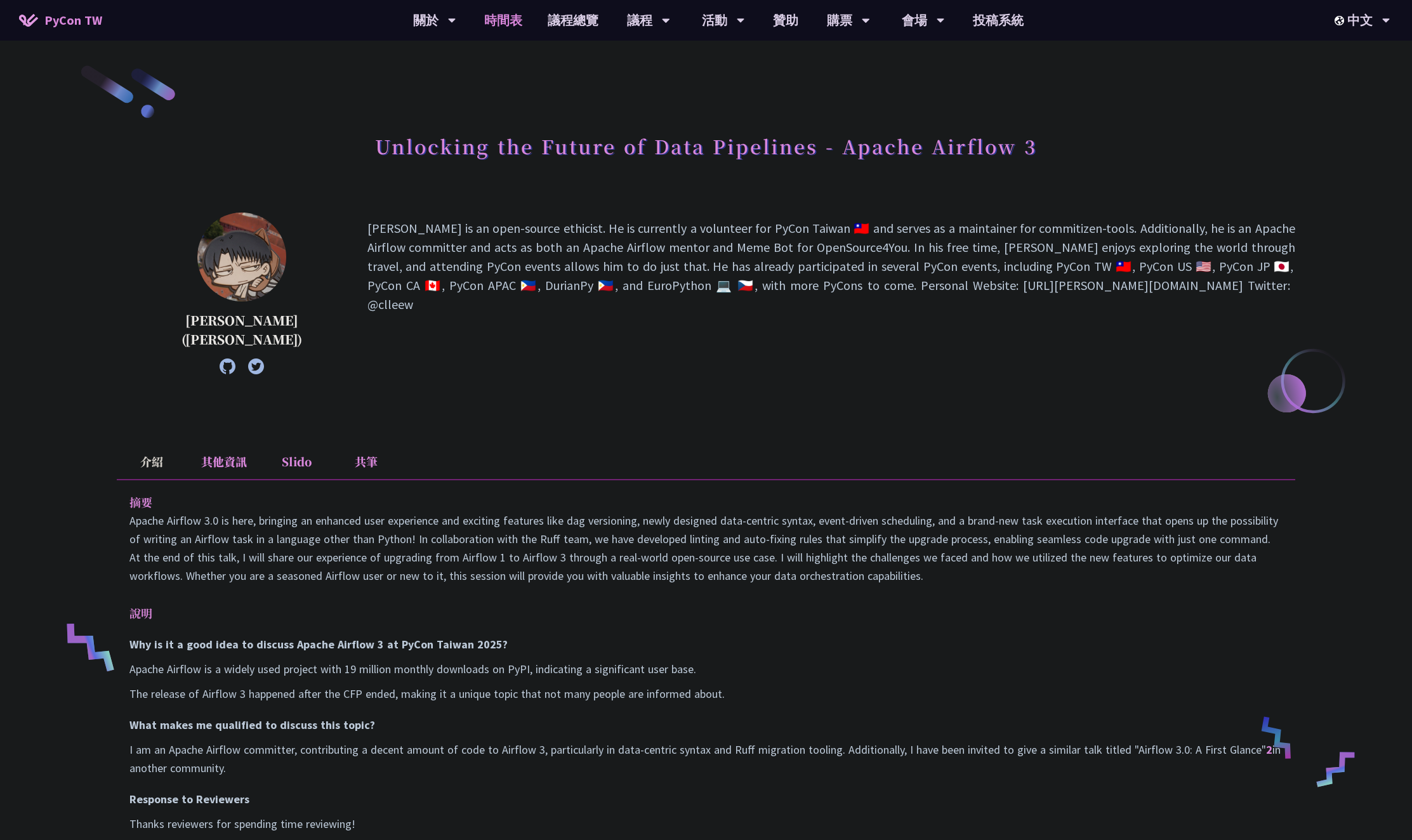
click at [510, 26] on link "時間表" at bounding box center [503, 20] width 63 height 41
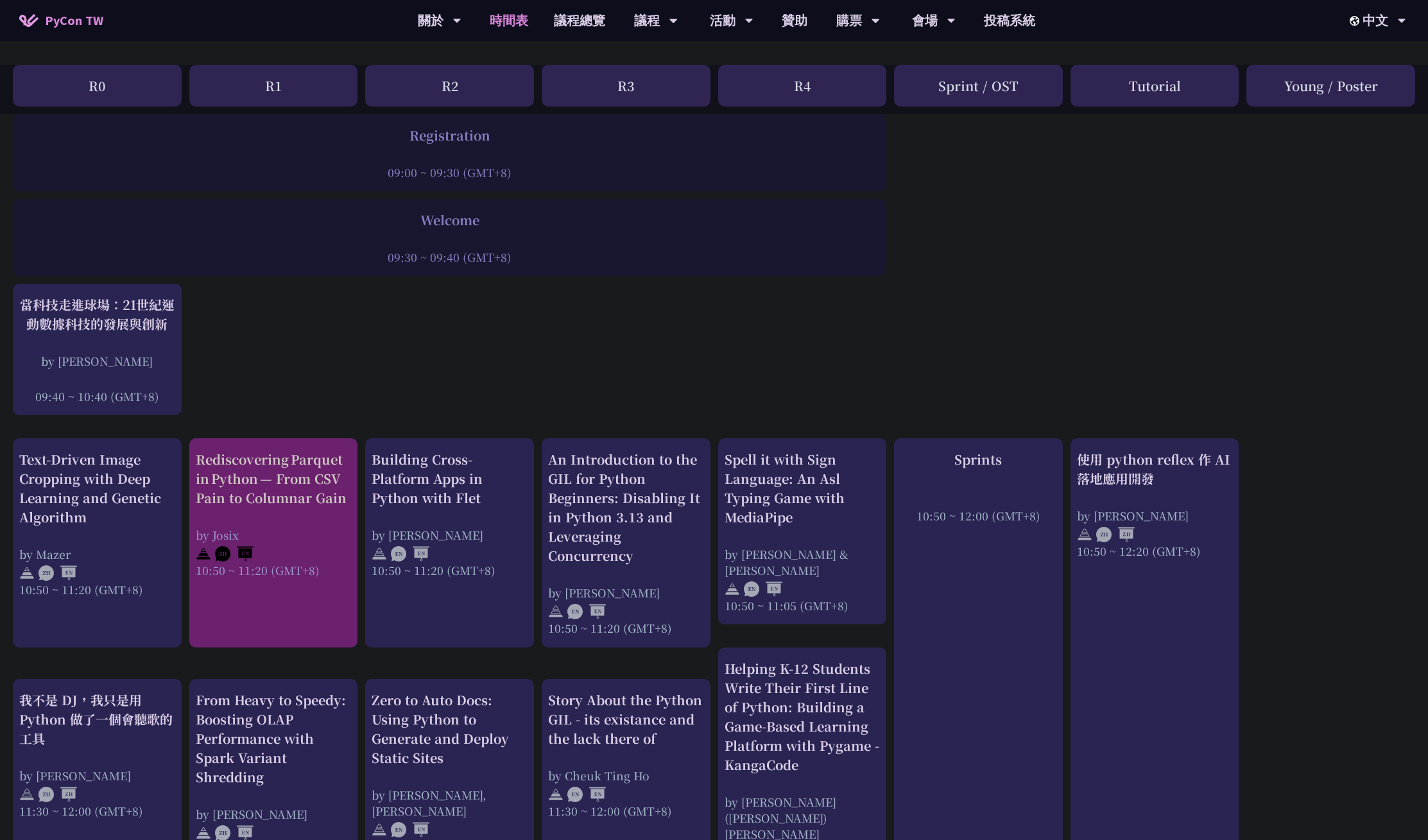
click at [311, 519] on div "Rediscovering Parquet in Python — From CSV Pain to Columnar Gain by [PERSON_NAM…" at bounding box center [274, 514] width 156 height 128
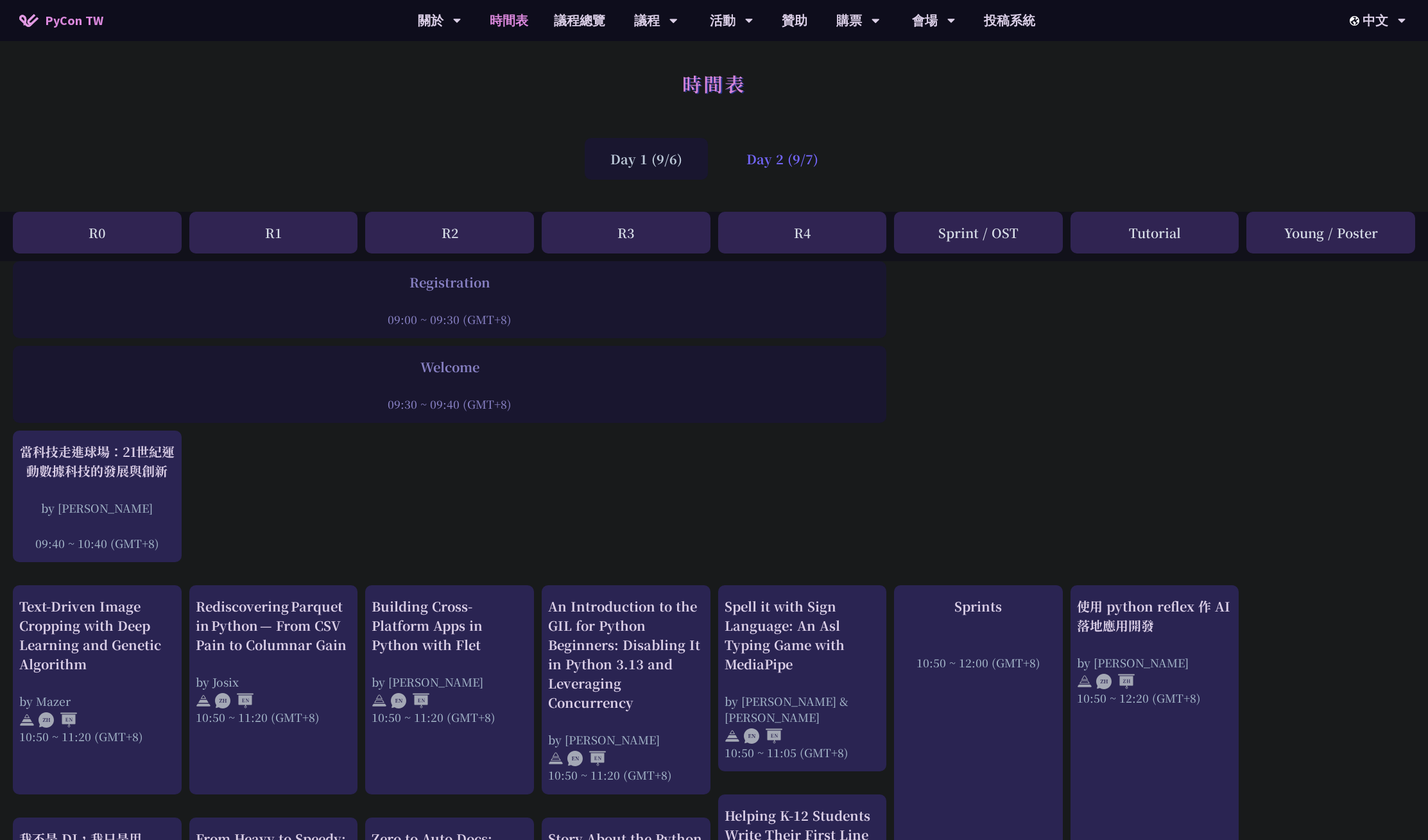
click at [783, 147] on div "Day 2 (9/7)" at bounding box center [782, 159] width 123 height 42
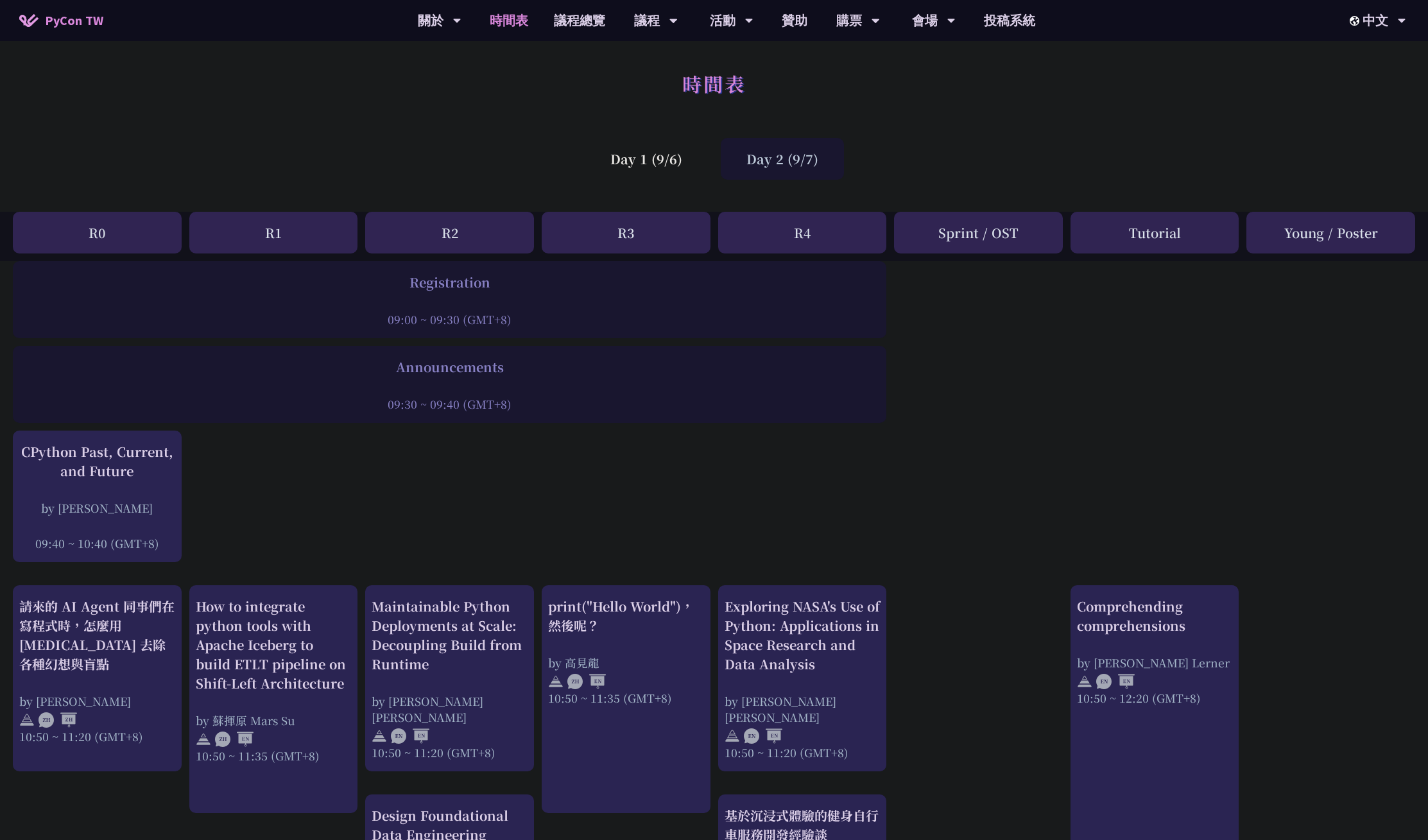
click at [783, 147] on div "Day 2 (9/7)" at bounding box center [782, 159] width 123 height 42
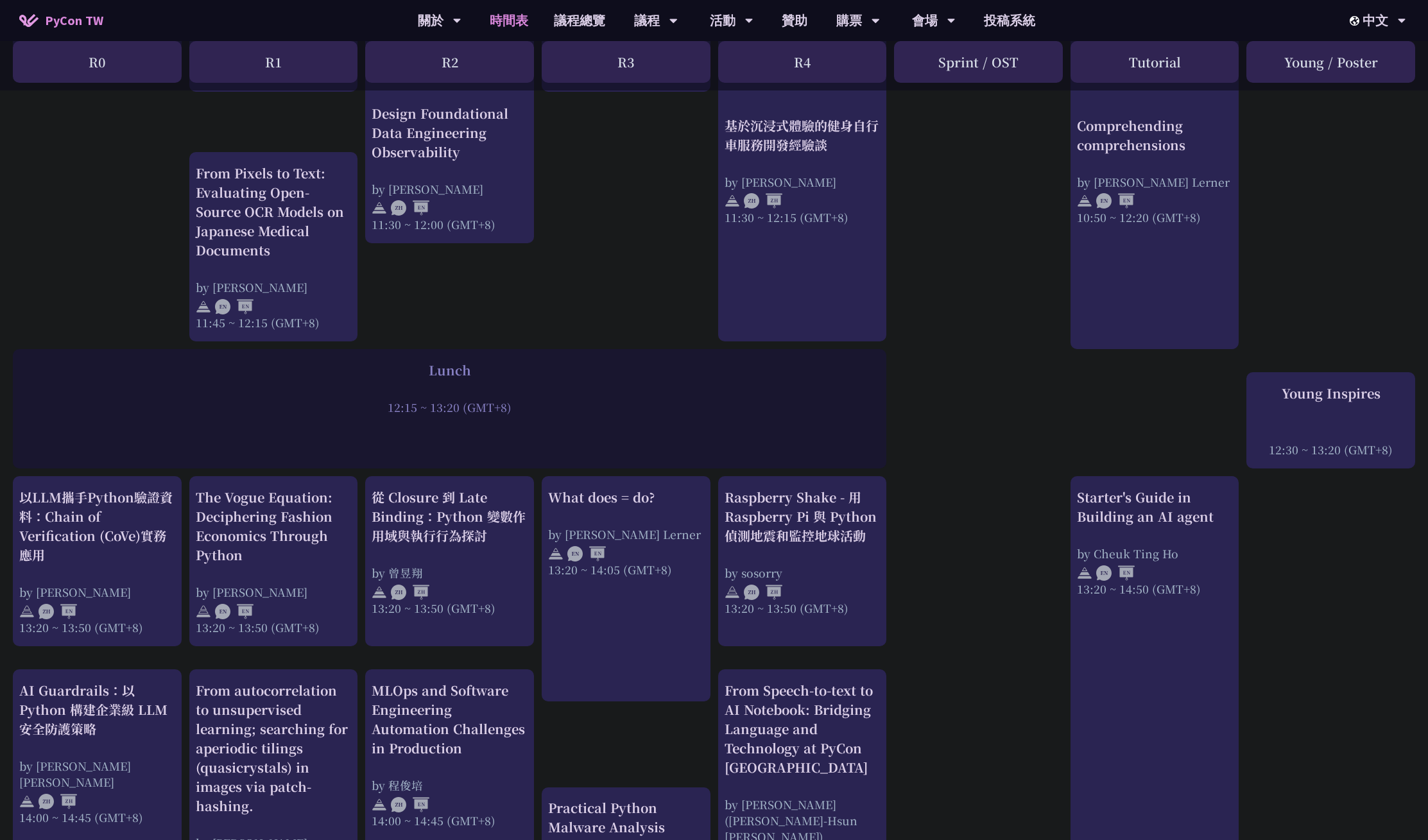
scroll to position [720, 0]
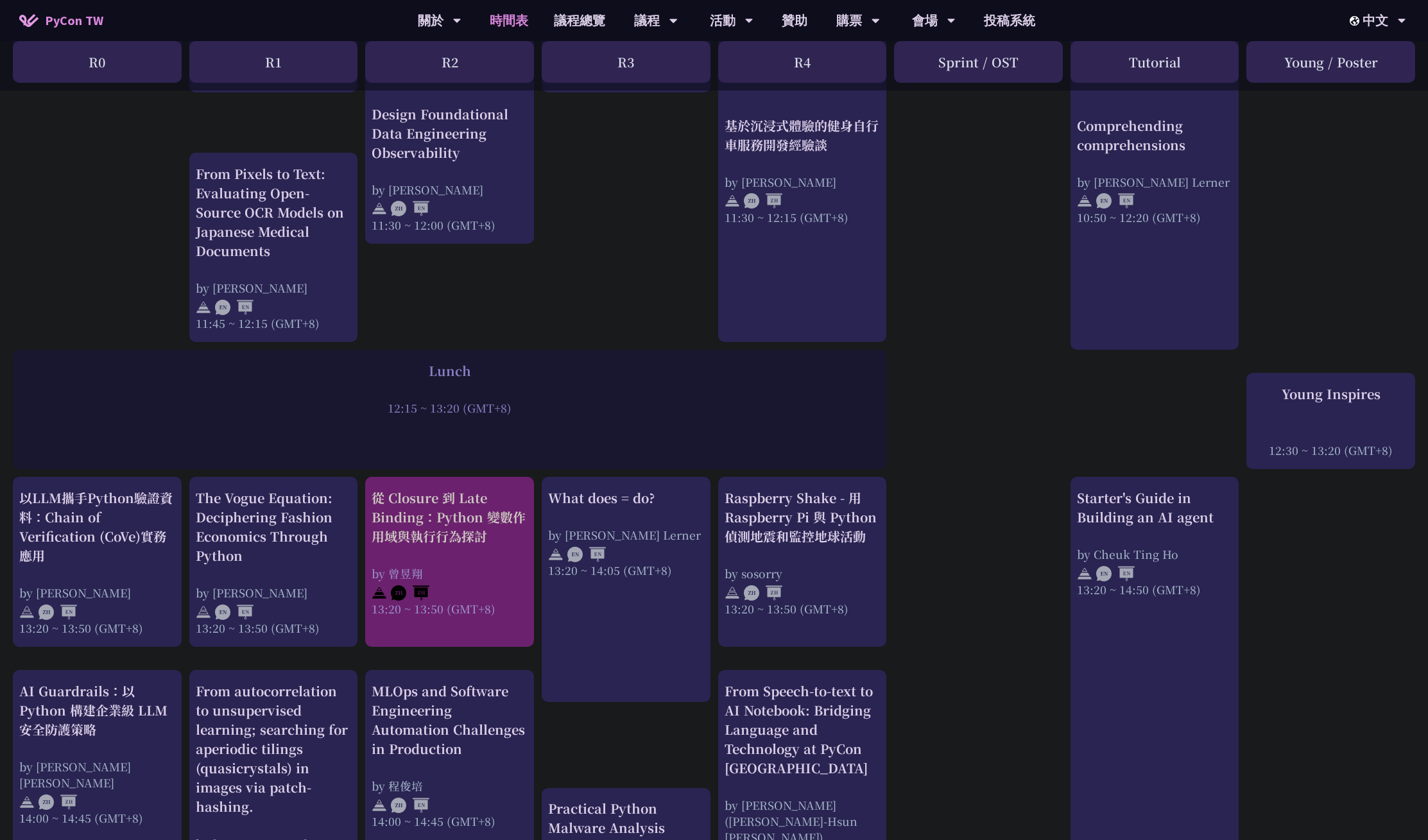
click at [476, 510] on div "從 Closure 到 Late Binding：Python 變數作用域與執行行為探討" at bounding box center [450, 517] width 156 height 57
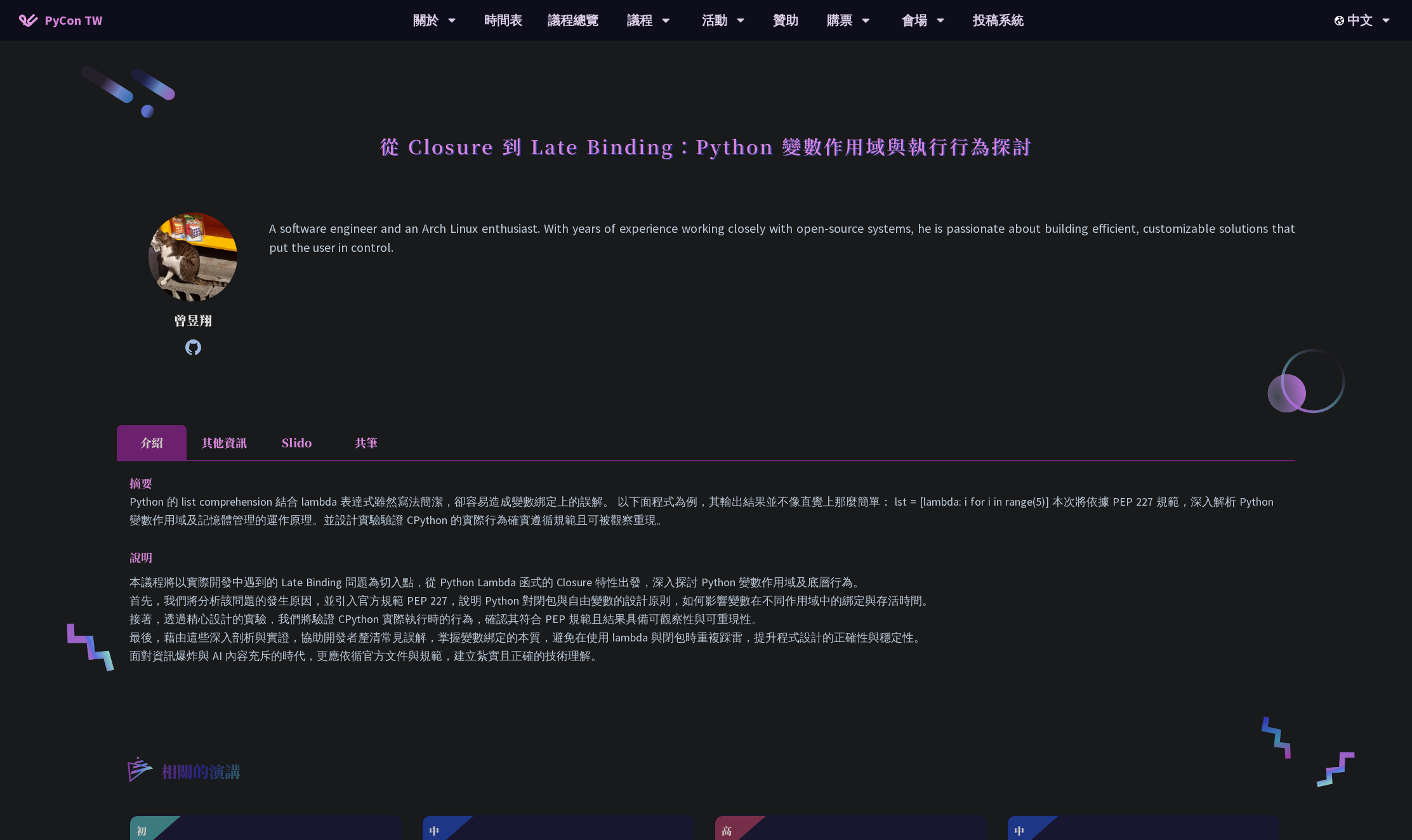
click at [505, 224] on p "A software engineer and an Arch Linux enthusiast. With years of experience work…" at bounding box center [782, 284] width 1026 height 130
copy p "enthusiast"
